Goal: Manage account settings: Manage account settings

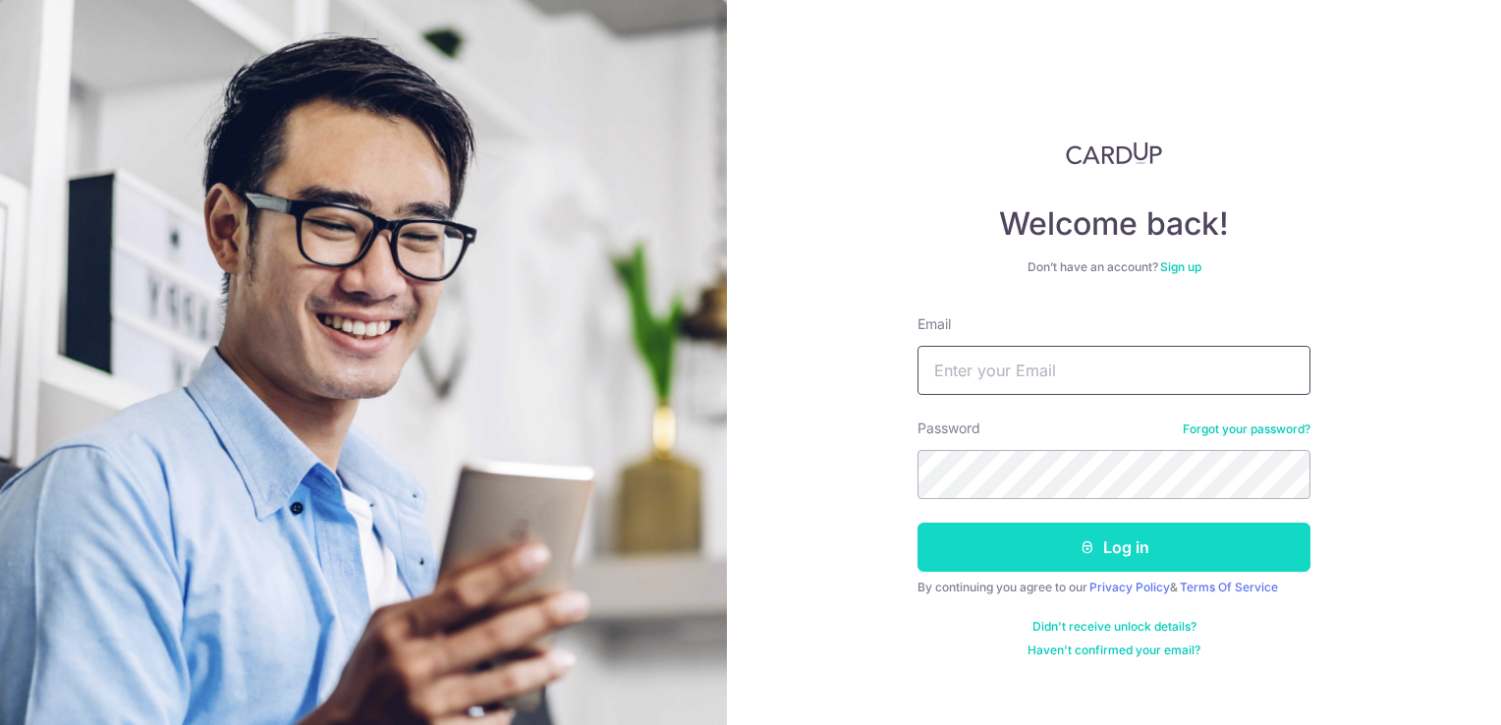
type input "HARYADI.HADI@GMAIL.COM"
click at [1096, 528] on button "Log in" at bounding box center [1113, 547] width 393 height 49
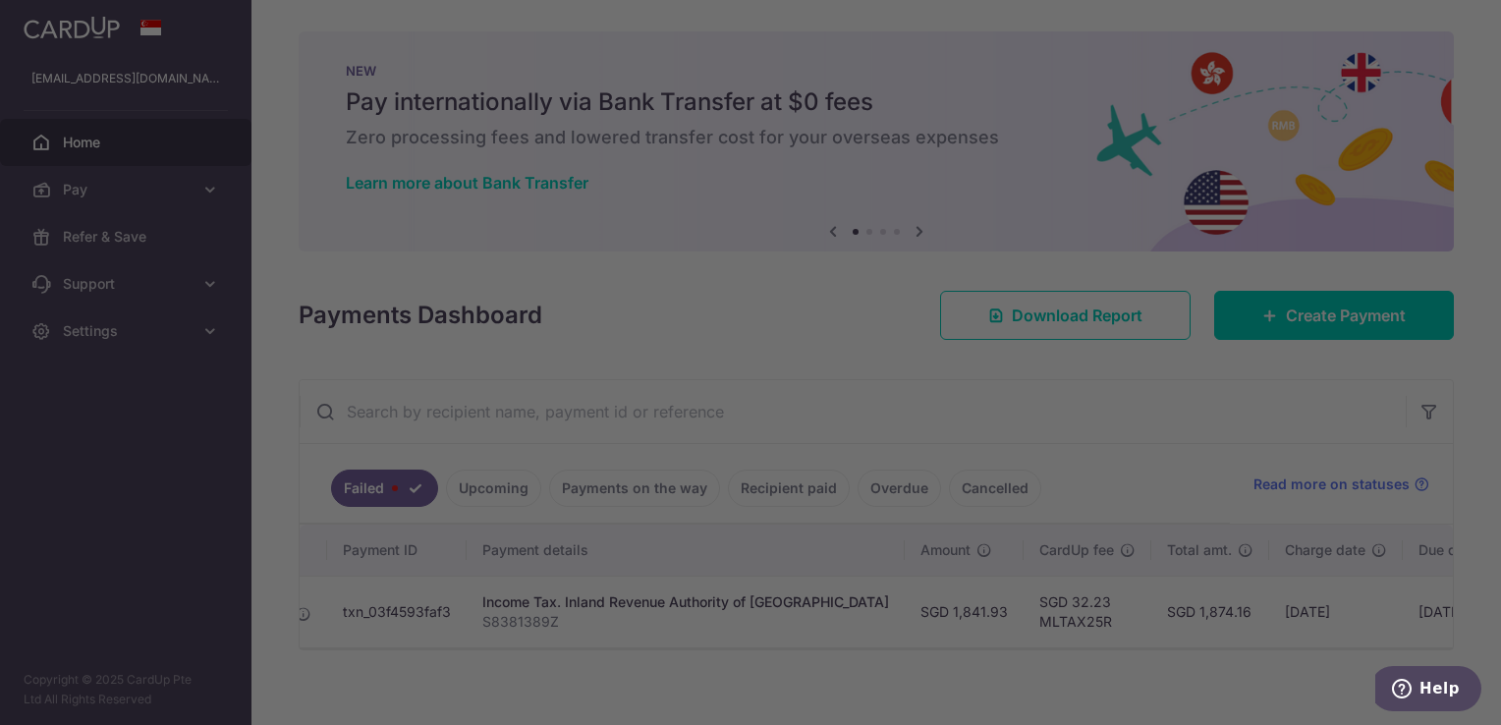
scroll to position [0, 321]
click at [1077, 458] on div at bounding box center [758, 366] width 1516 height 732
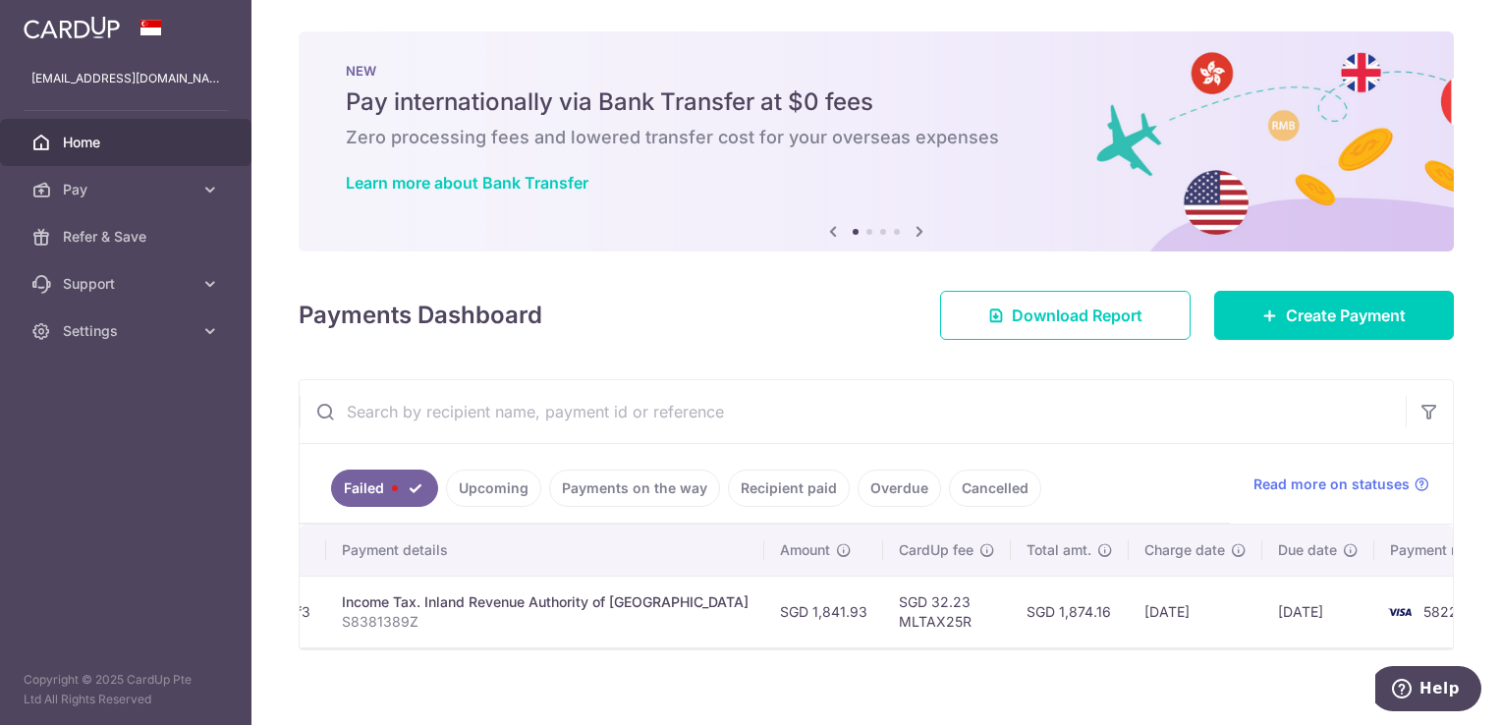
scroll to position [0, 0]
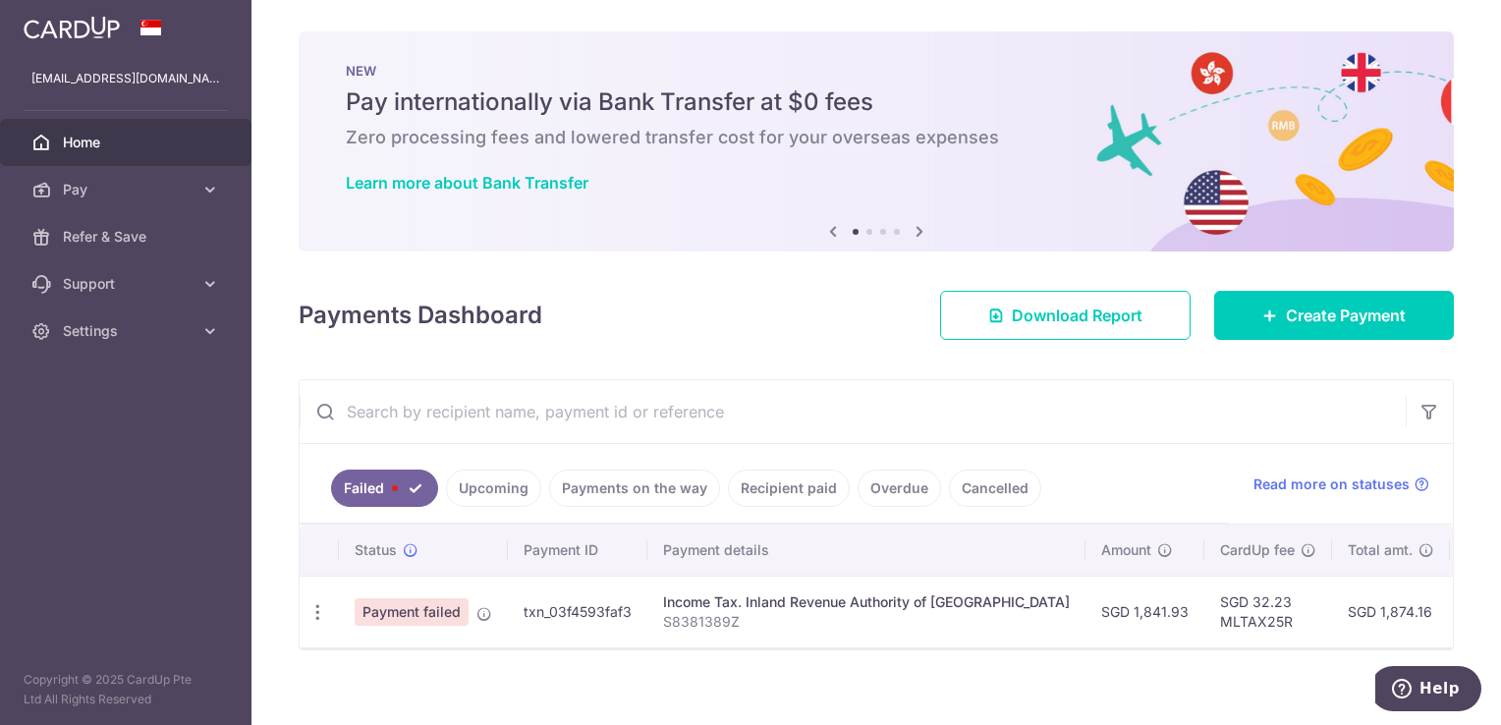
click at [499, 493] on link "Upcoming" at bounding box center [493, 487] width 95 height 37
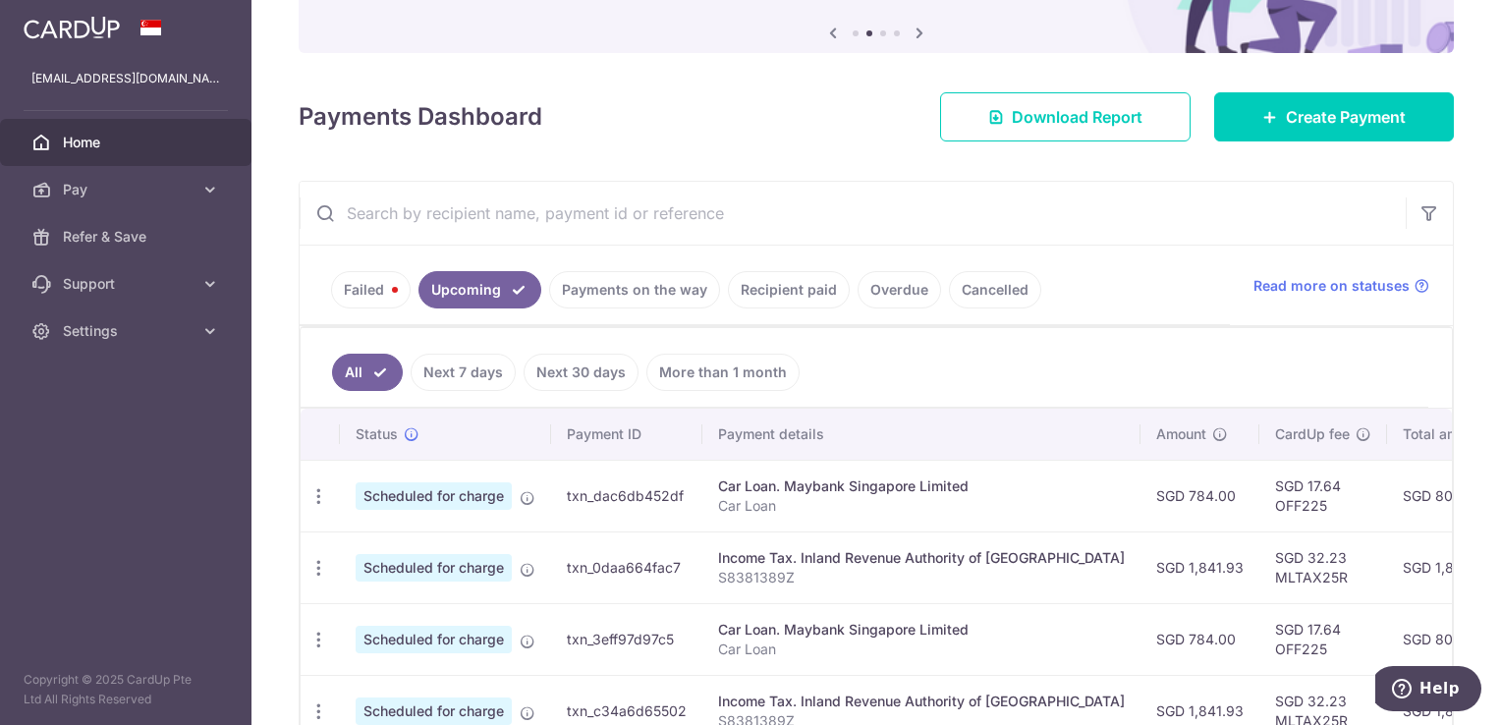
scroll to position [298, 0]
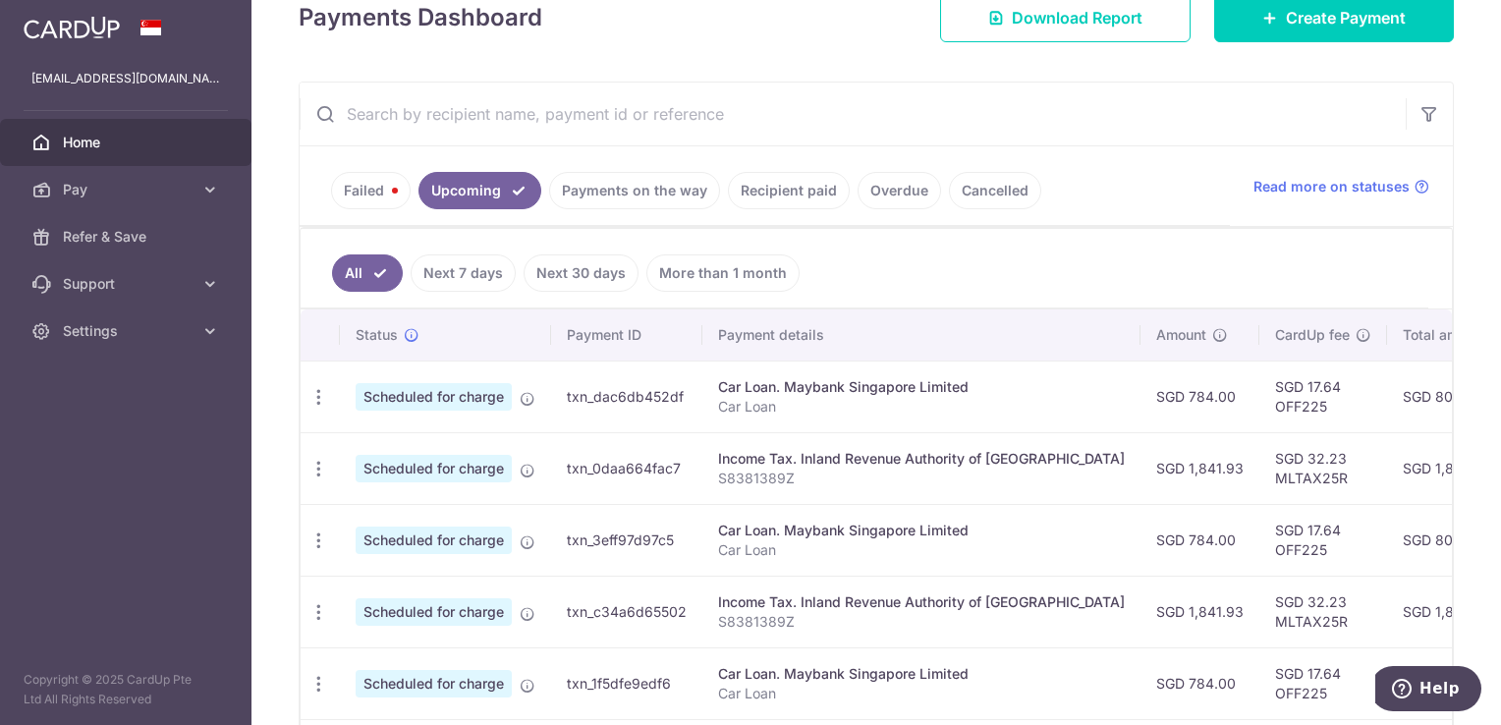
click at [367, 189] on link "Failed" at bounding box center [371, 190] width 80 height 37
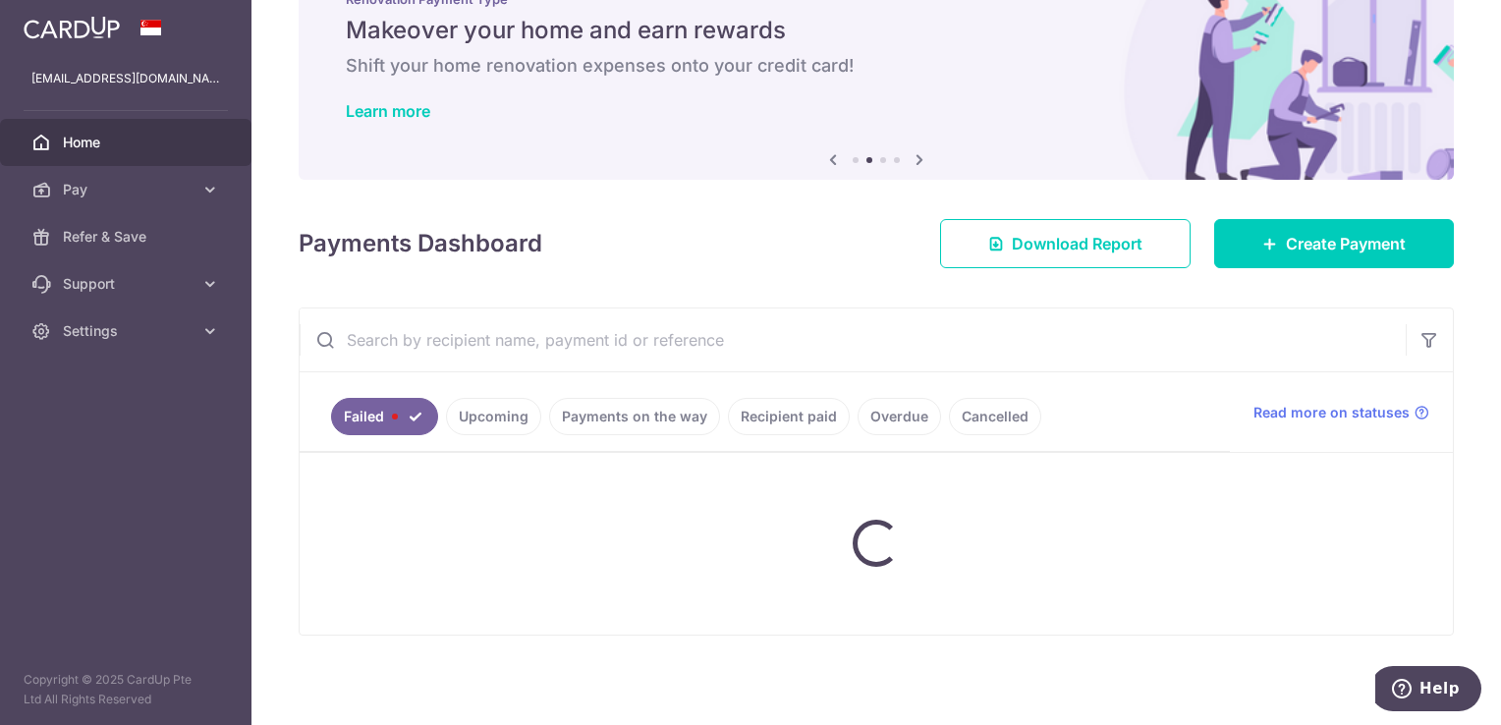
scroll to position [25, 0]
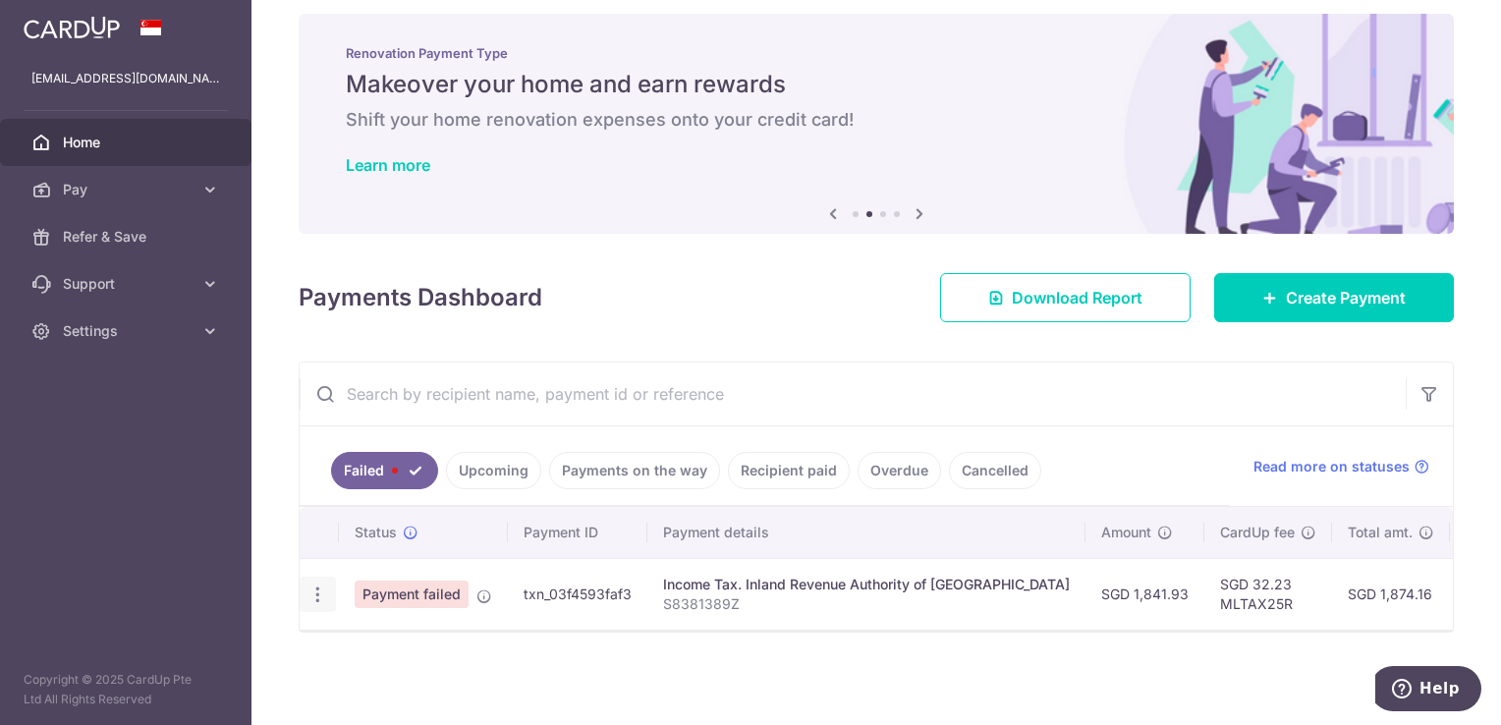
click at [303, 591] on div "Update payment" at bounding box center [318, 595] width 36 height 36
click at [326, 584] on div "Update payment" at bounding box center [318, 595] width 36 height 36
click at [320, 584] on icon "button" at bounding box center [317, 594] width 21 height 21
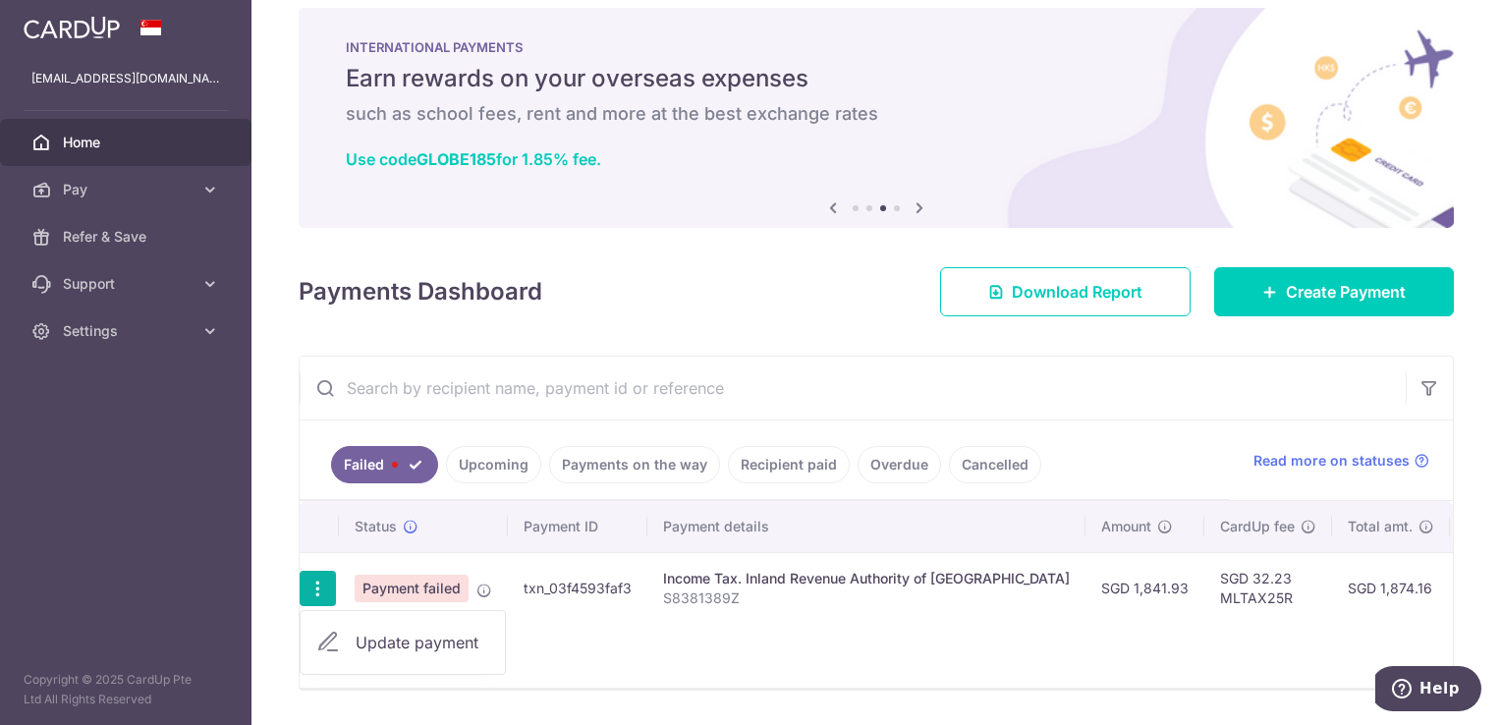
scroll to position [89, 0]
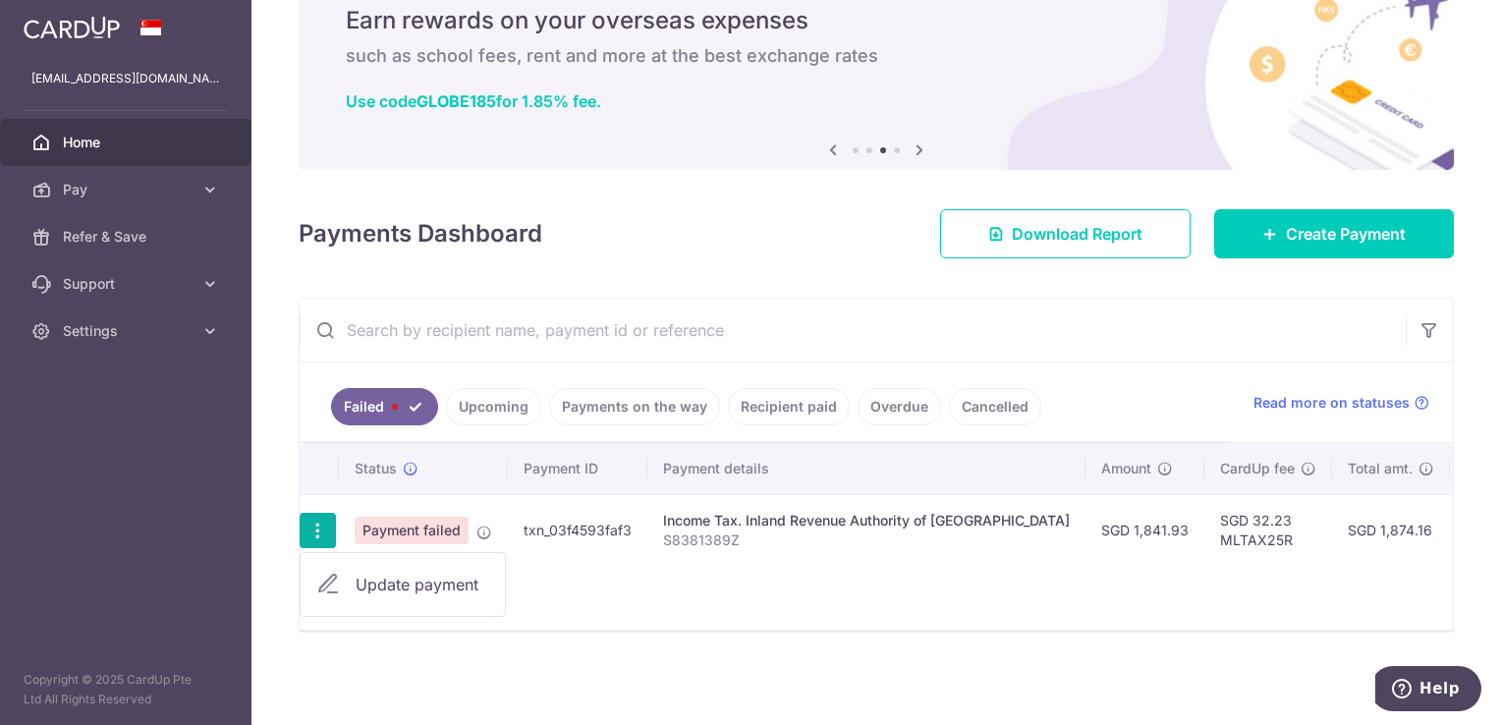
click at [633, 574] on div "Status Payment ID Payment details Amount CardUp fee Total amt. Charge date Due …" at bounding box center [876, 536] width 1153 height 187
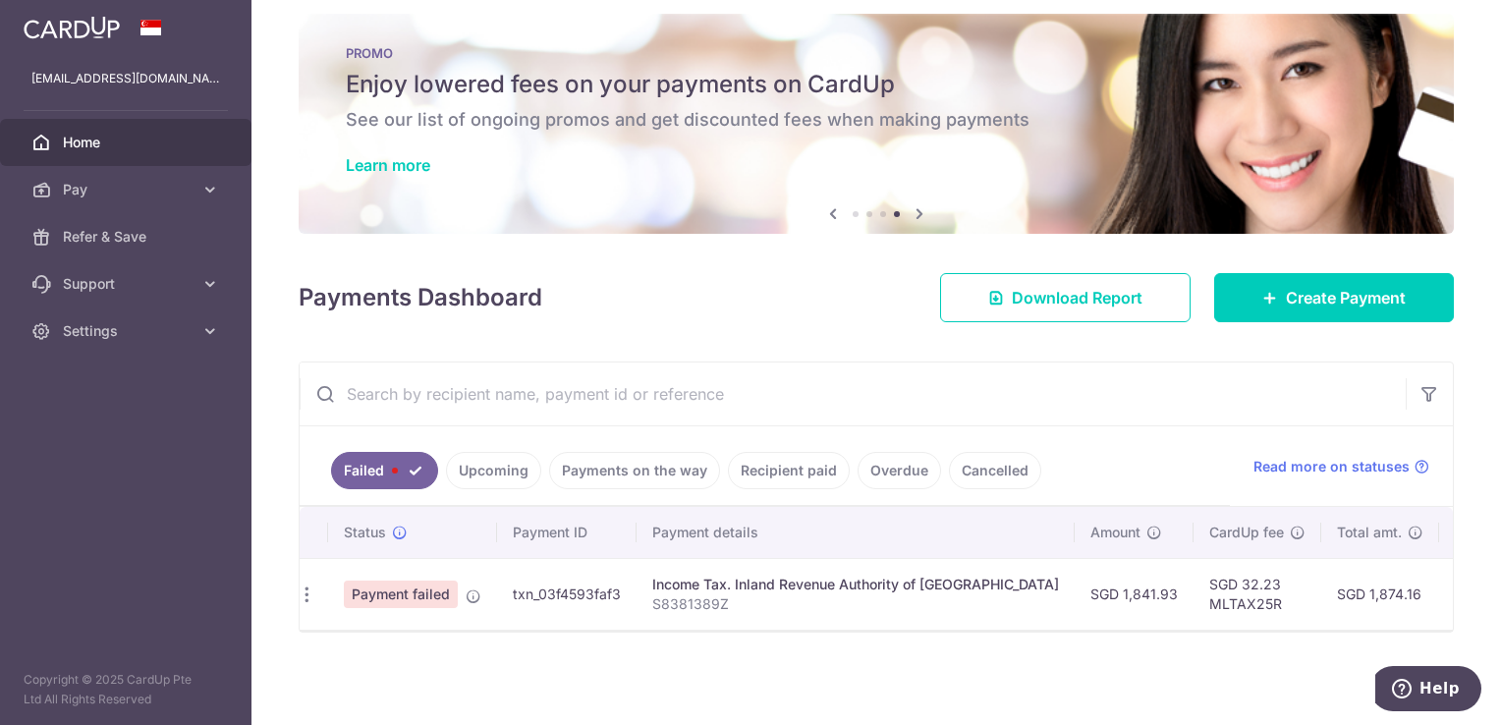
scroll to position [0, 0]
click at [318, 584] on icon "button" at bounding box center [317, 594] width 21 height 21
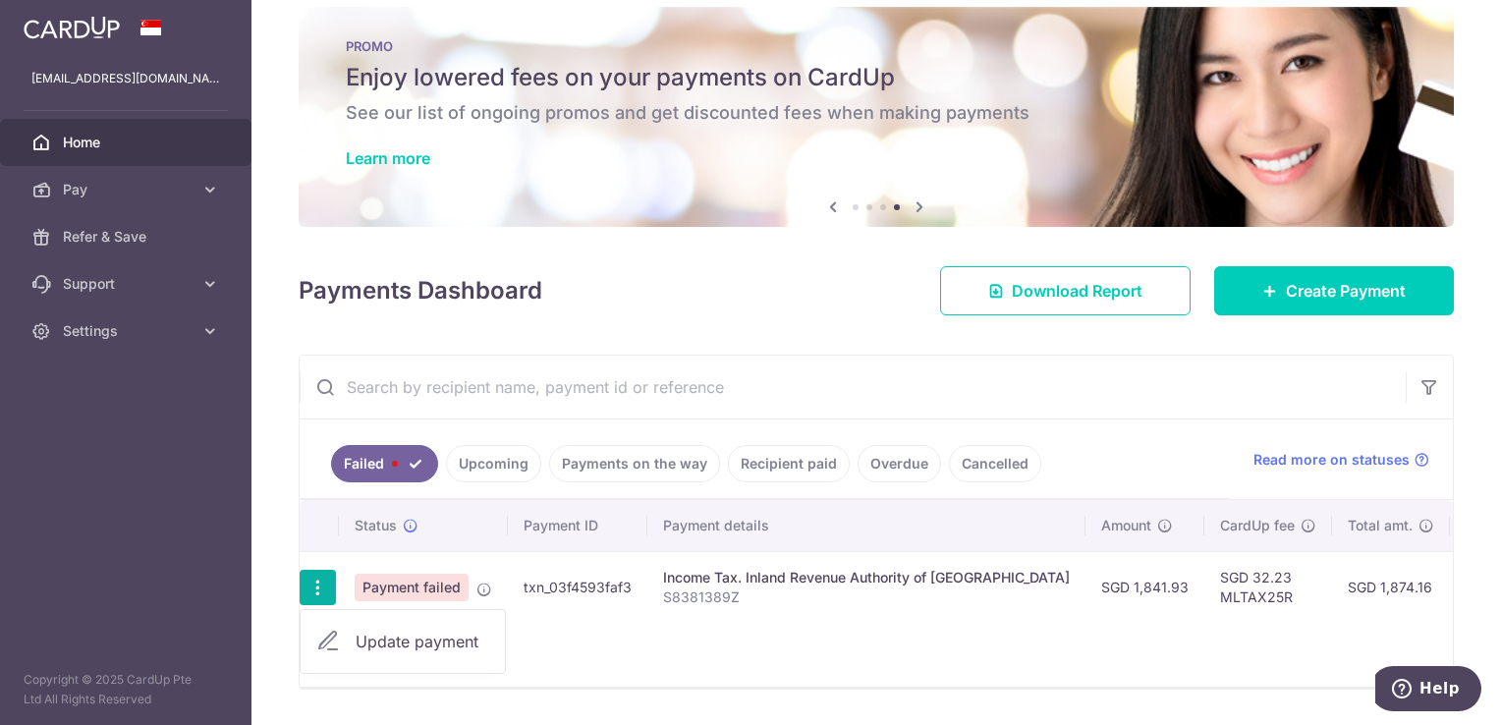
click at [397, 652] on link "Update payment" at bounding box center [403, 641] width 204 height 47
radio input "true"
type input "1,841.93"
type input "S8381389Z"
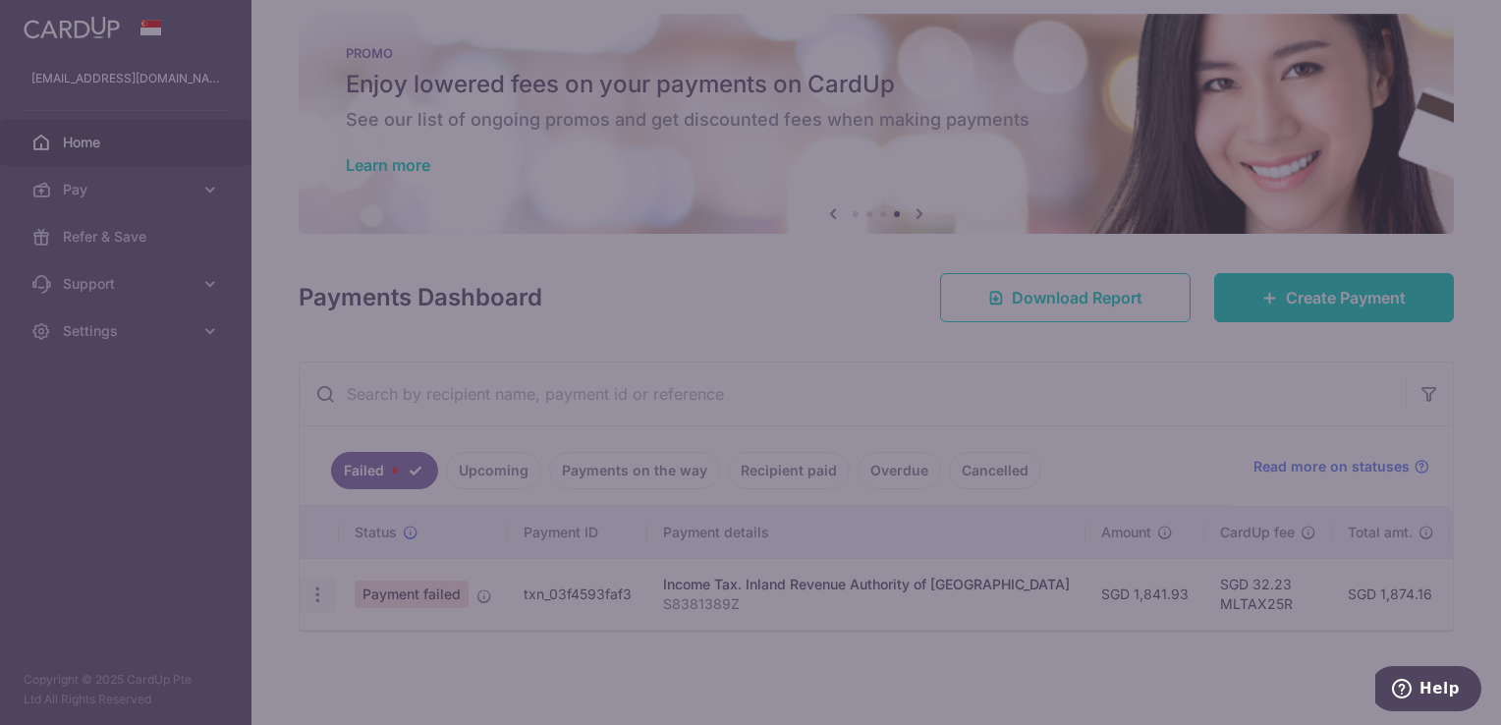
type input "MLTAX25R"
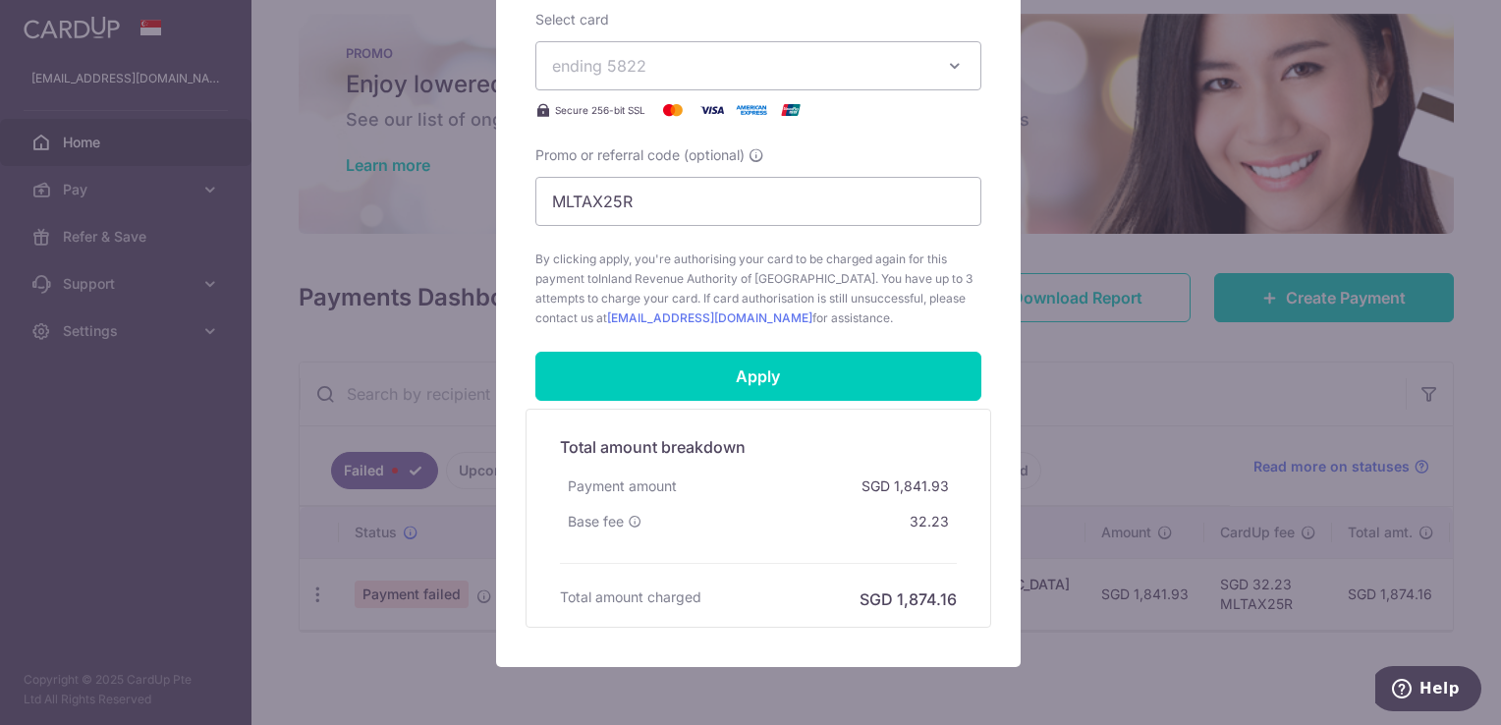
scroll to position [790, 0]
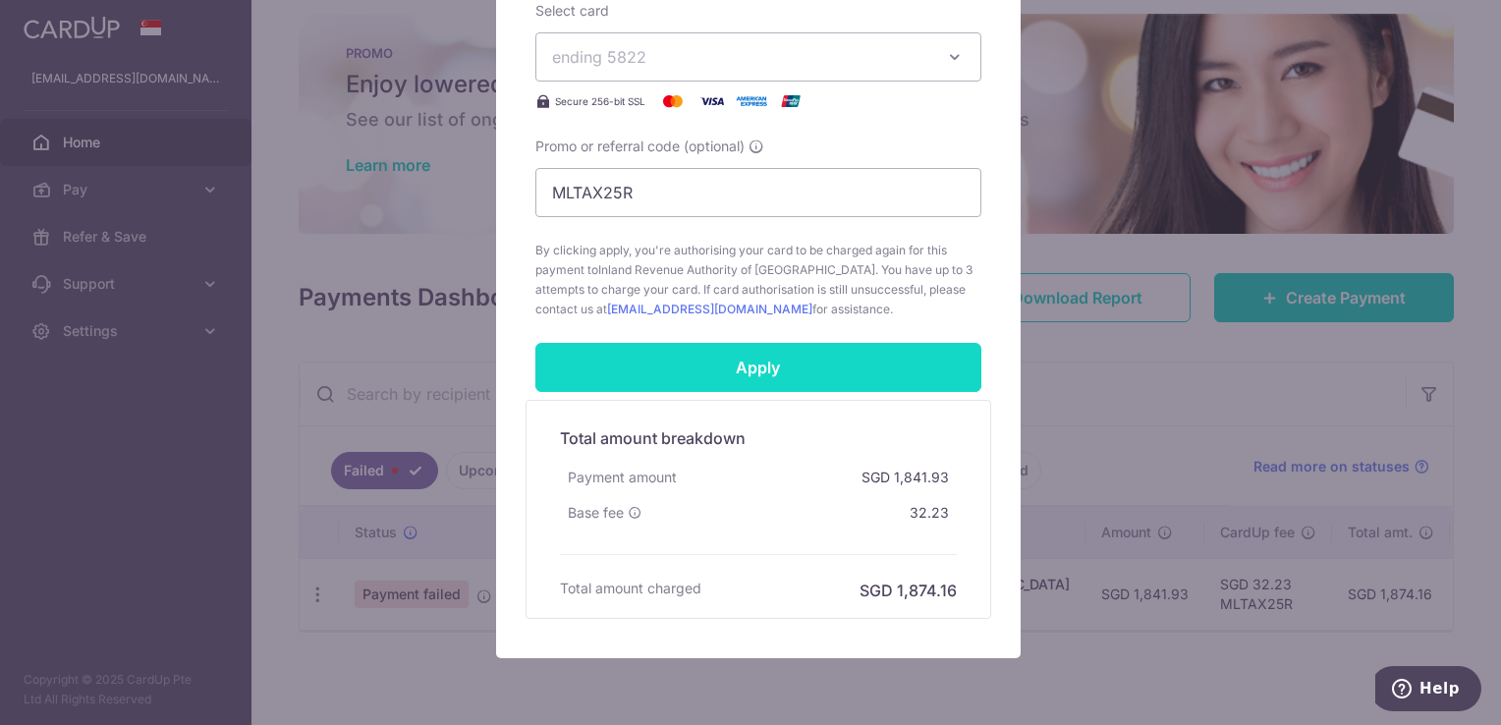
click at [868, 348] on input "Apply" at bounding box center [758, 367] width 446 height 49
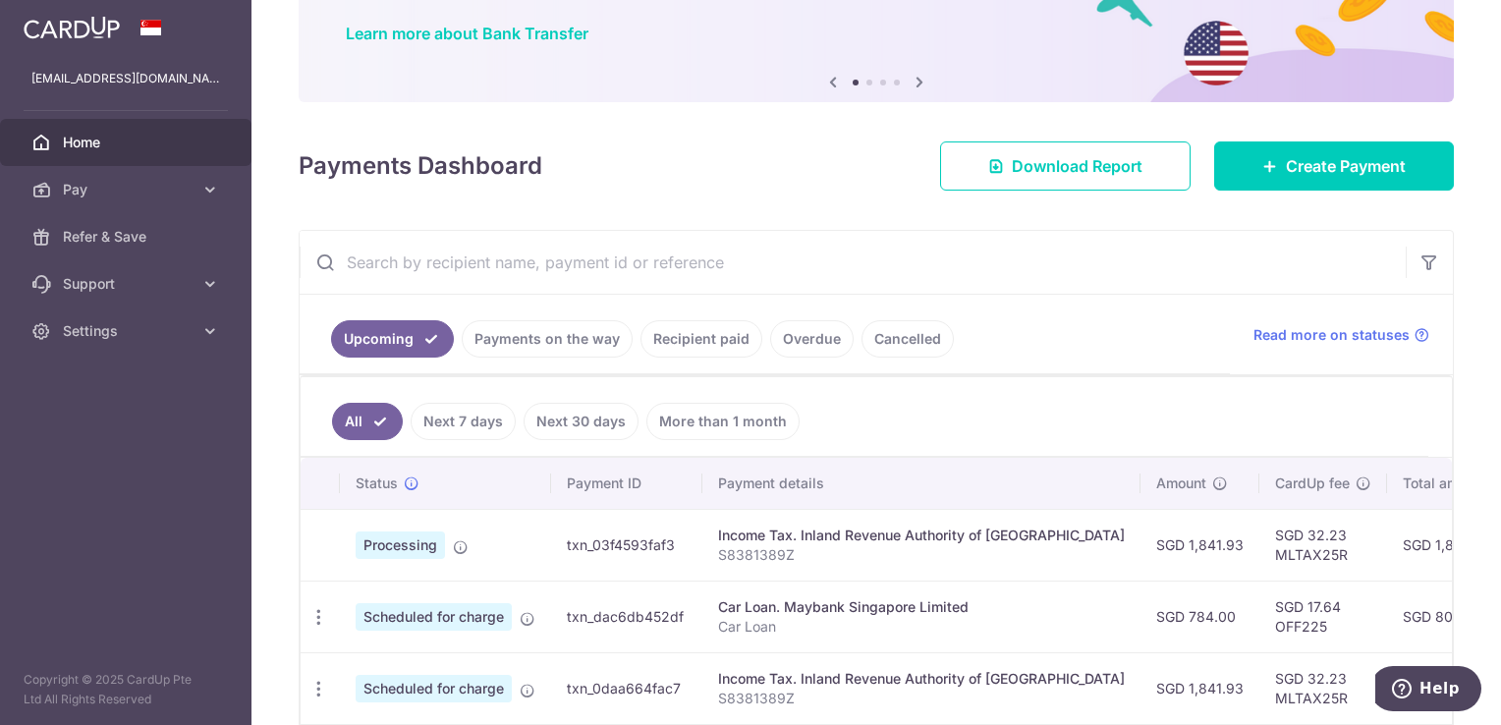
scroll to position [271, 0]
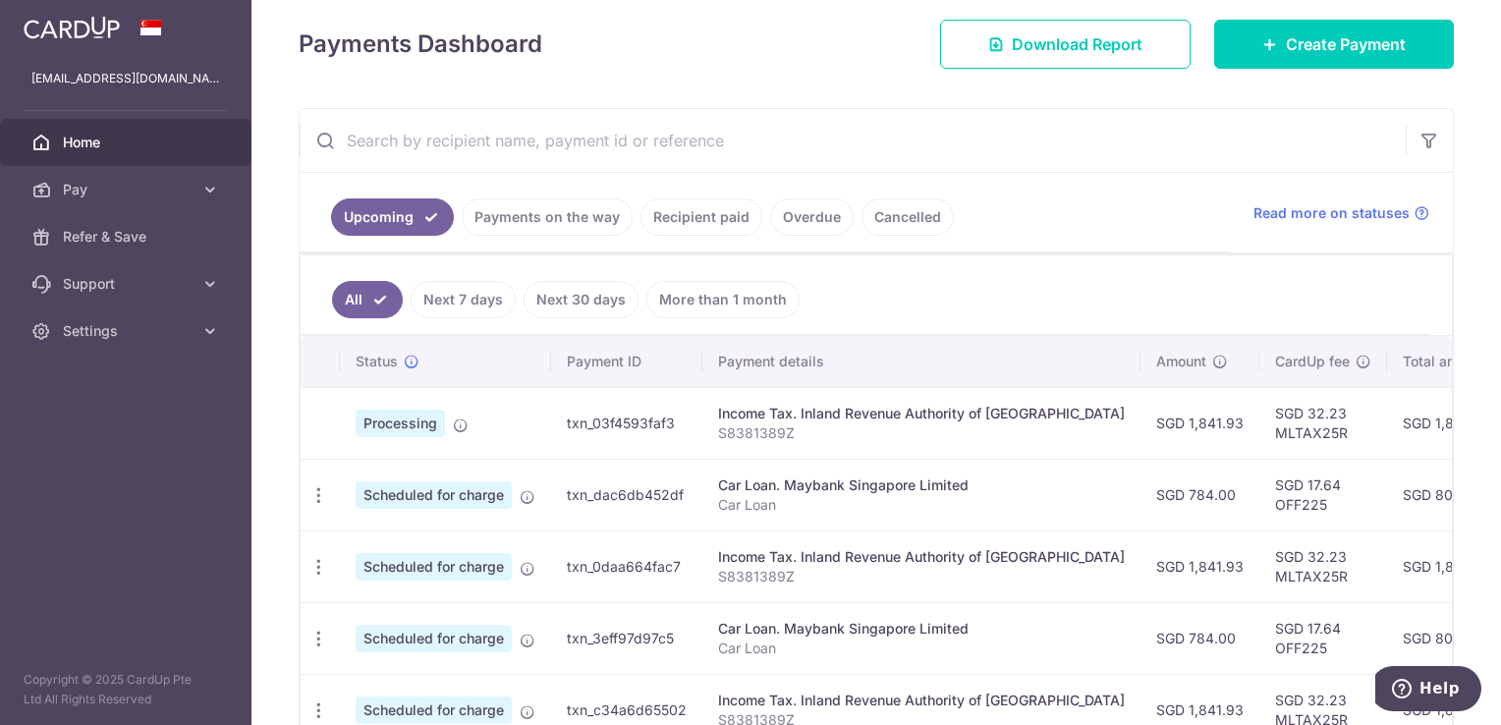
click at [1176, 473] on td "SGD 784.00" at bounding box center [1199, 495] width 119 height 72
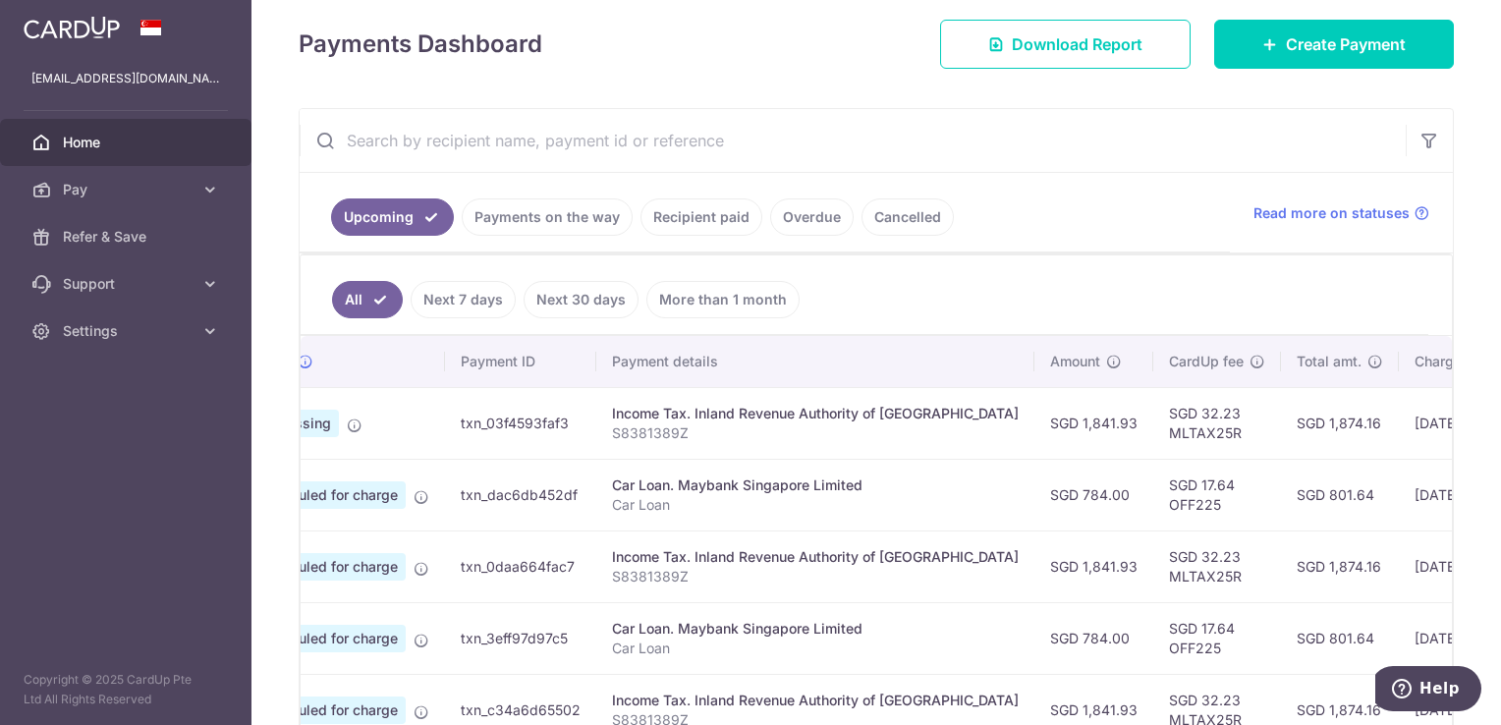
scroll to position [0, 0]
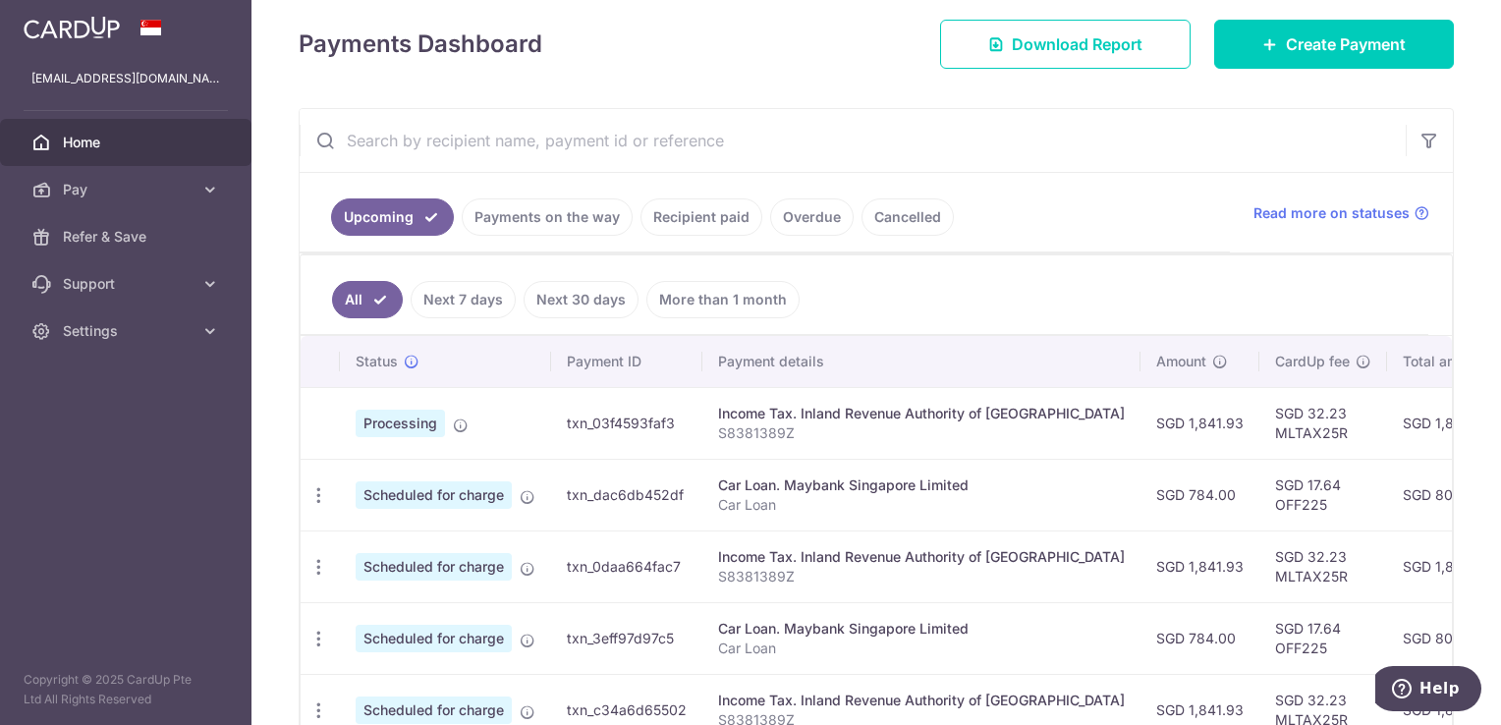
click at [506, 293] on link "Next 7 days" at bounding box center [463, 299] width 105 height 37
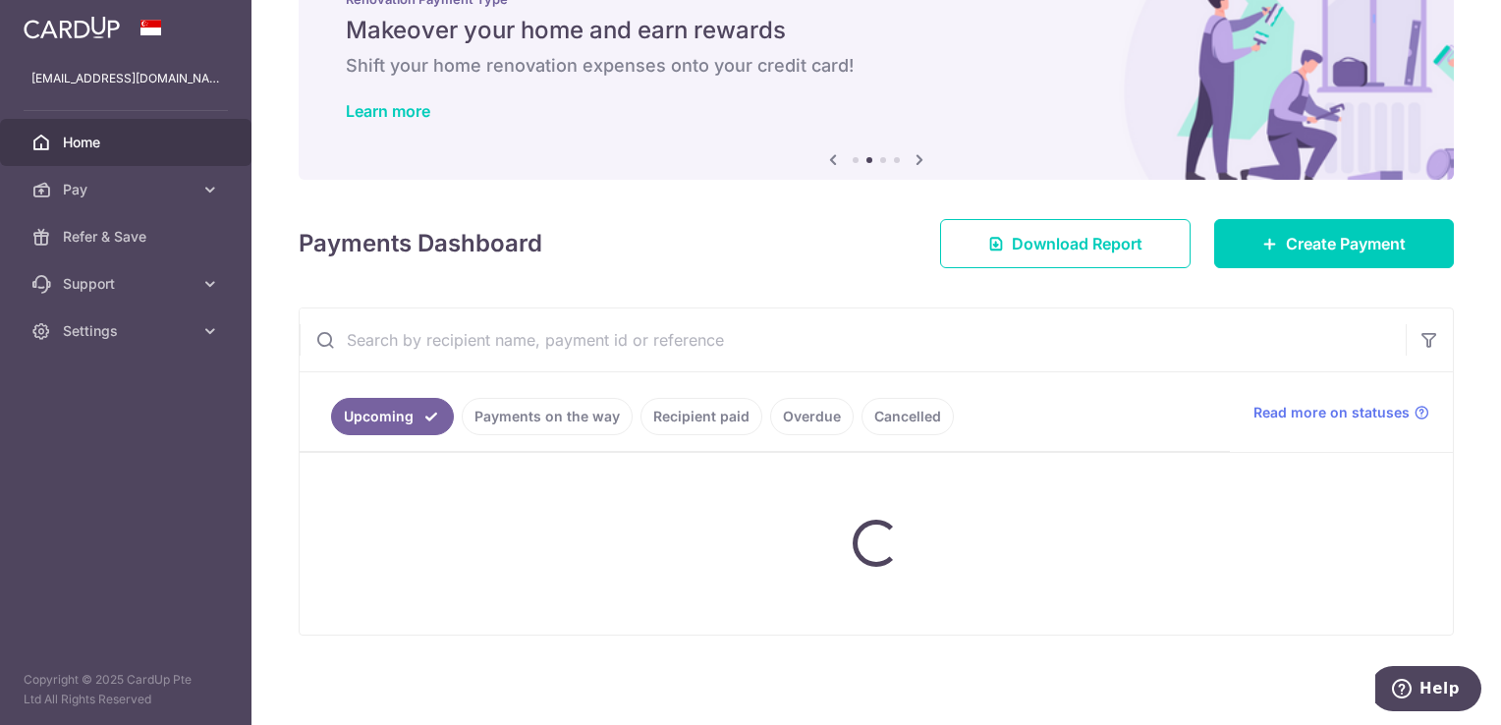
scroll to position [179, 0]
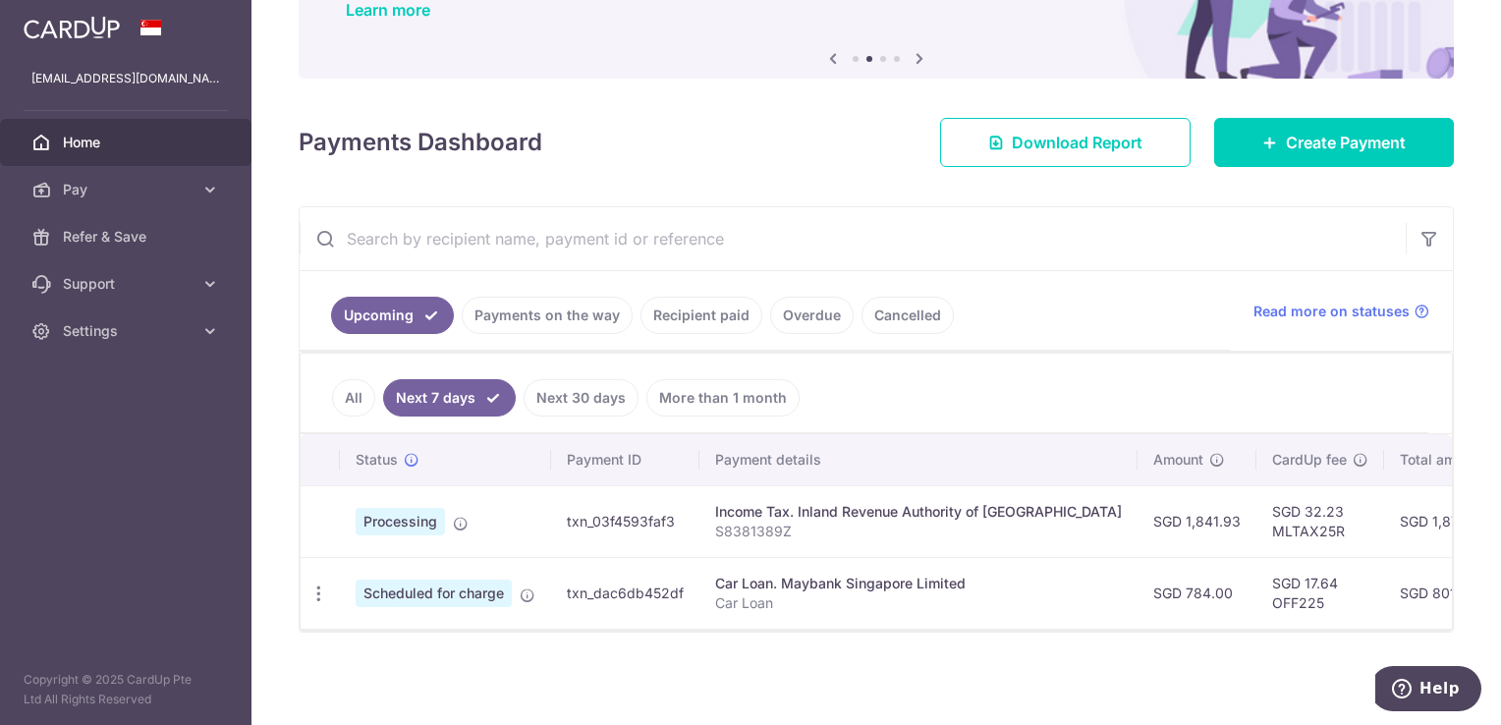
click at [342, 382] on link "All" at bounding box center [353, 397] width 43 height 37
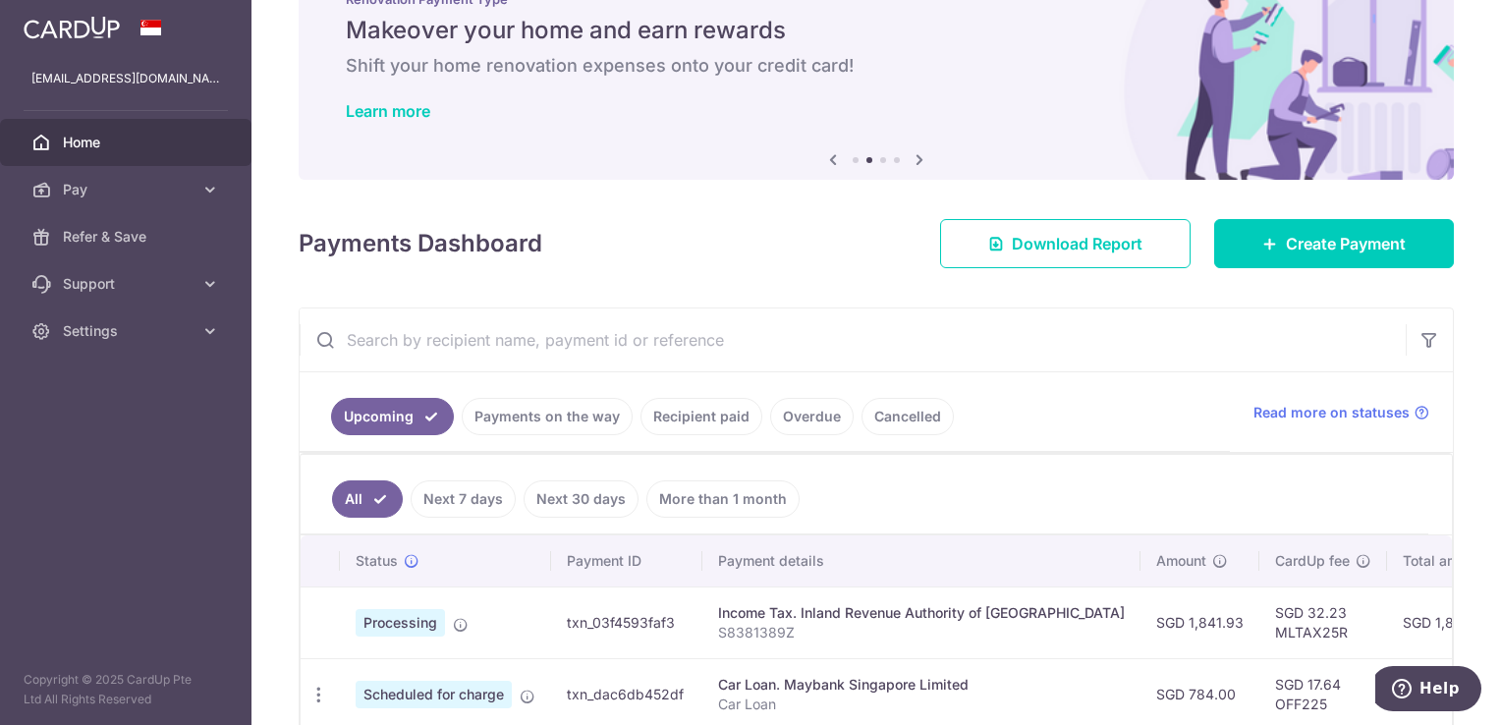
scroll to position [271, 0]
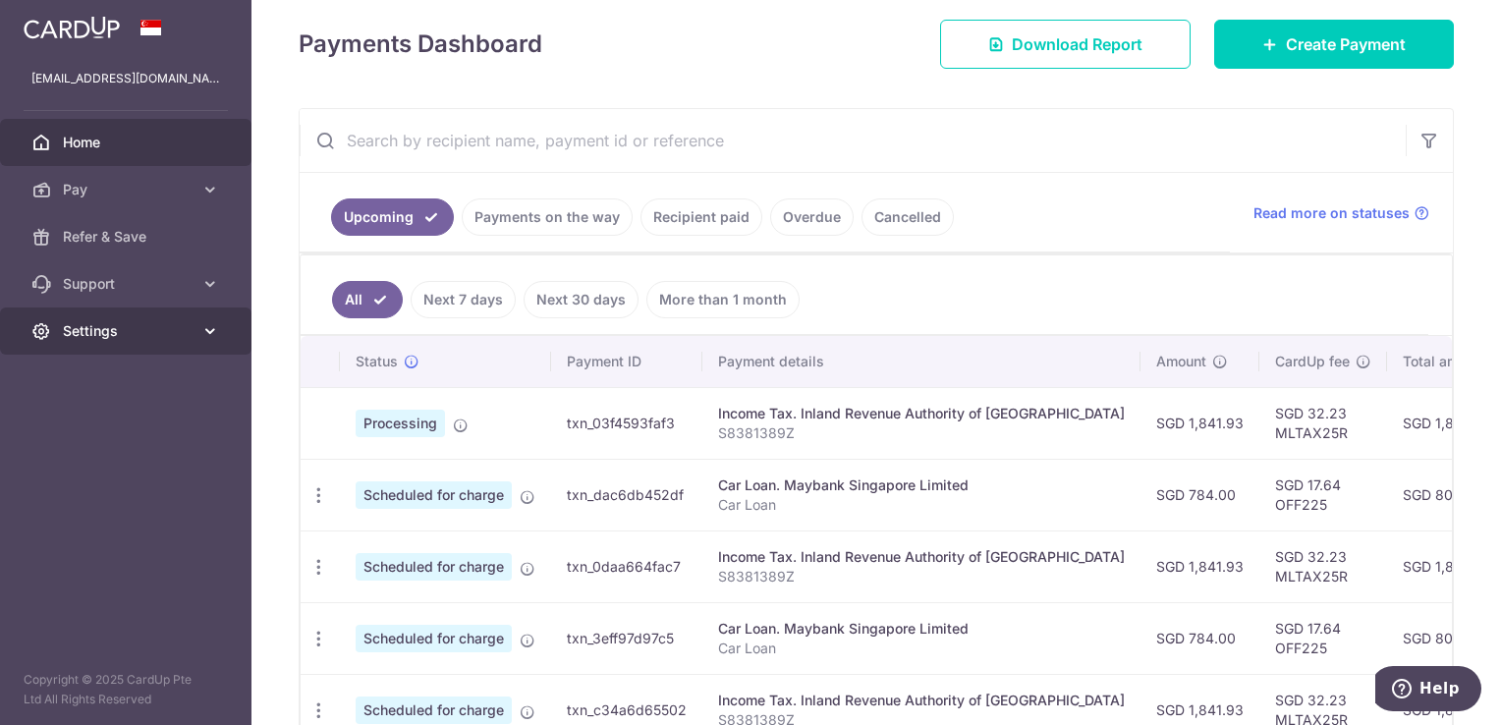
click at [206, 330] on icon at bounding box center [210, 331] width 20 height 20
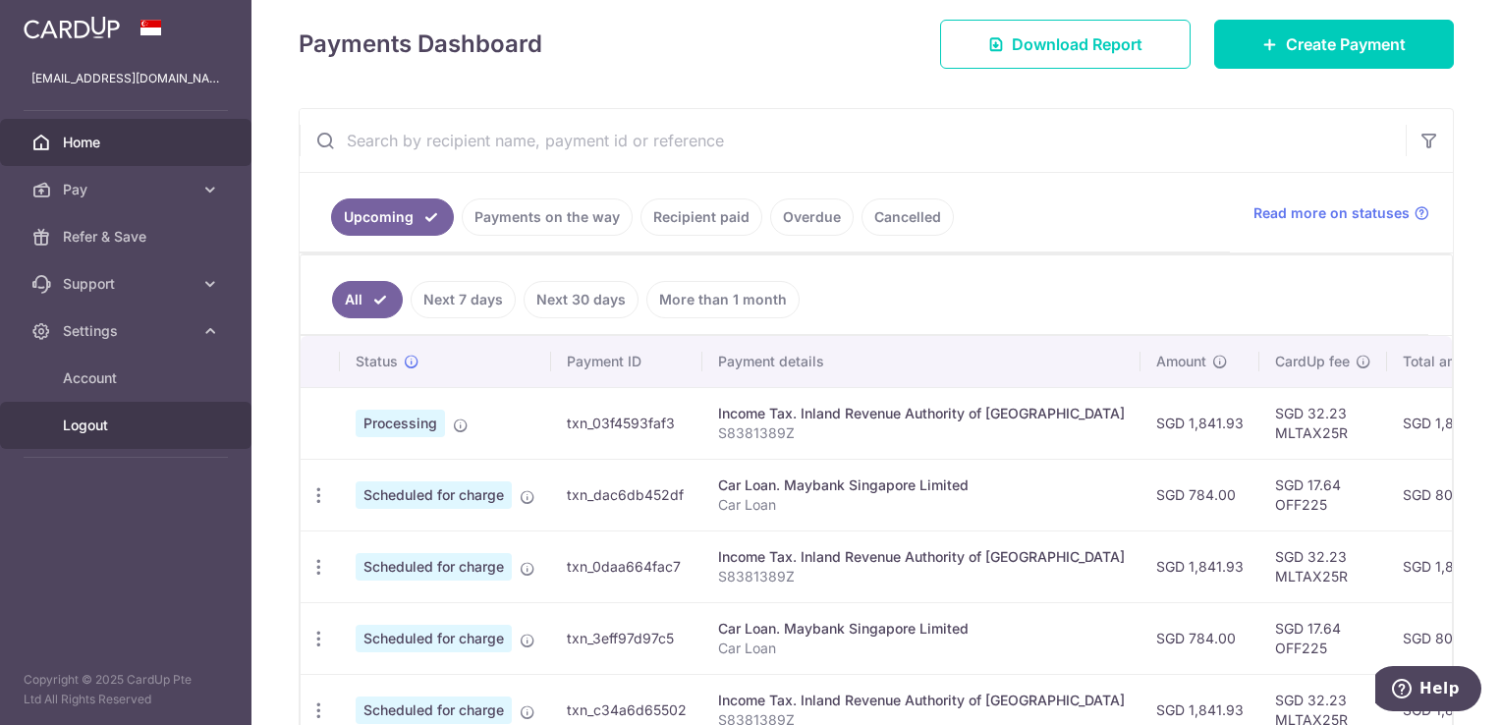
click at [164, 412] on link "Logout" at bounding box center [125, 425] width 251 height 47
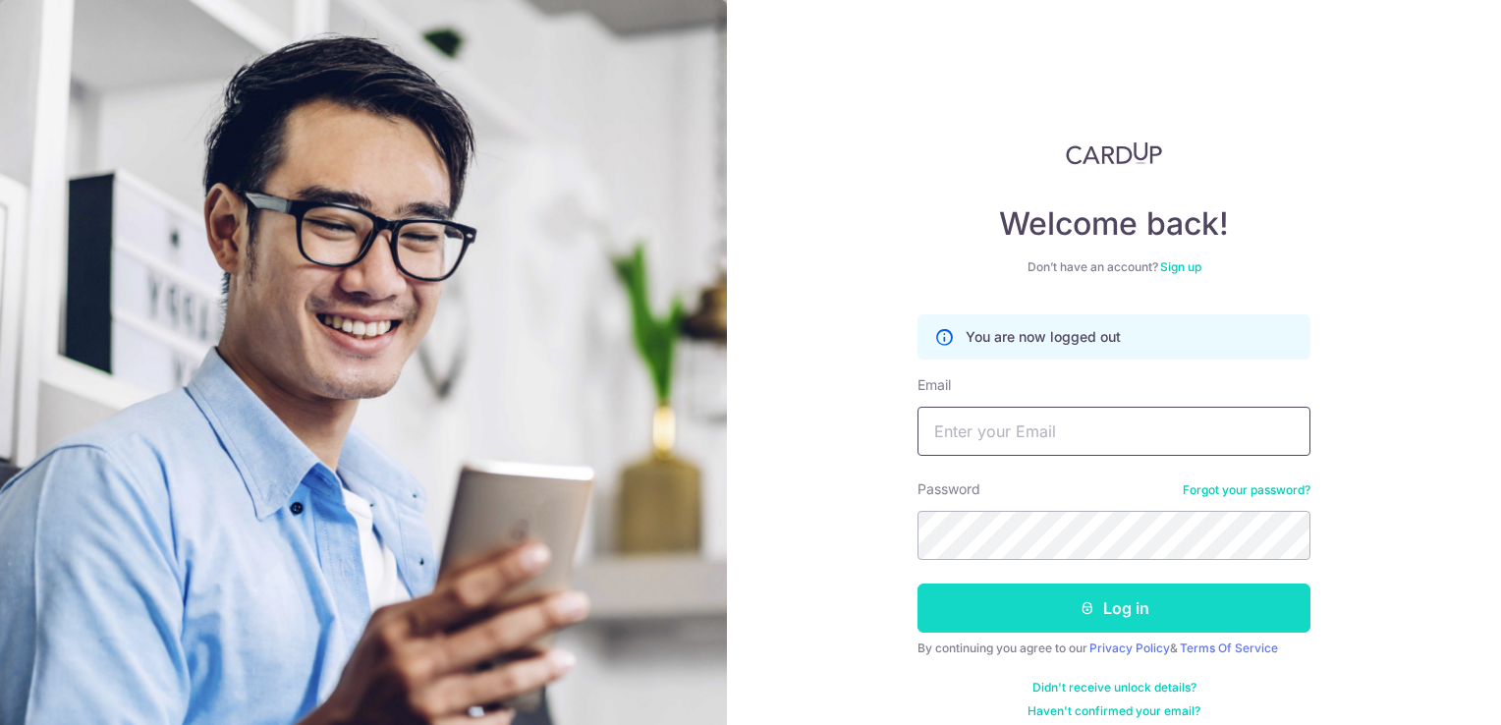
type input "HARYADI.HADI@GMAIL.COM"
click at [1019, 602] on button "Log in" at bounding box center [1113, 607] width 393 height 49
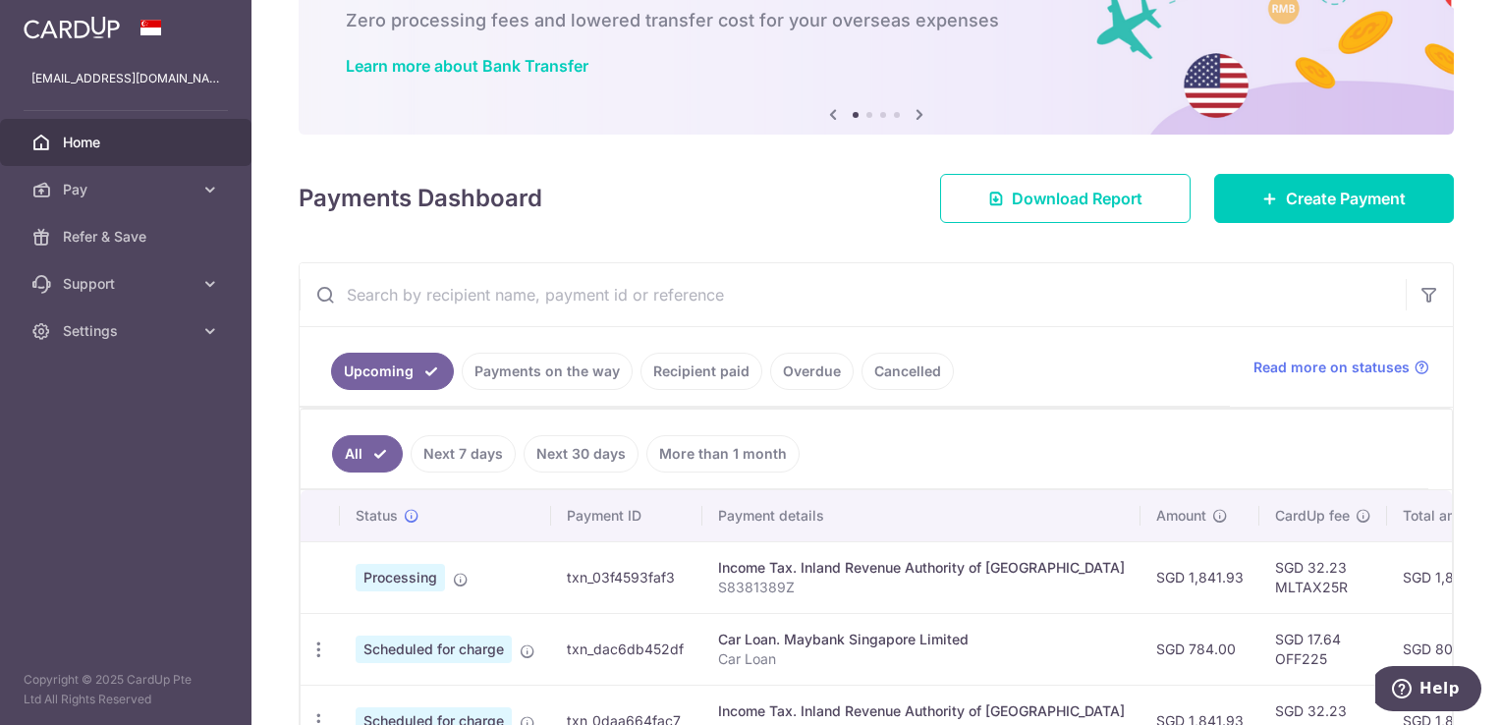
scroll to position [304, 0]
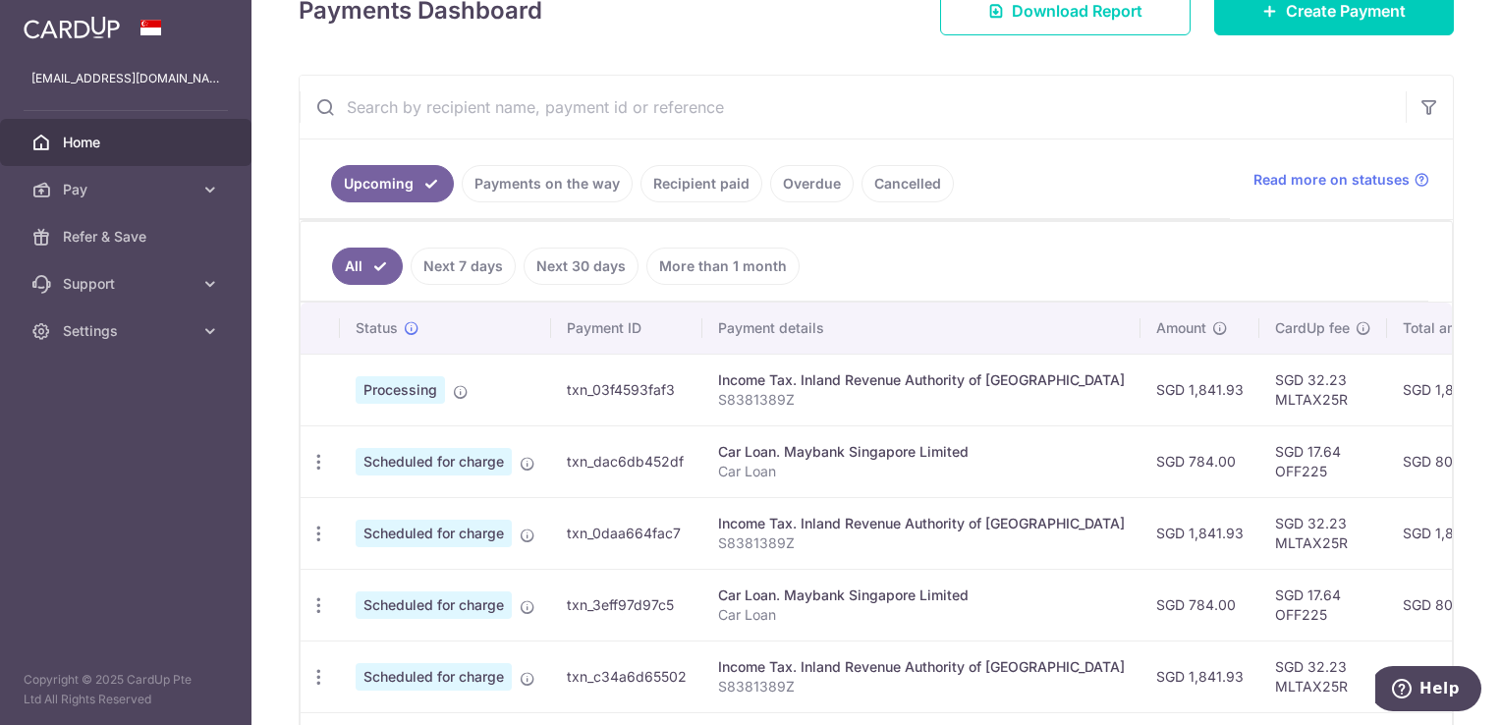
click at [633, 368] on td "txn_03f4593faf3" at bounding box center [626, 390] width 151 height 72
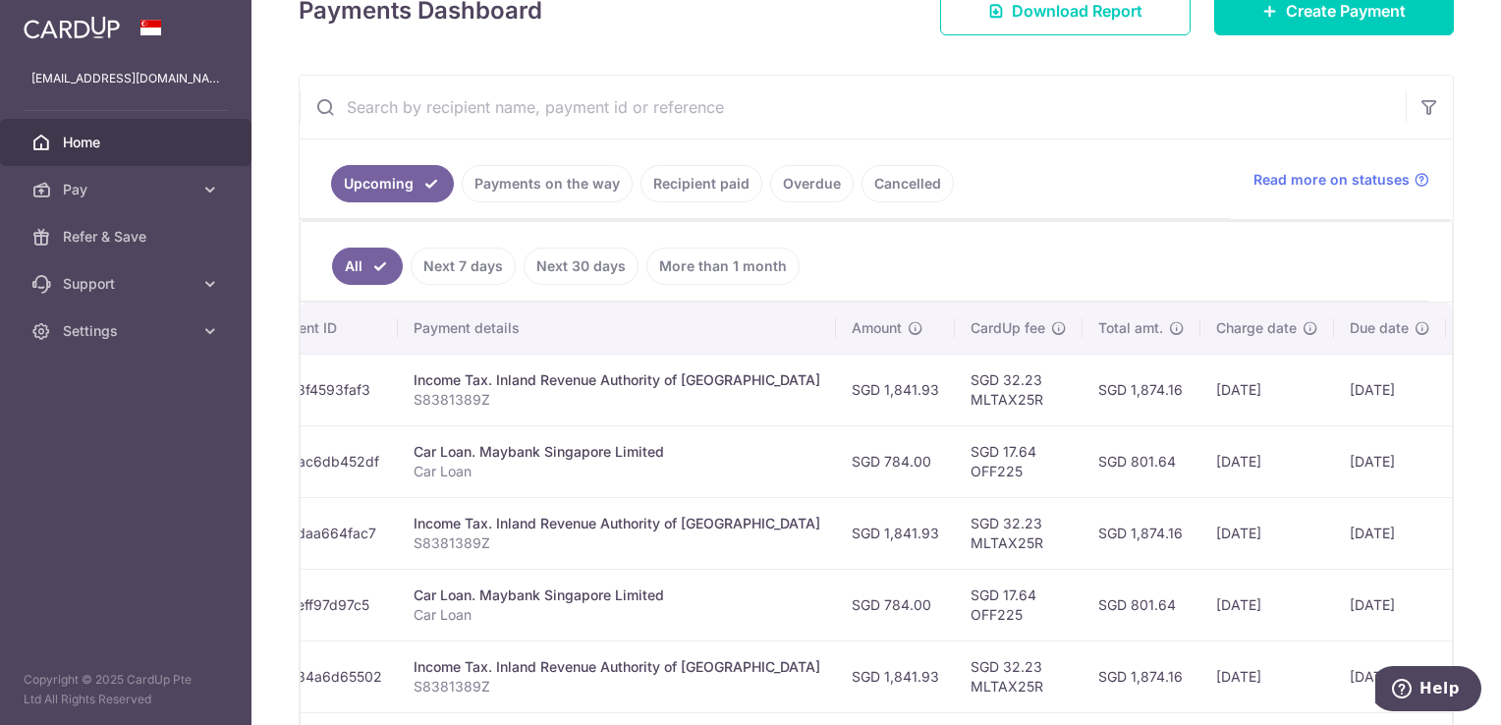
scroll to position [0, 377]
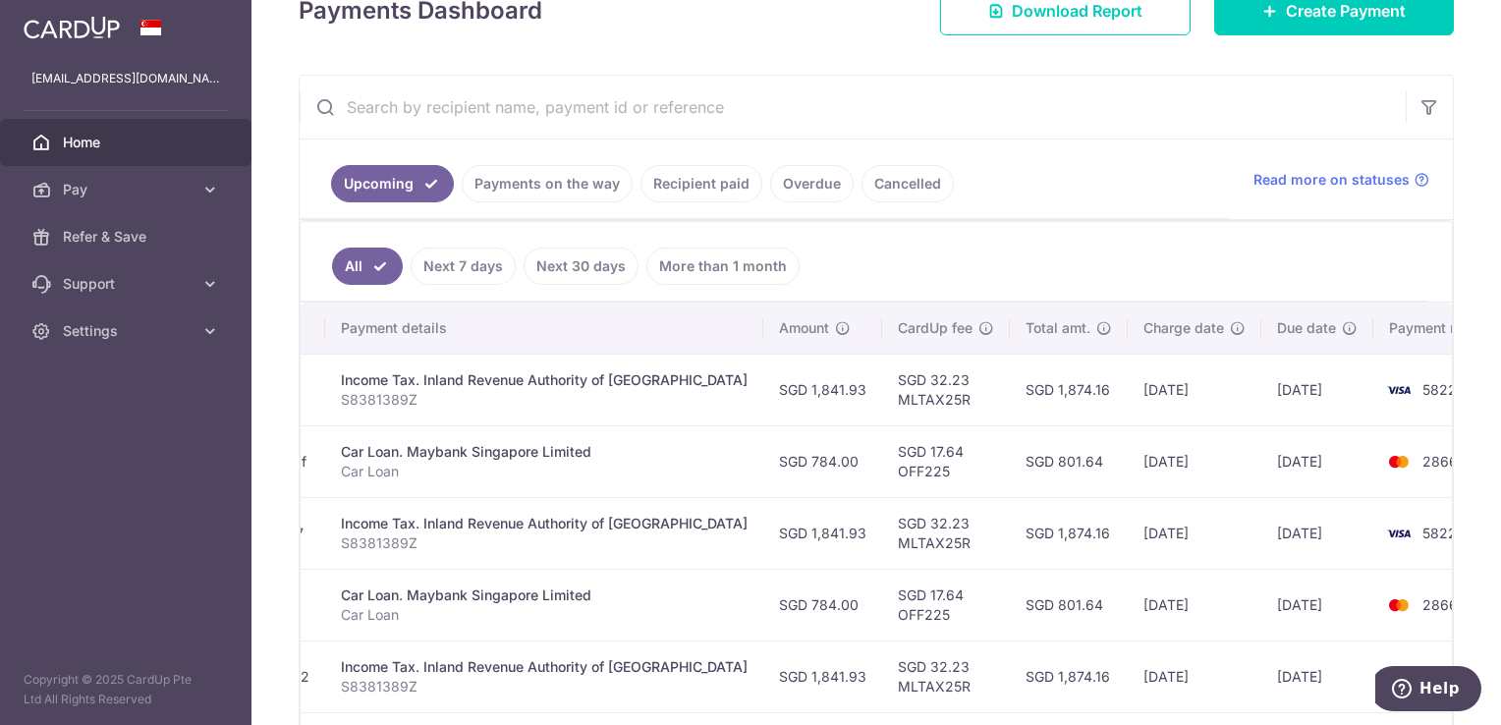
click at [1032, 439] on td "SGD 801.64" at bounding box center [1069, 461] width 118 height 72
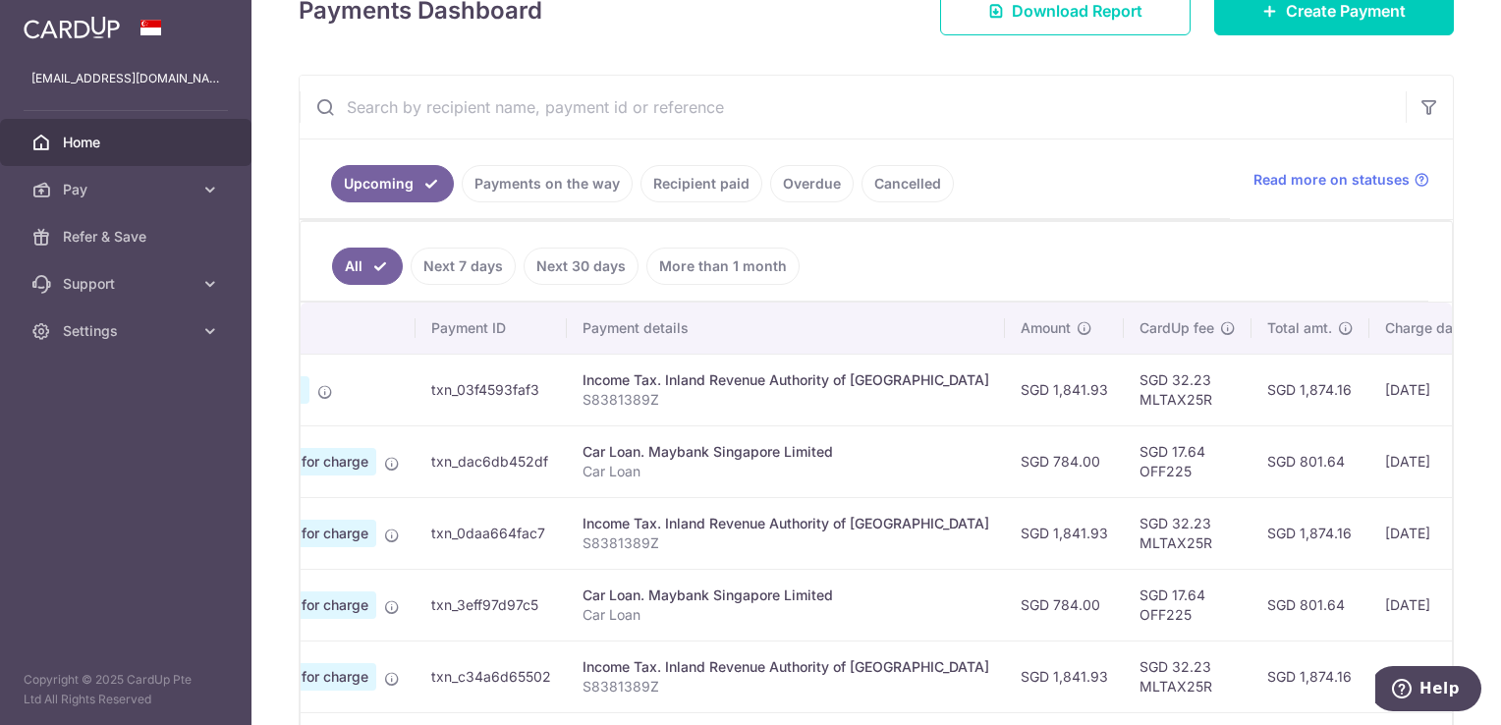
scroll to position [0, 0]
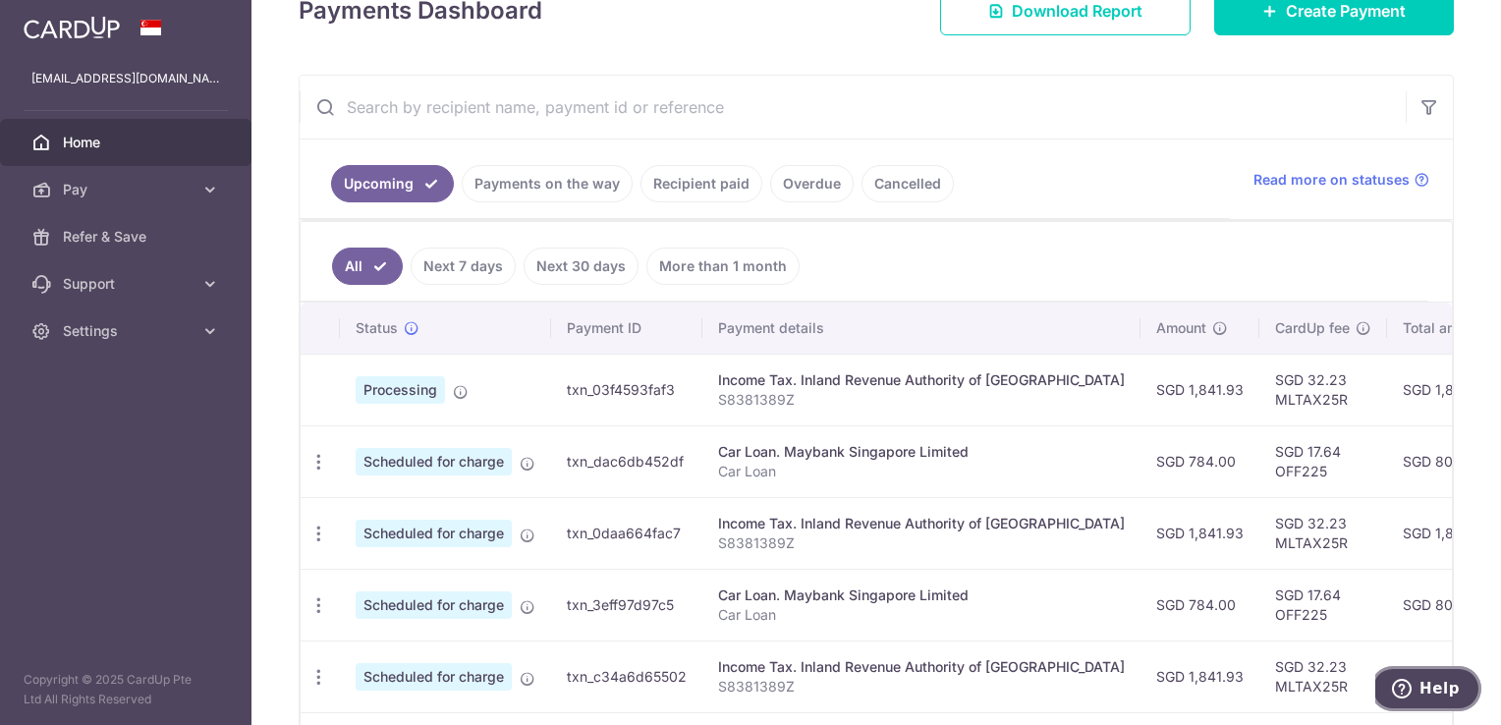
click at [1395, 688] on button "Help" at bounding box center [1425, 688] width 111 height 45
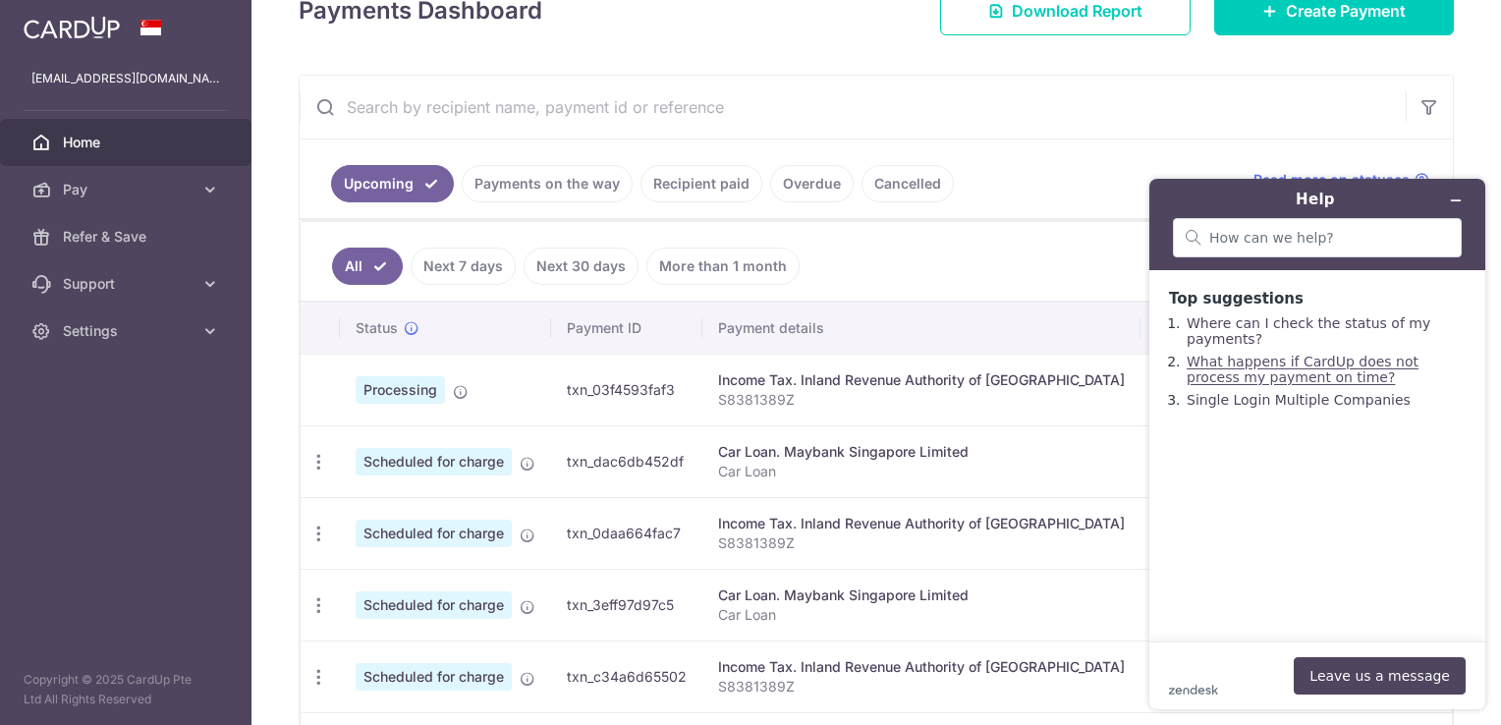
click at [1241, 362] on link "What happens if CardUp does not process my payment on time?" at bounding box center [1302, 369] width 232 height 31
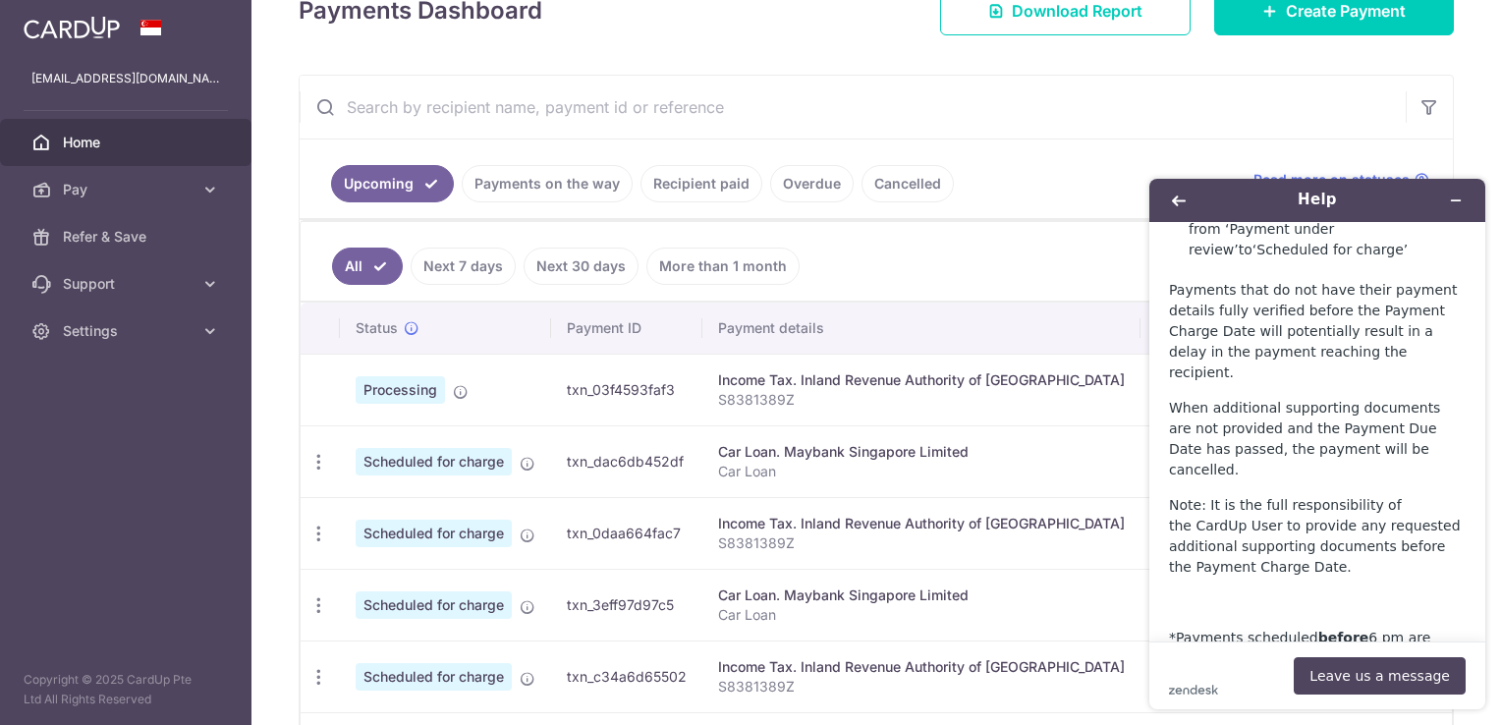
scroll to position [1552, 0]
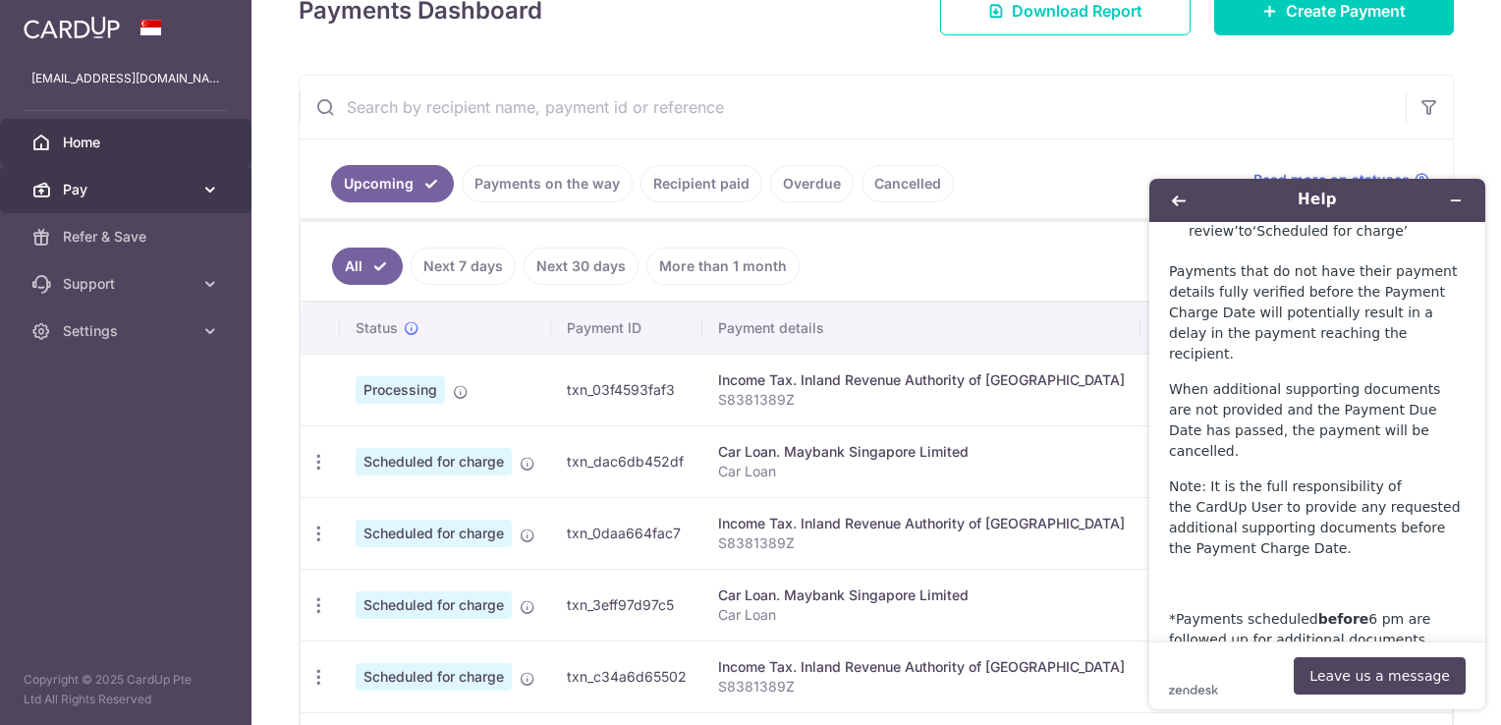
click at [202, 199] on link "Pay" at bounding box center [125, 189] width 251 height 47
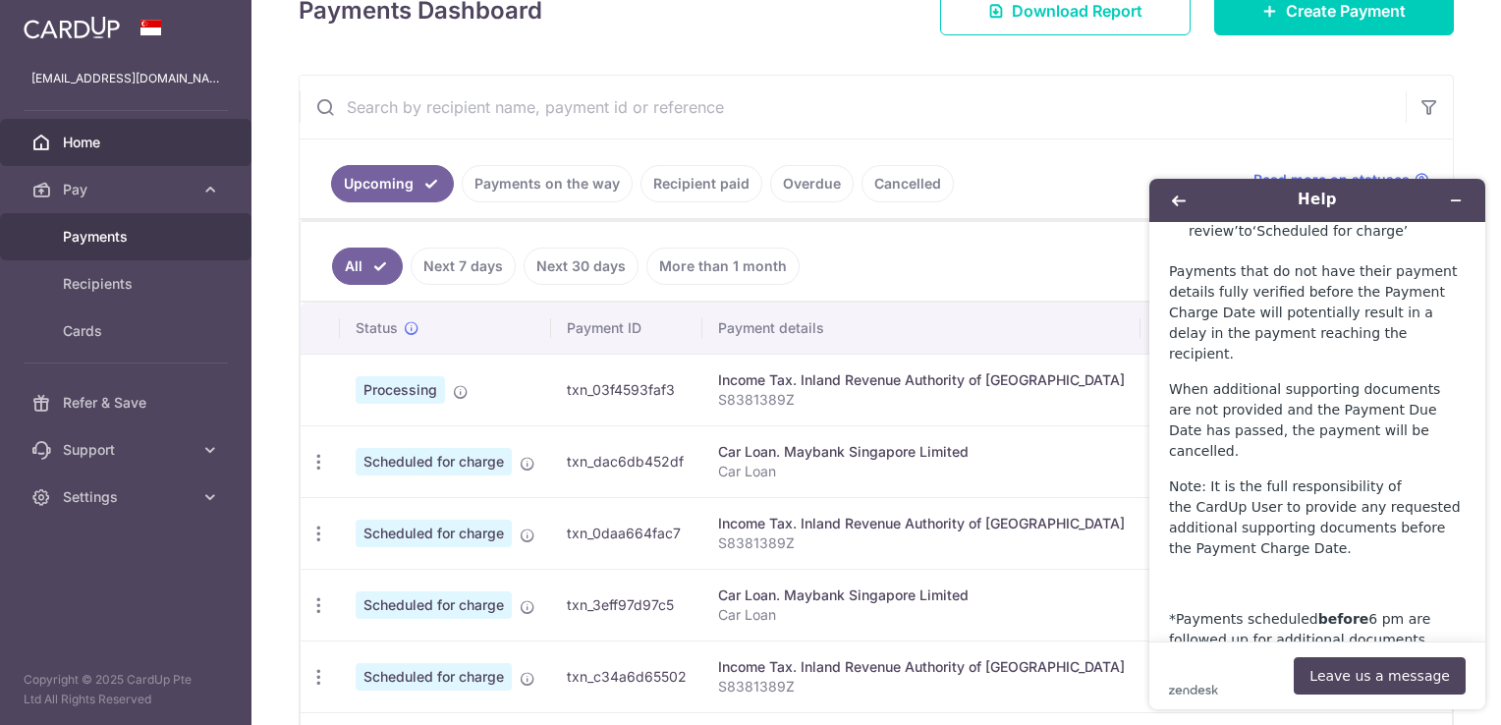
click at [204, 234] on link "Payments" at bounding box center [125, 236] width 251 height 47
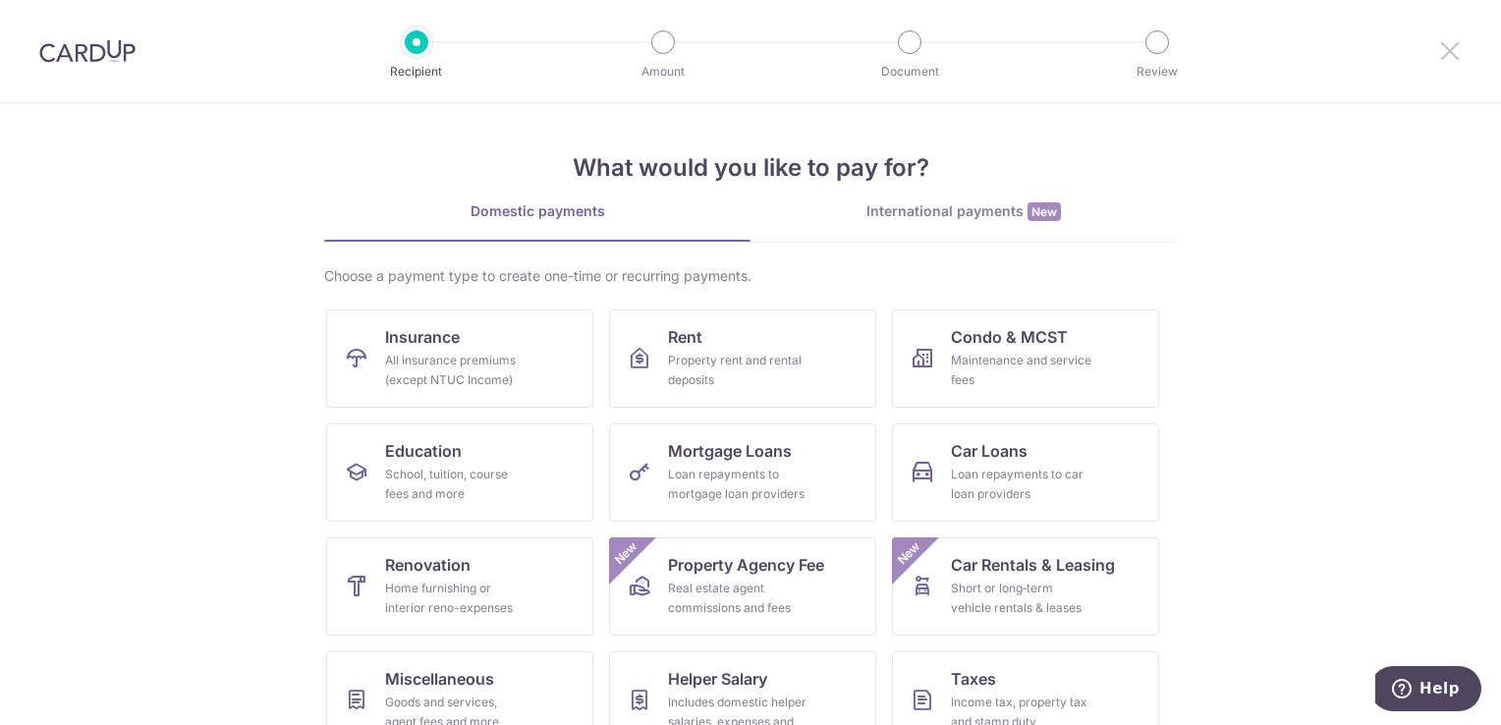
click at [1459, 45] on icon at bounding box center [1450, 50] width 24 height 25
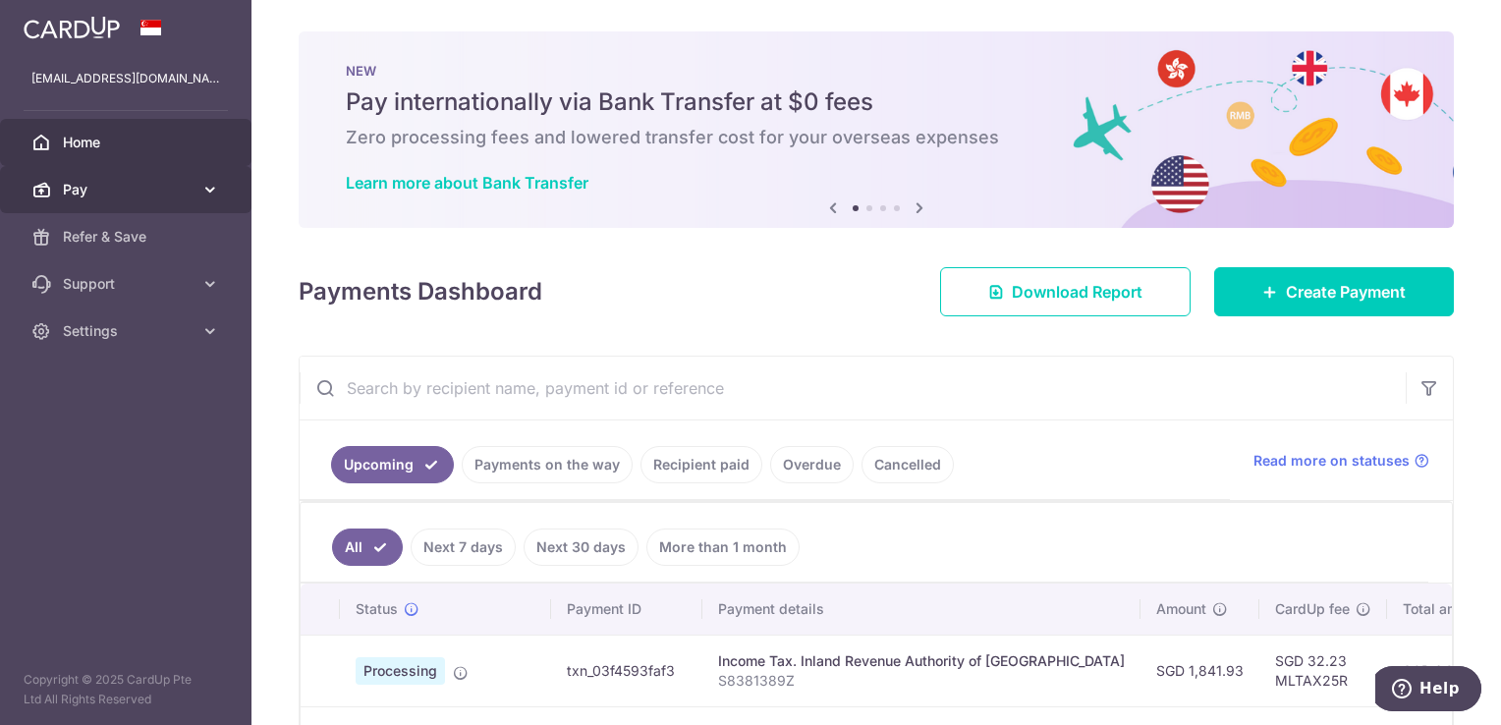
click at [175, 193] on span "Pay" at bounding box center [128, 190] width 130 height 20
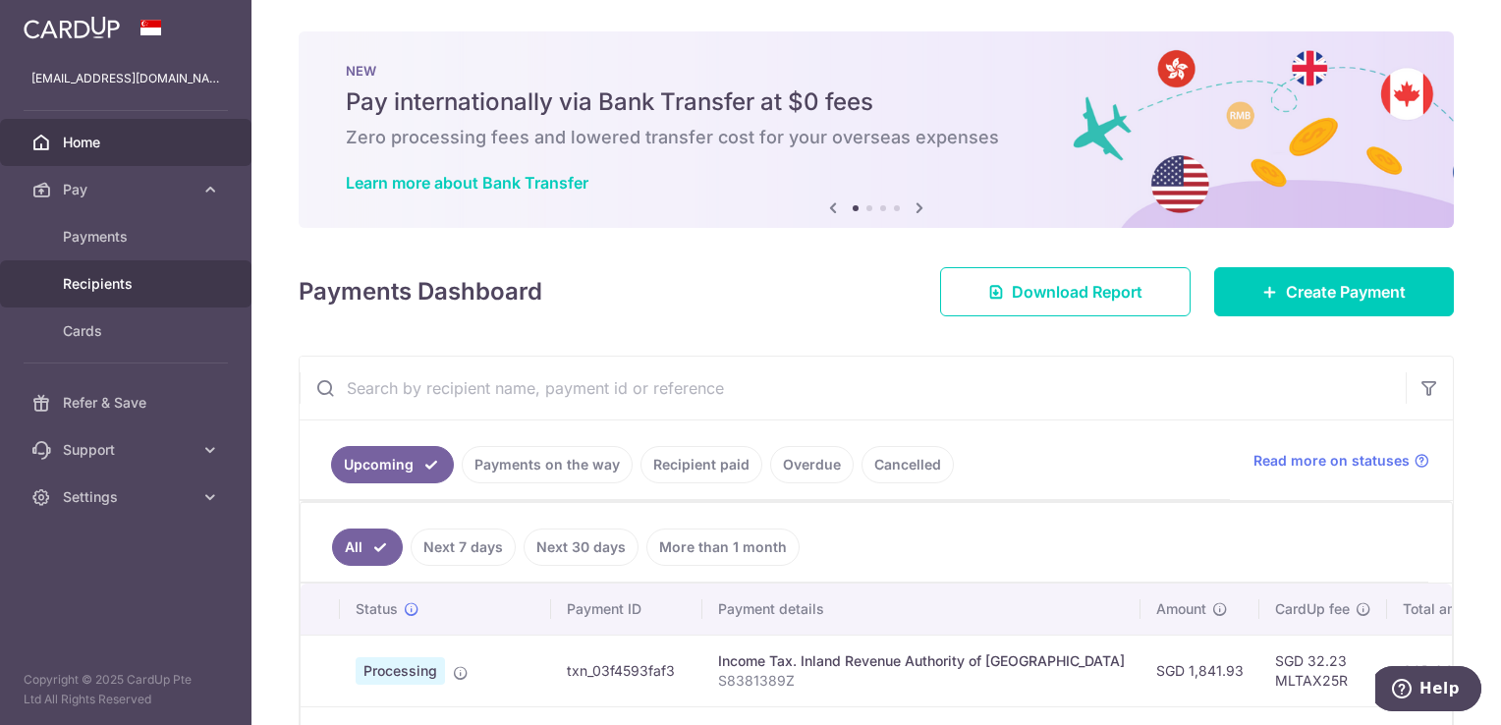
click at [138, 281] on span "Recipients" at bounding box center [128, 284] width 130 height 20
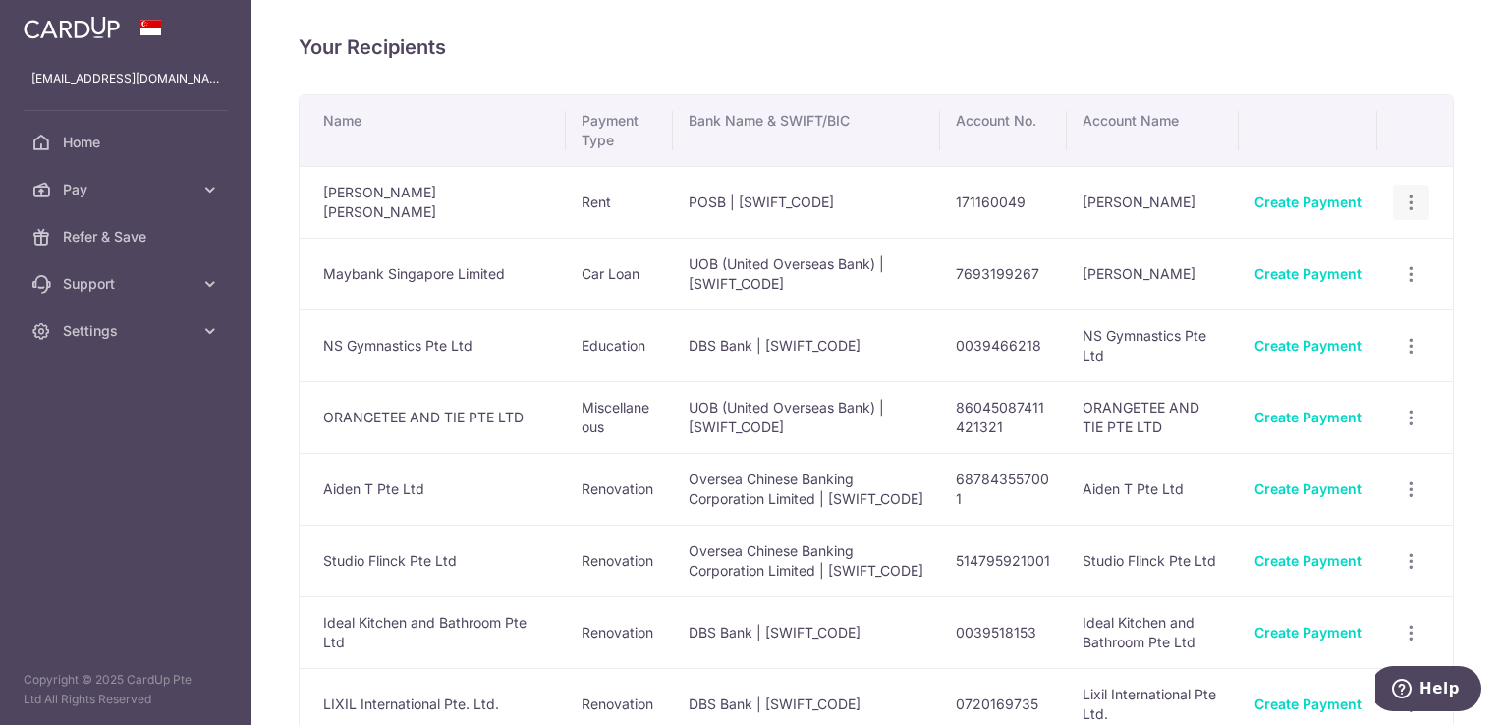
click at [1405, 193] on icon "button" at bounding box center [1411, 203] width 21 height 21
click at [1356, 263] on span "View/Edit" at bounding box center [1346, 257] width 134 height 24
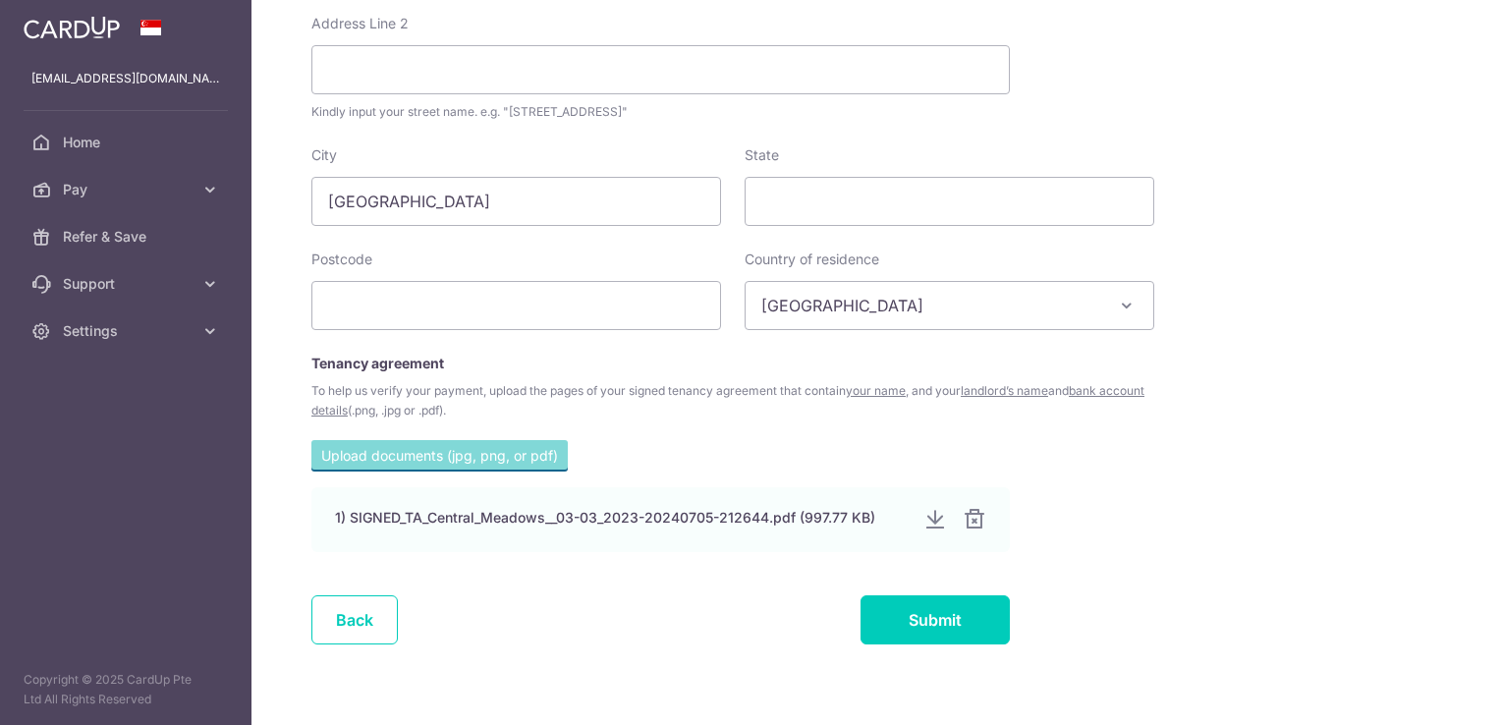
scroll to position [982, 0]
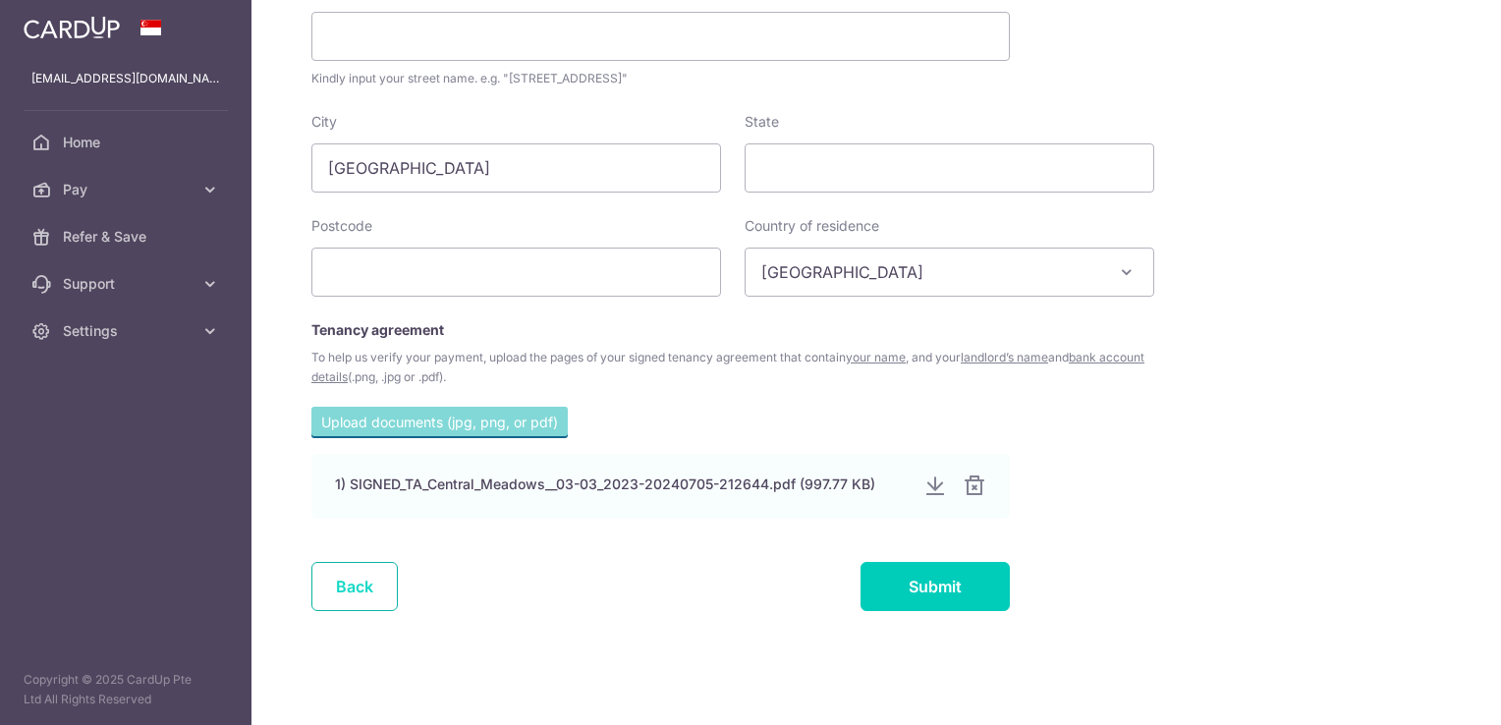
click at [348, 586] on link "Back" at bounding box center [354, 586] width 86 height 49
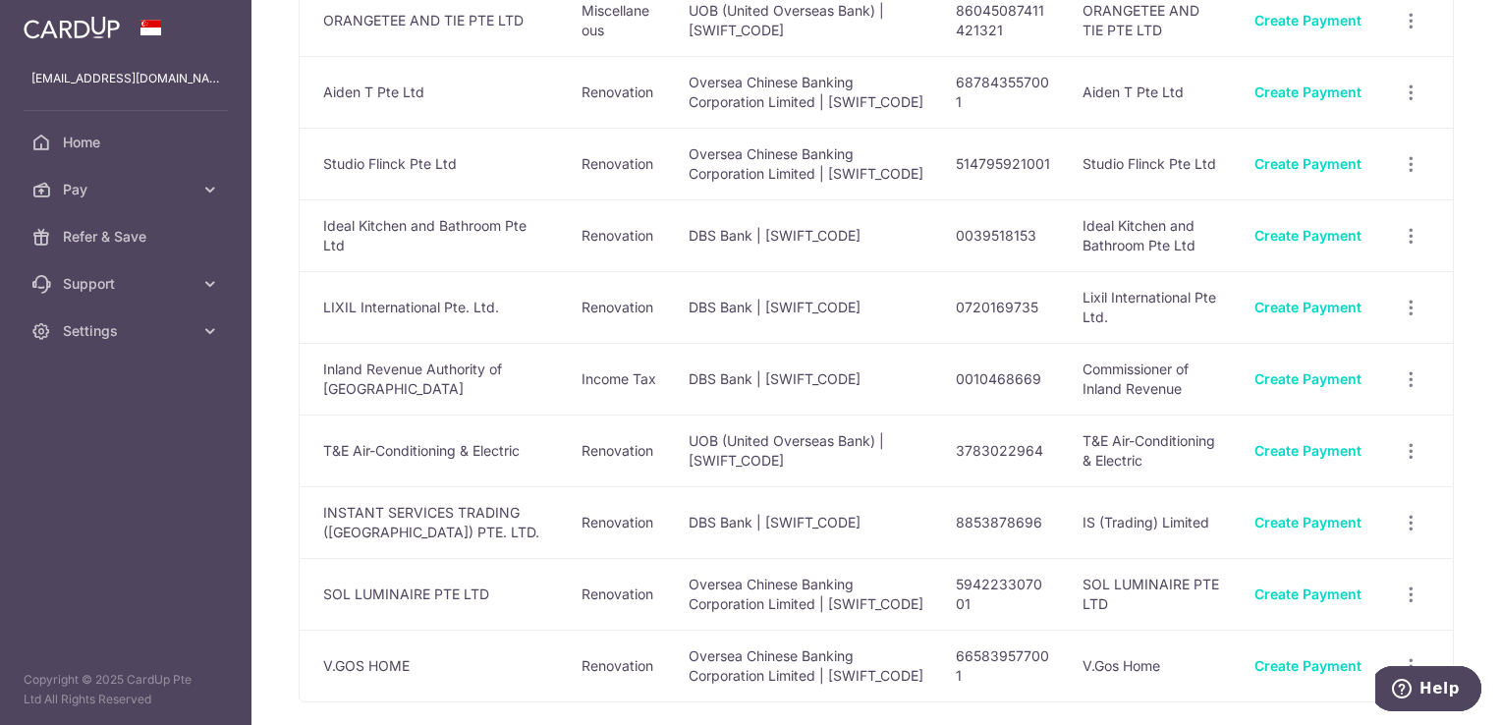
scroll to position [141, 0]
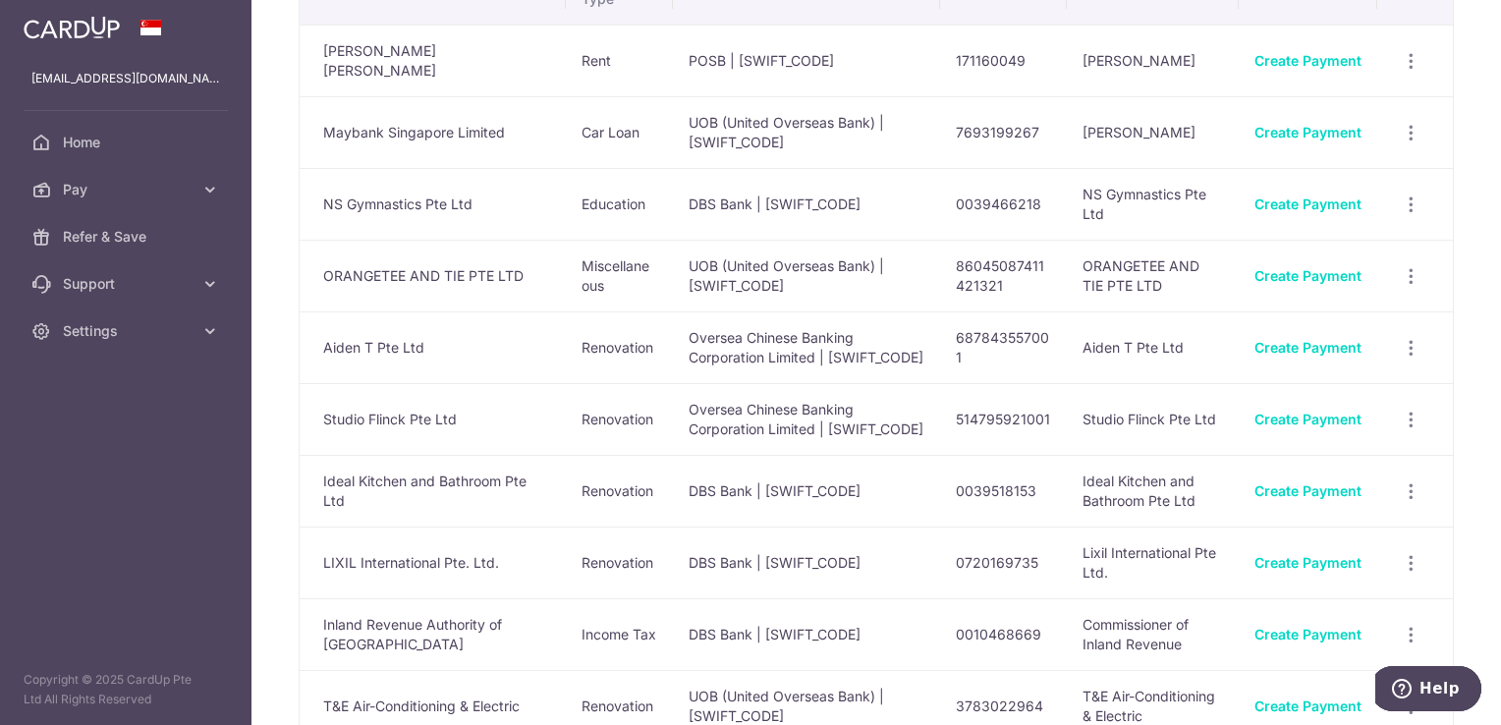
drag, startPoint x: 1479, startPoint y: 340, endPoint x: 1464, endPoint y: 255, distance: 85.7
click at [1464, 255] on div "Your Recipients Name Payment Type Bank Name & SWIFT/BIC Account No. Account Nam…" at bounding box center [875, 362] width 1249 height 725
click at [190, 174] on link "Pay" at bounding box center [125, 189] width 251 height 47
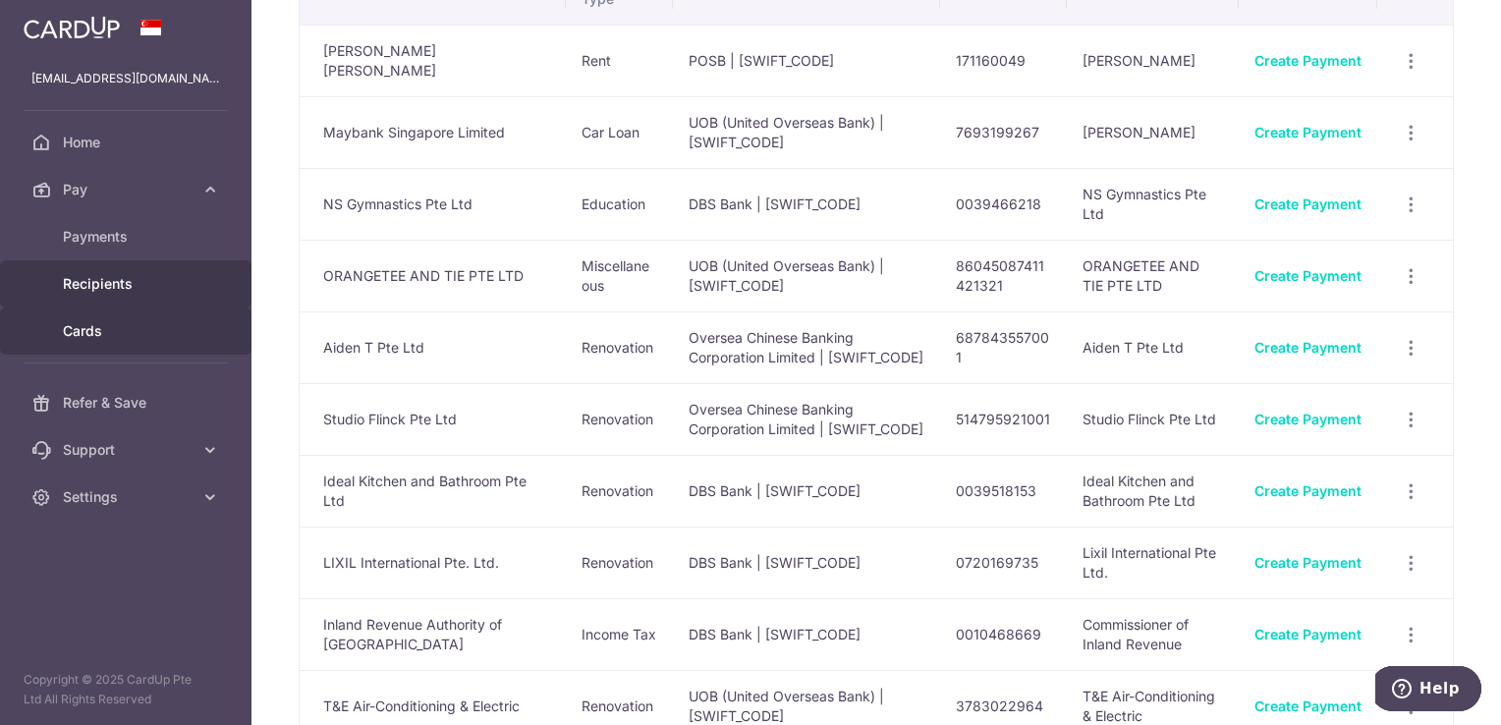
click at [122, 328] on span "Cards" at bounding box center [128, 331] width 130 height 20
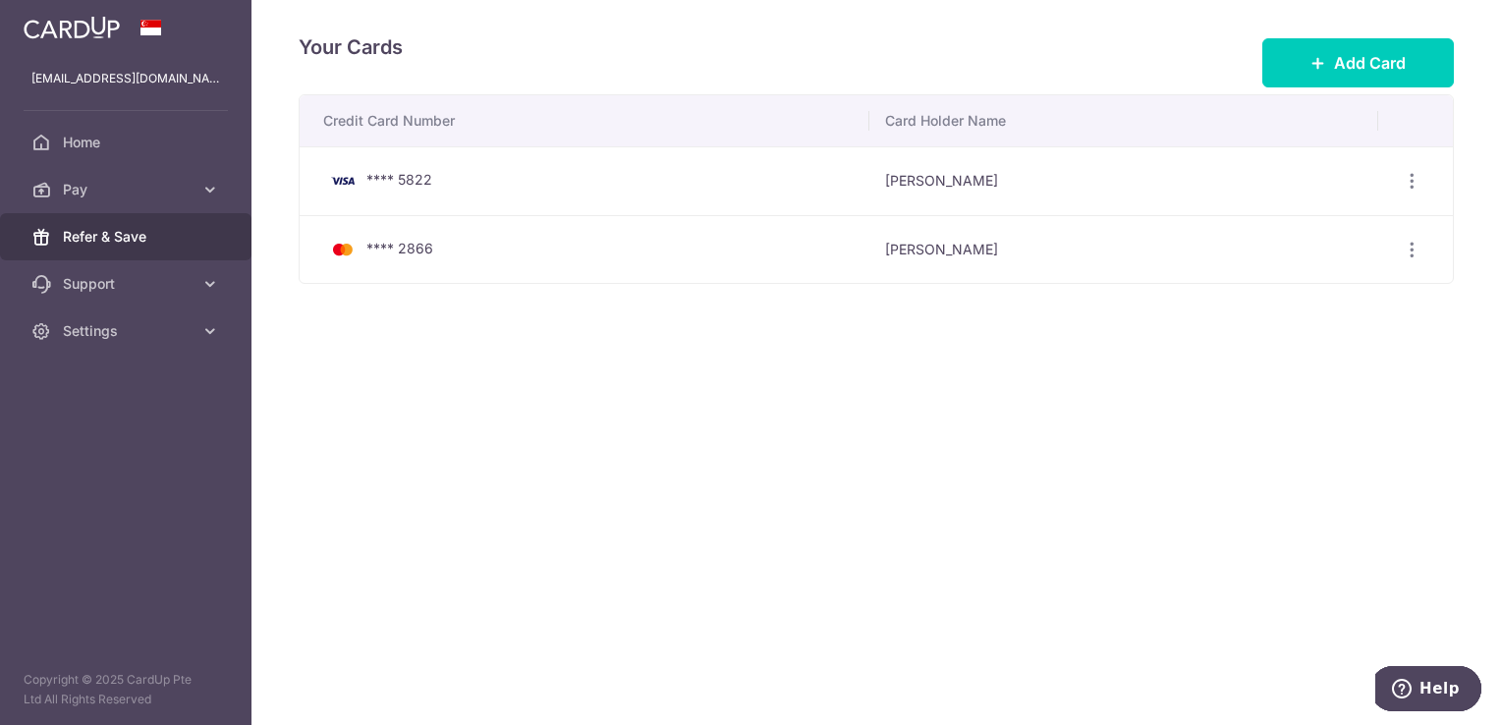
click at [198, 242] on link "Refer & Save" at bounding box center [125, 236] width 251 height 47
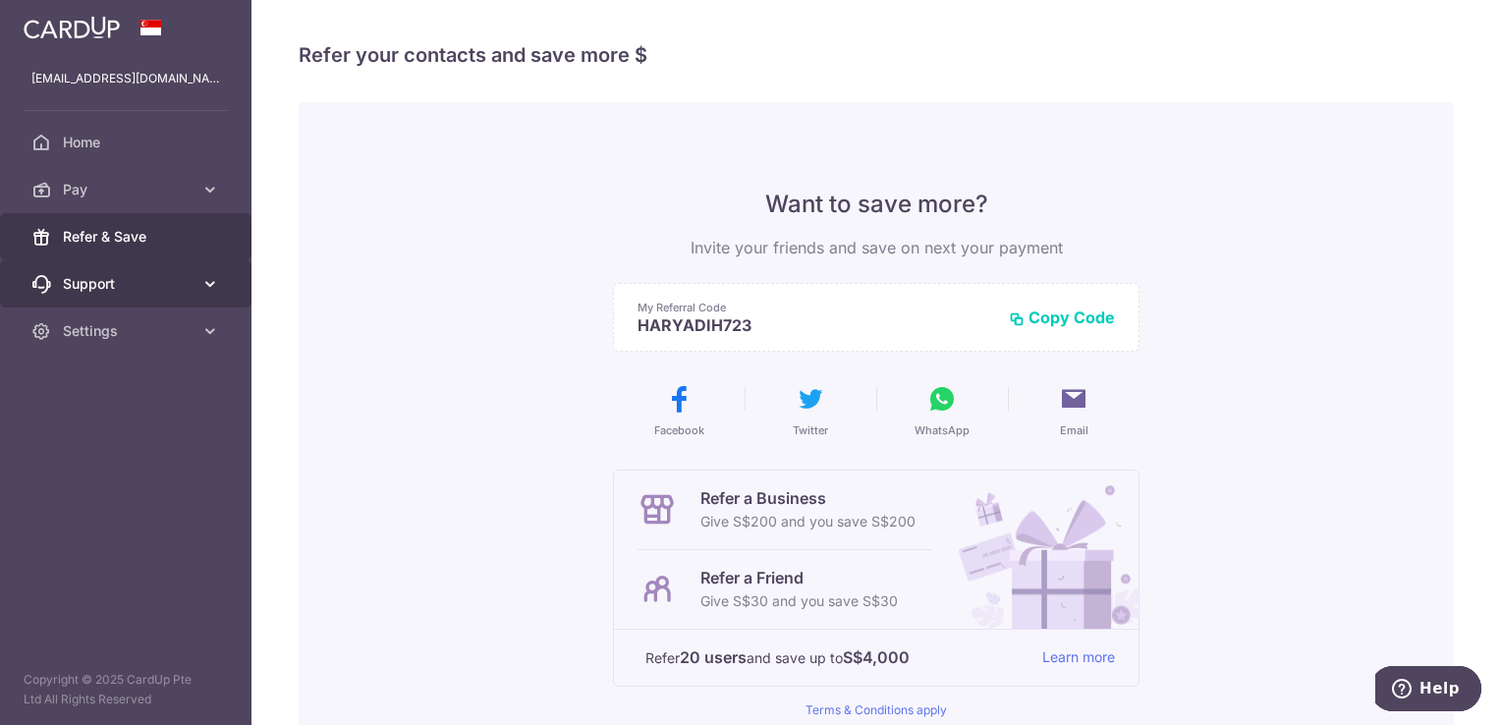
click at [203, 277] on icon at bounding box center [210, 284] width 20 height 20
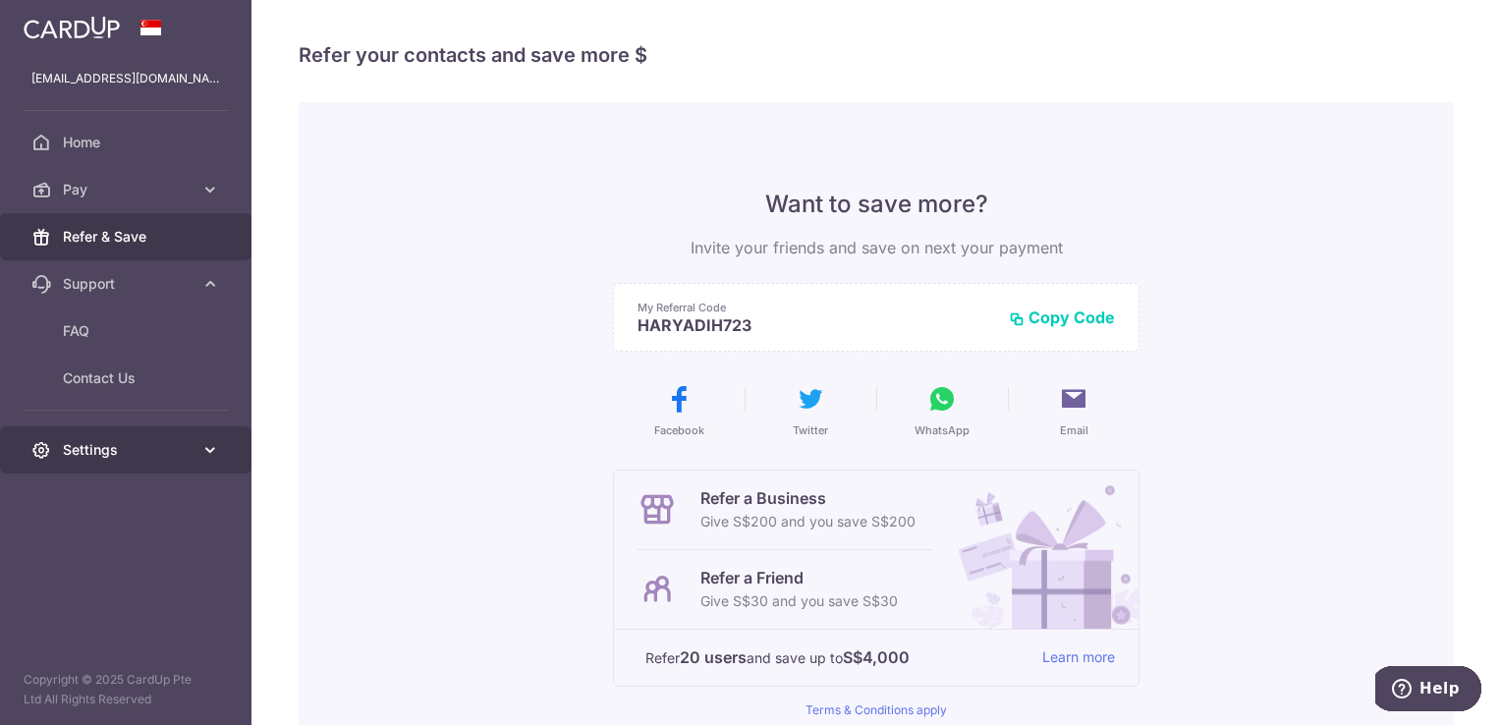
click at [205, 440] on icon at bounding box center [210, 450] width 20 height 20
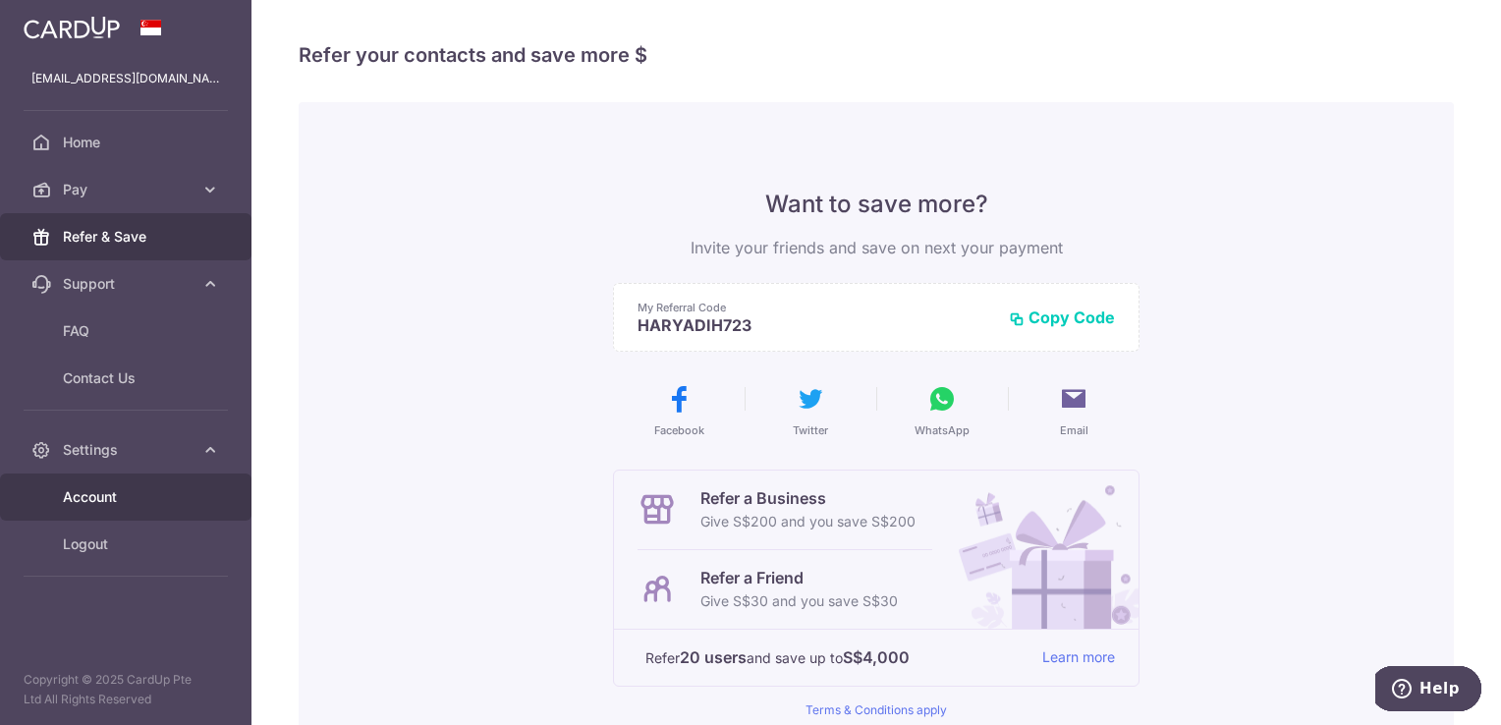
click at [164, 487] on span "Account" at bounding box center [128, 497] width 130 height 20
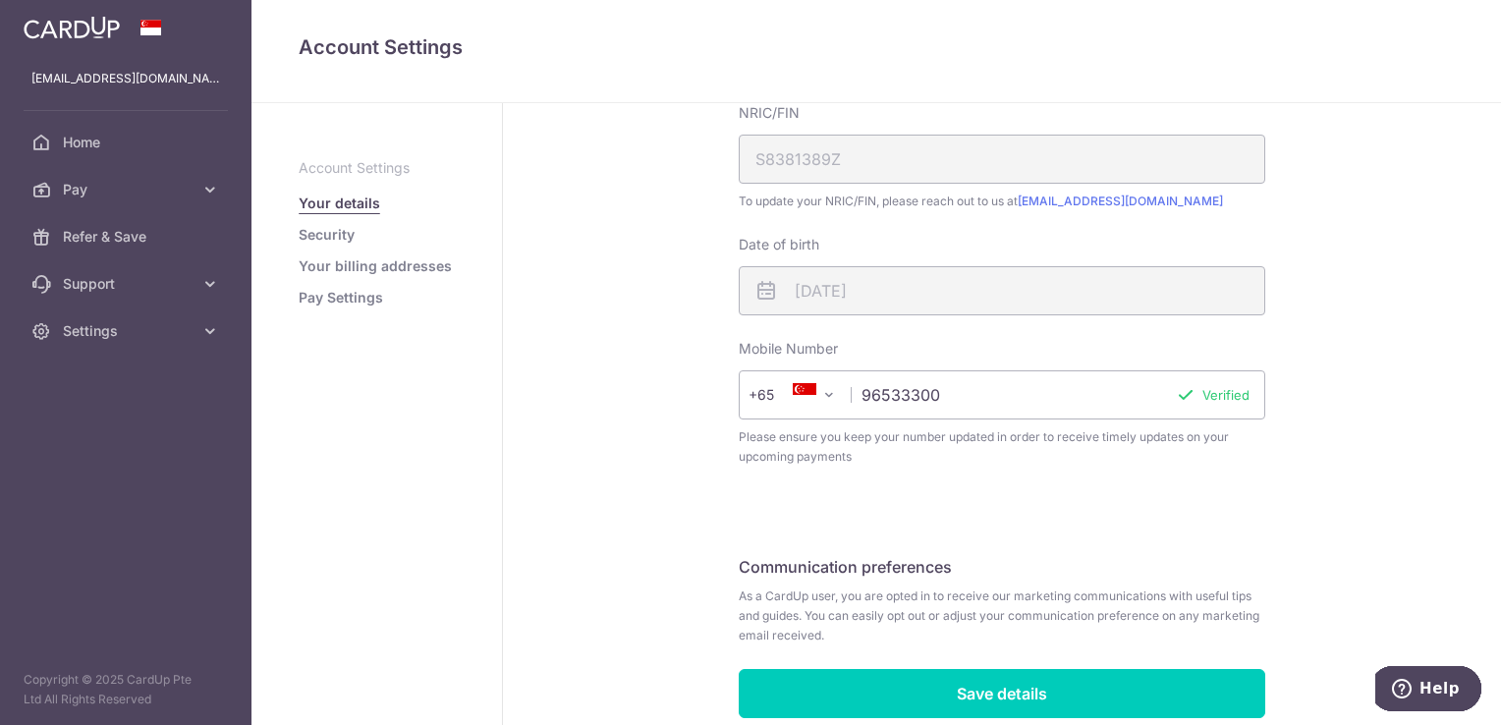
scroll to position [534, 0]
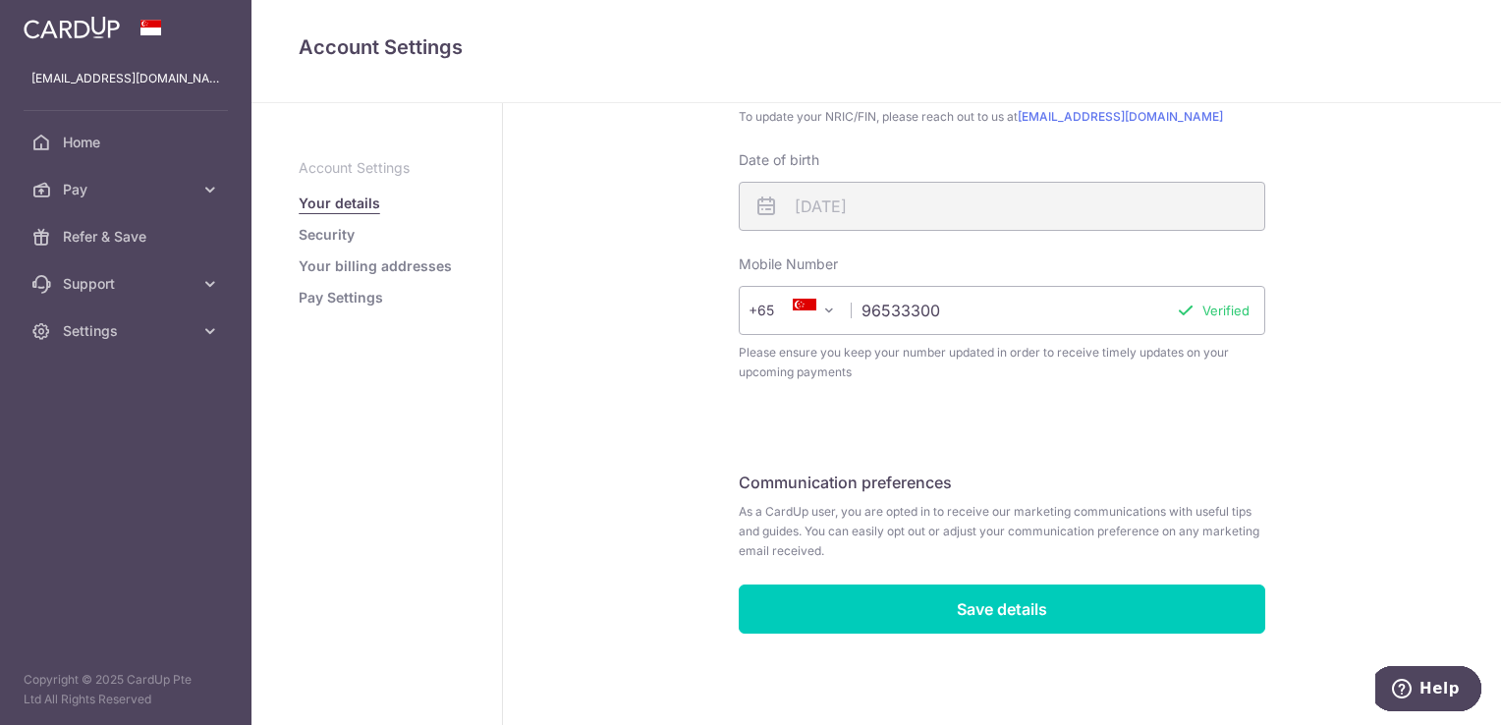
click at [337, 242] on link "Security" at bounding box center [327, 235] width 56 height 20
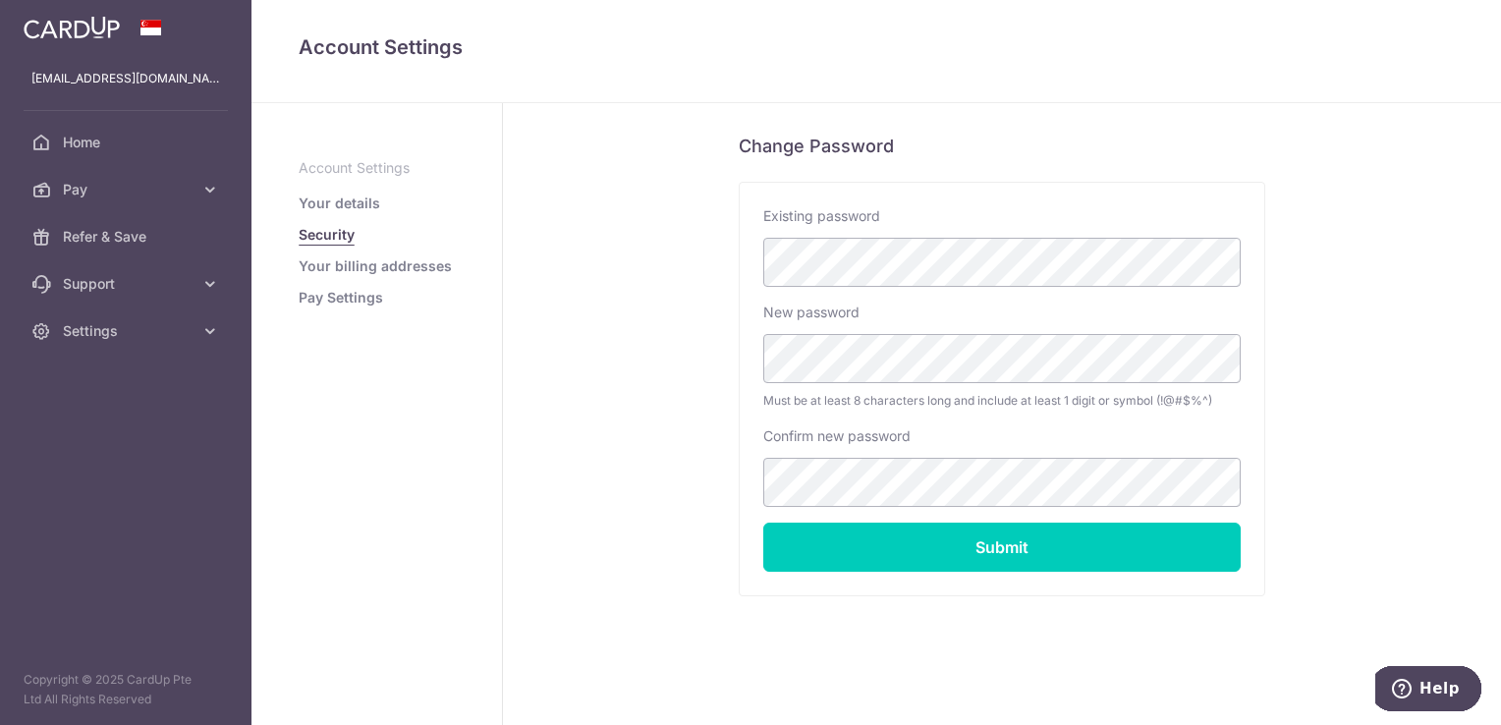
click at [422, 262] on link "Your billing addresses" at bounding box center [375, 266] width 153 height 20
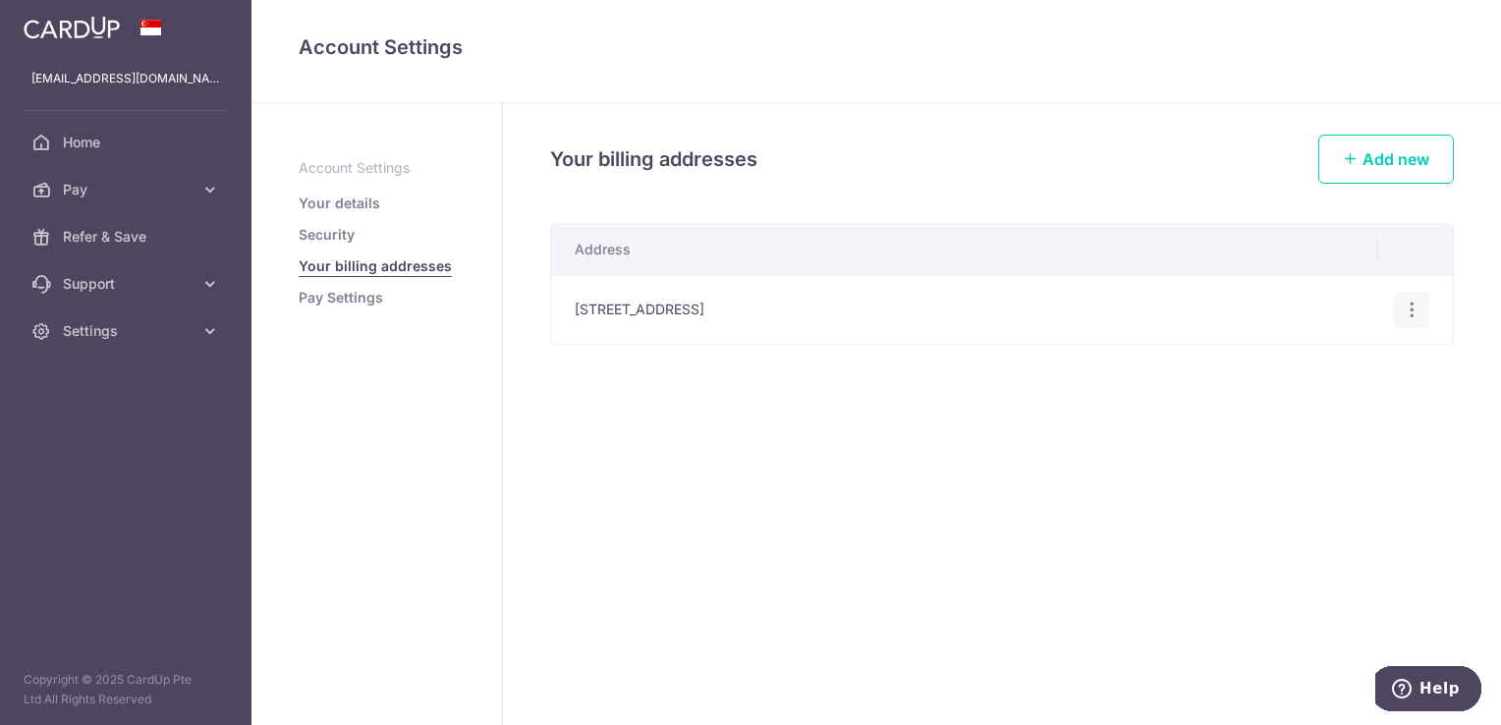
click at [1418, 302] on icon "button" at bounding box center [1412, 310] width 21 height 21
click at [1039, 433] on div "Your billing addresses Add new Address 130 Geylang East Avenue 1 #08-297, Singa…" at bounding box center [1002, 414] width 998 height 622
click at [352, 196] on link "Your details" at bounding box center [340, 203] width 82 height 20
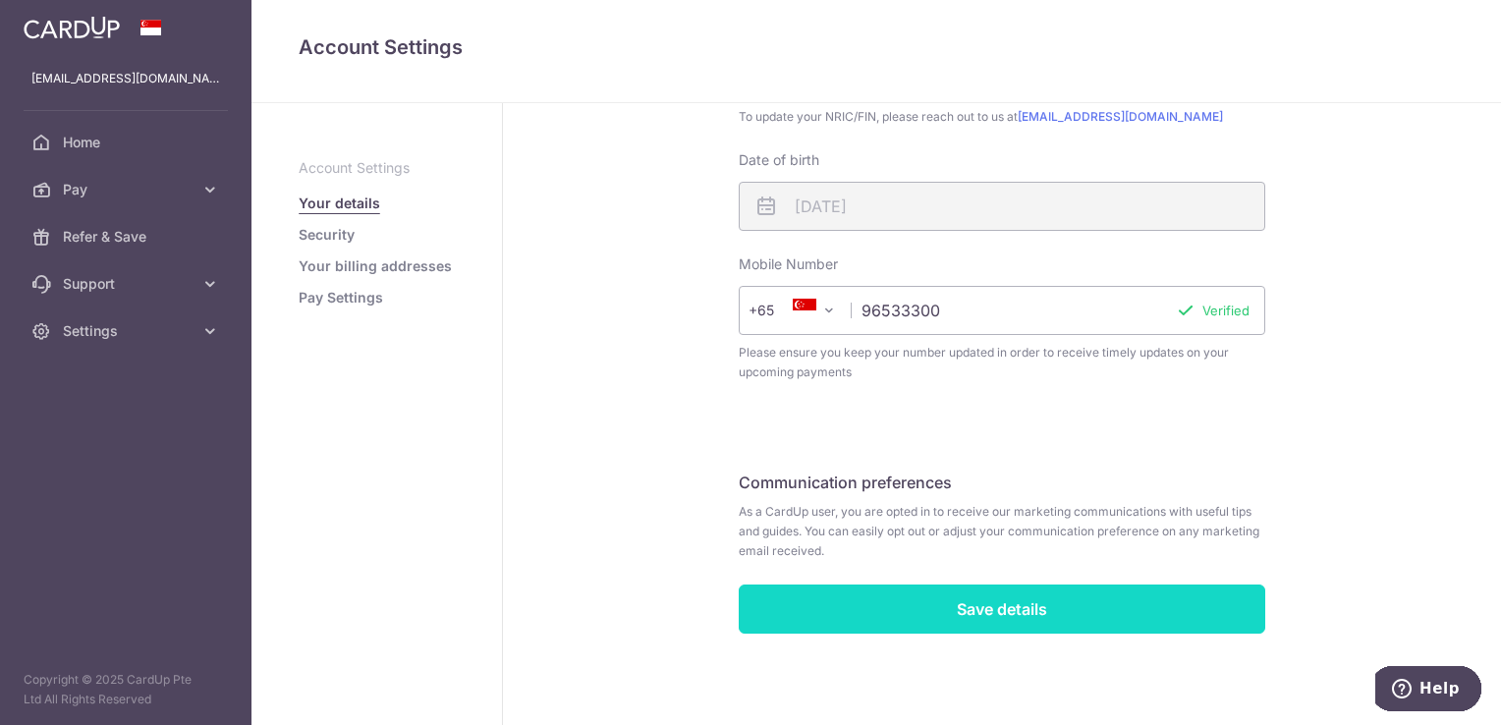
click at [1127, 614] on input "Save details" at bounding box center [1002, 608] width 526 height 49
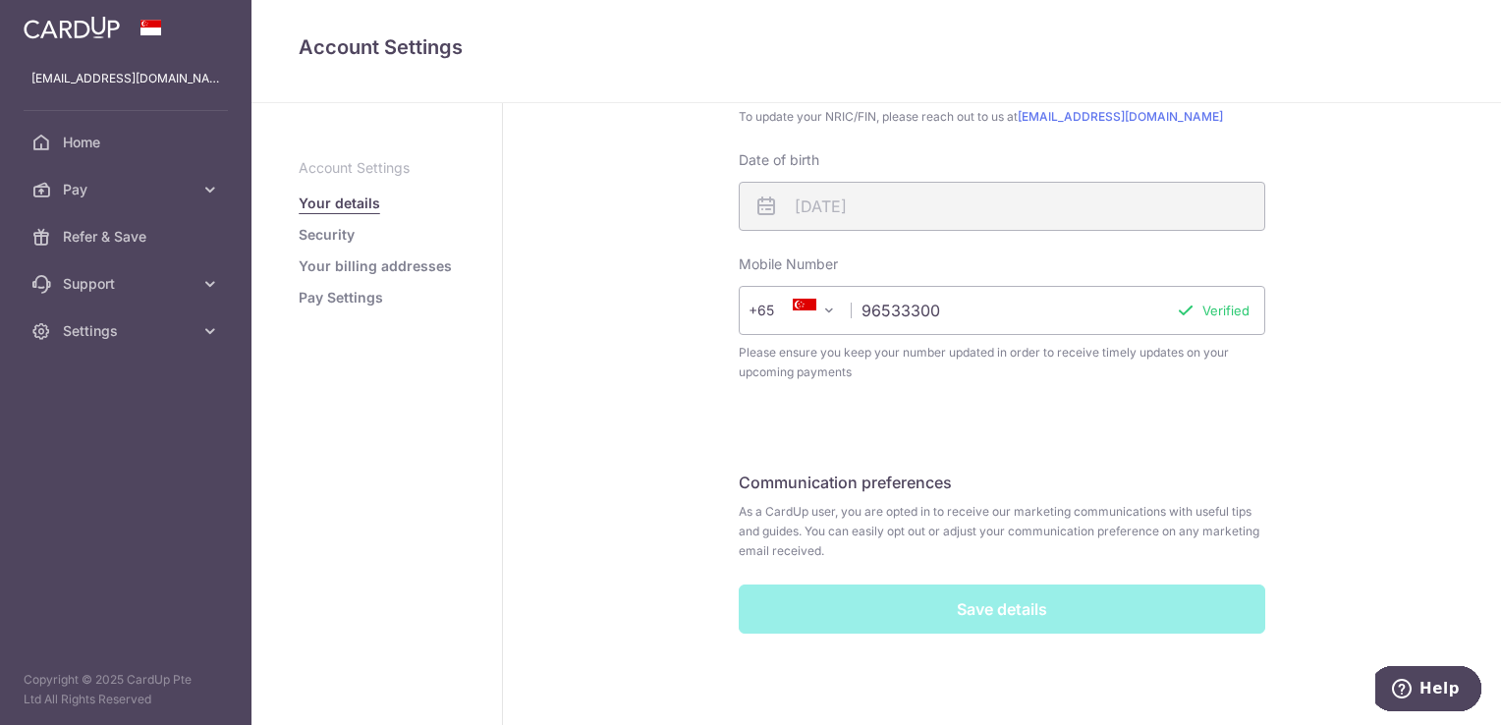
click at [407, 259] on link "Your billing addresses" at bounding box center [375, 266] width 153 height 20
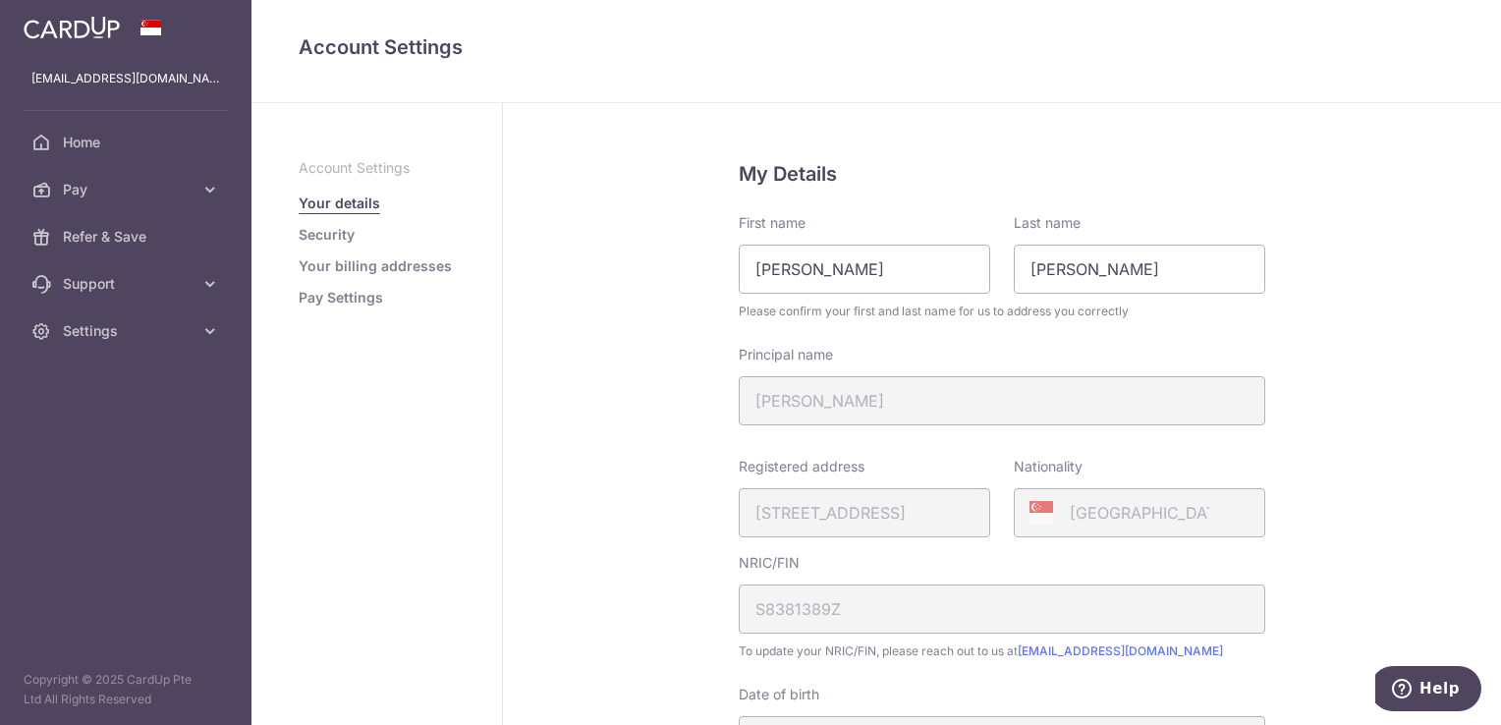
click at [416, 268] on link "Your billing addresses" at bounding box center [375, 266] width 153 height 20
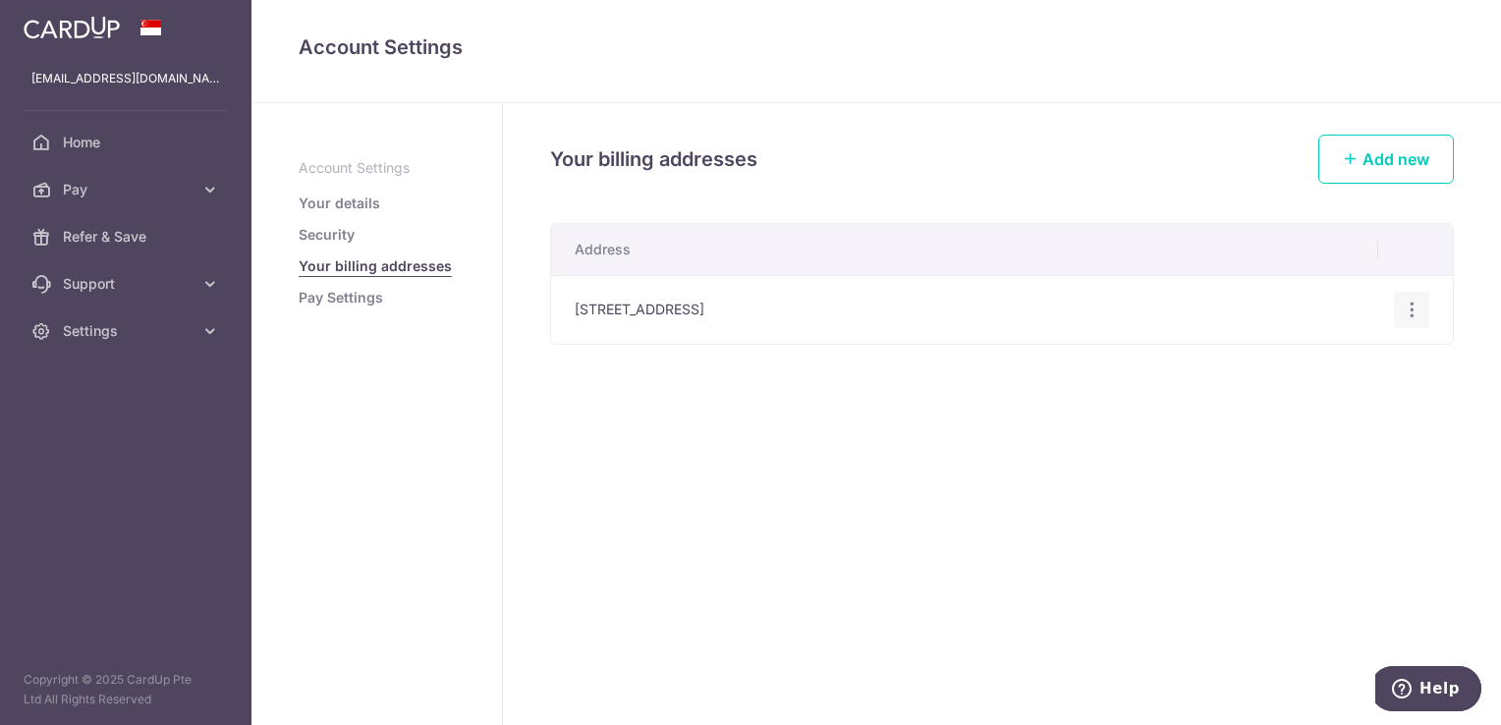
click at [1421, 306] on div "Edit address Delete address Delete" at bounding box center [1412, 310] width 36 height 36
click at [1414, 306] on icon "button" at bounding box center [1412, 310] width 21 height 21
click at [1340, 371] on span "Edit address" at bounding box center [1346, 365] width 134 height 24
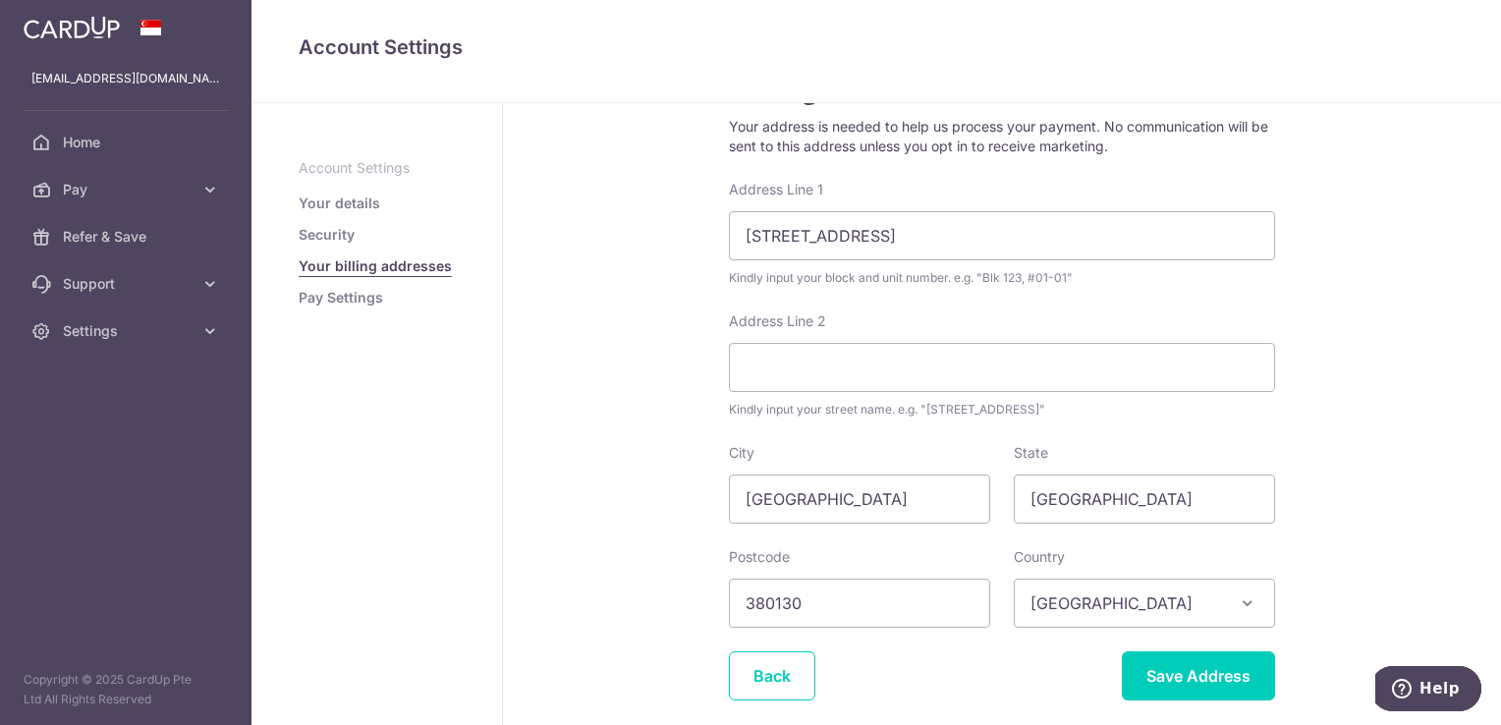
scroll to position [191, 0]
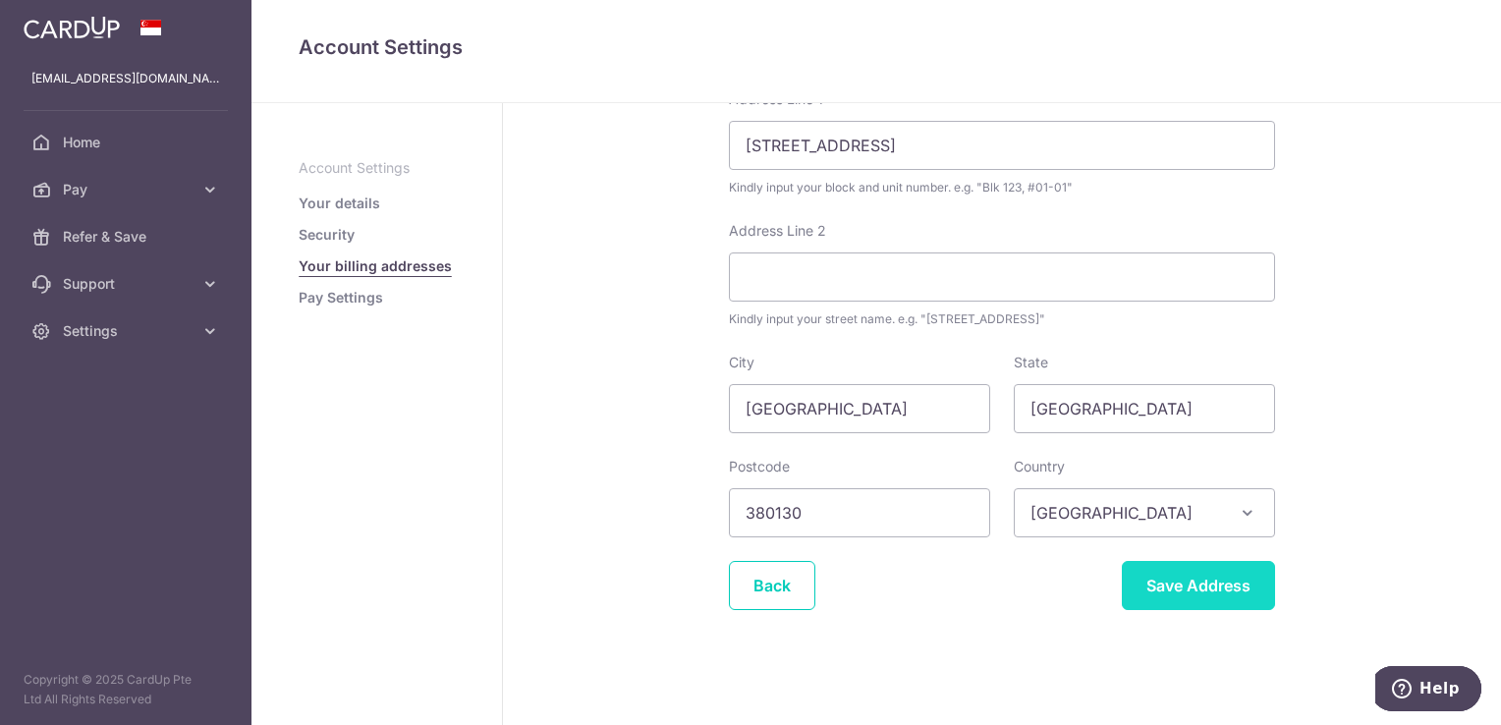
click at [1190, 578] on input "Save Address" at bounding box center [1198, 585] width 153 height 49
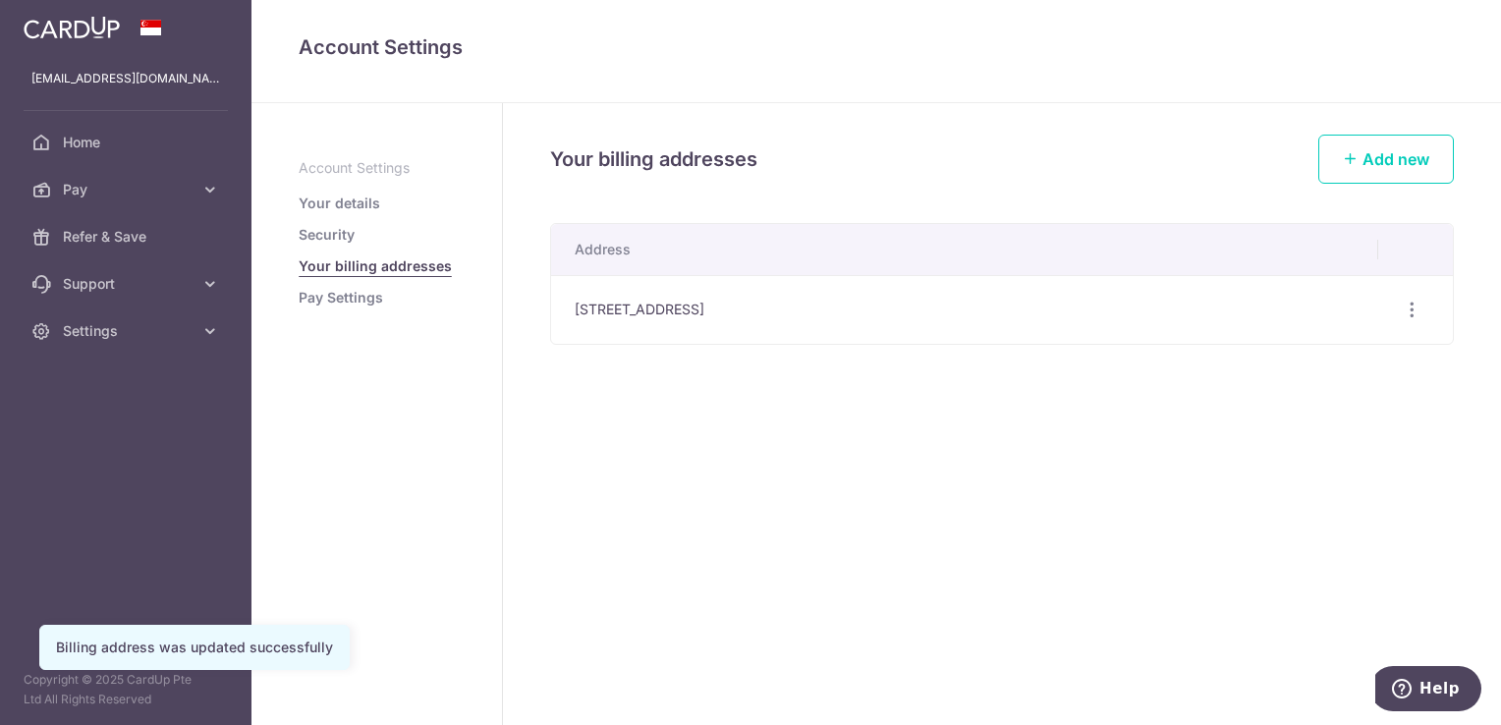
click at [354, 203] on link "Your details" at bounding box center [340, 203] width 82 height 20
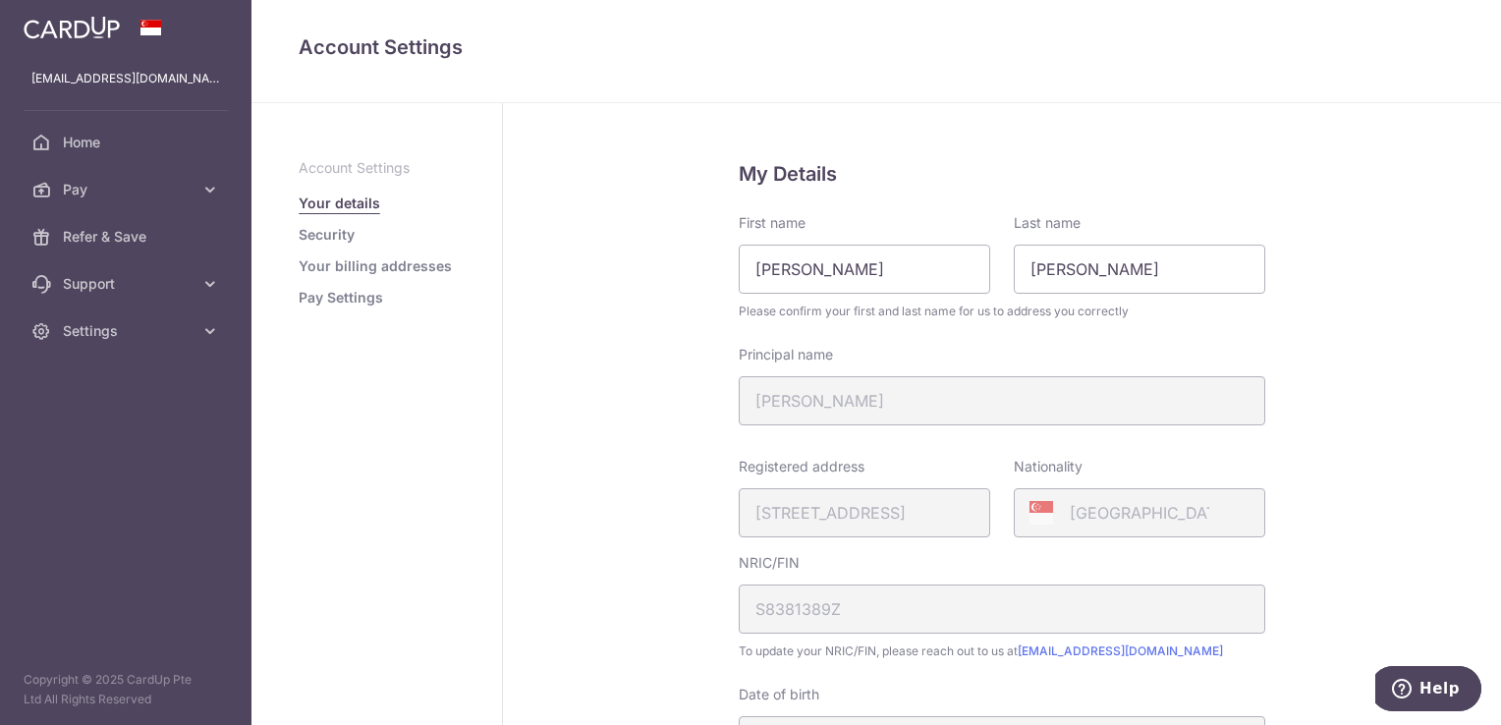
click at [368, 296] on link "Pay Settings" at bounding box center [341, 298] width 84 height 20
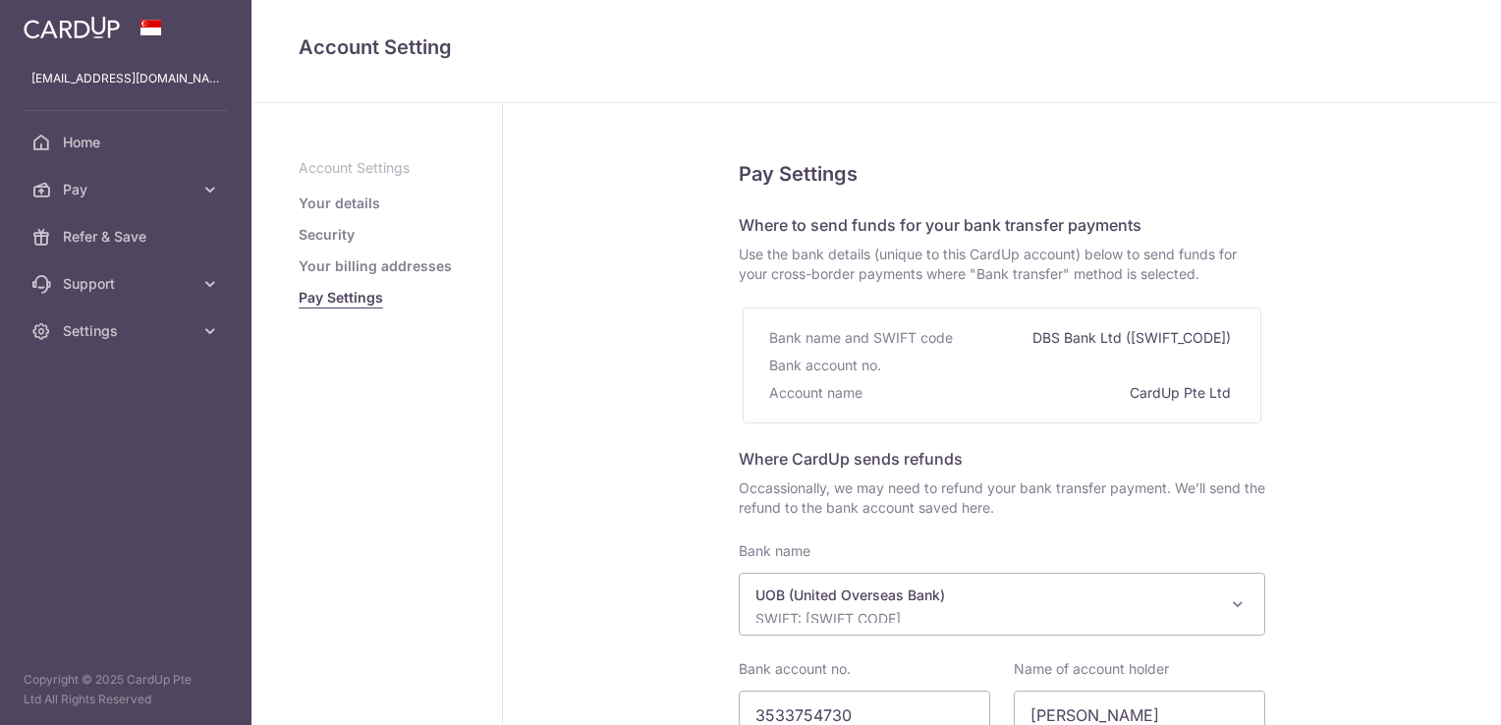
select select "18"
click at [314, 206] on link "Your details" at bounding box center [340, 203] width 82 height 20
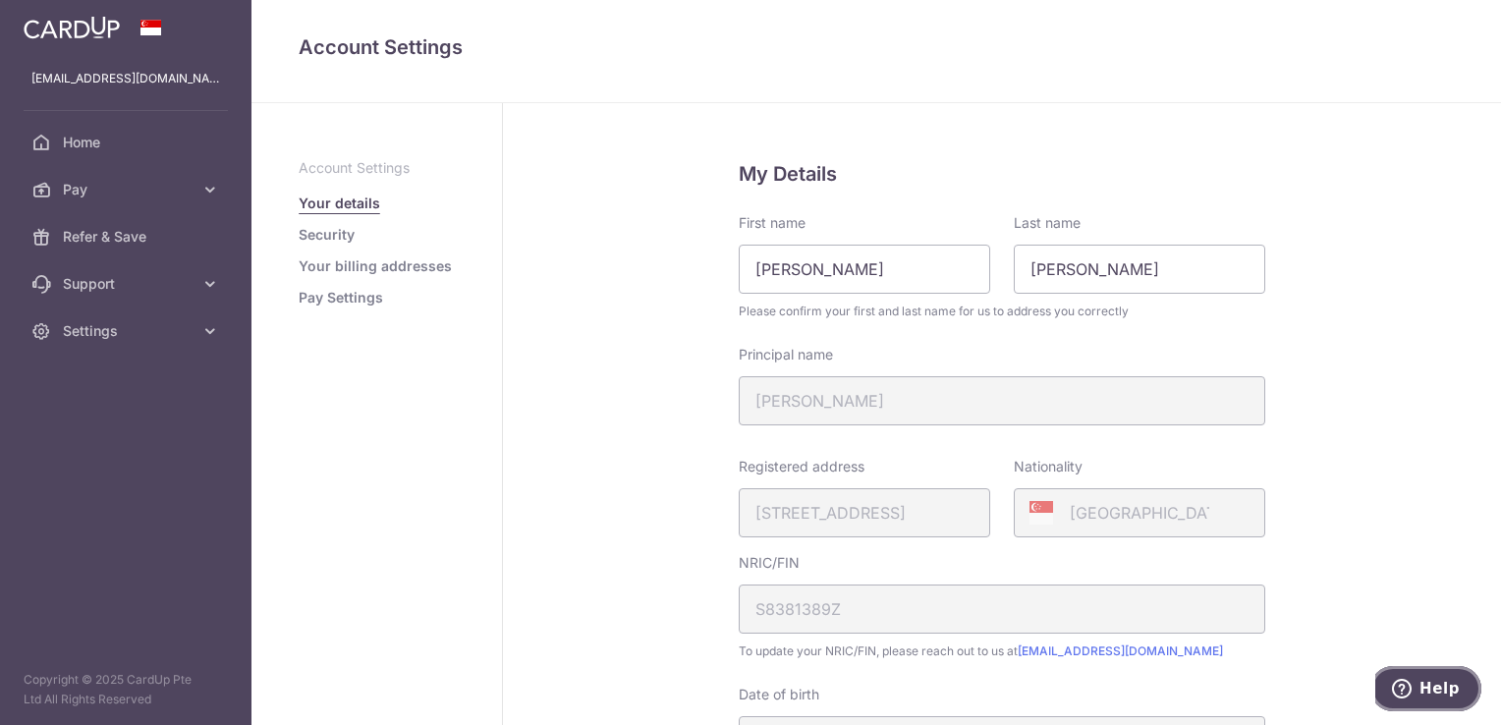
click at [1448, 704] on button "Help" at bounding box center [1425, 688] width 111 height 45
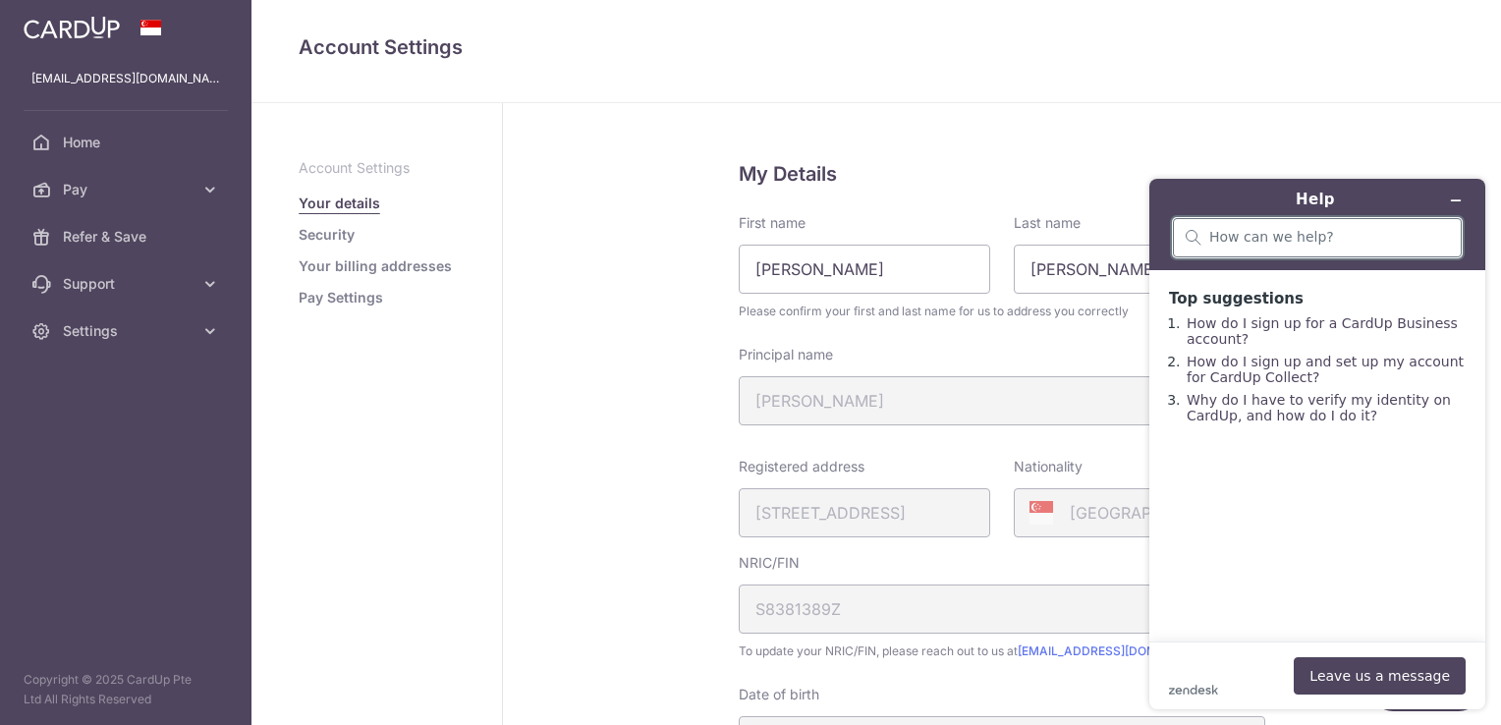
click at [1297, 244] on input "search" at bounding box center [1329, 238] width 240 height 18
type input "change registered address"
click at [1363, 669] on button "Leave us a message" at bounding box center [1380, 675] width 172 height 37
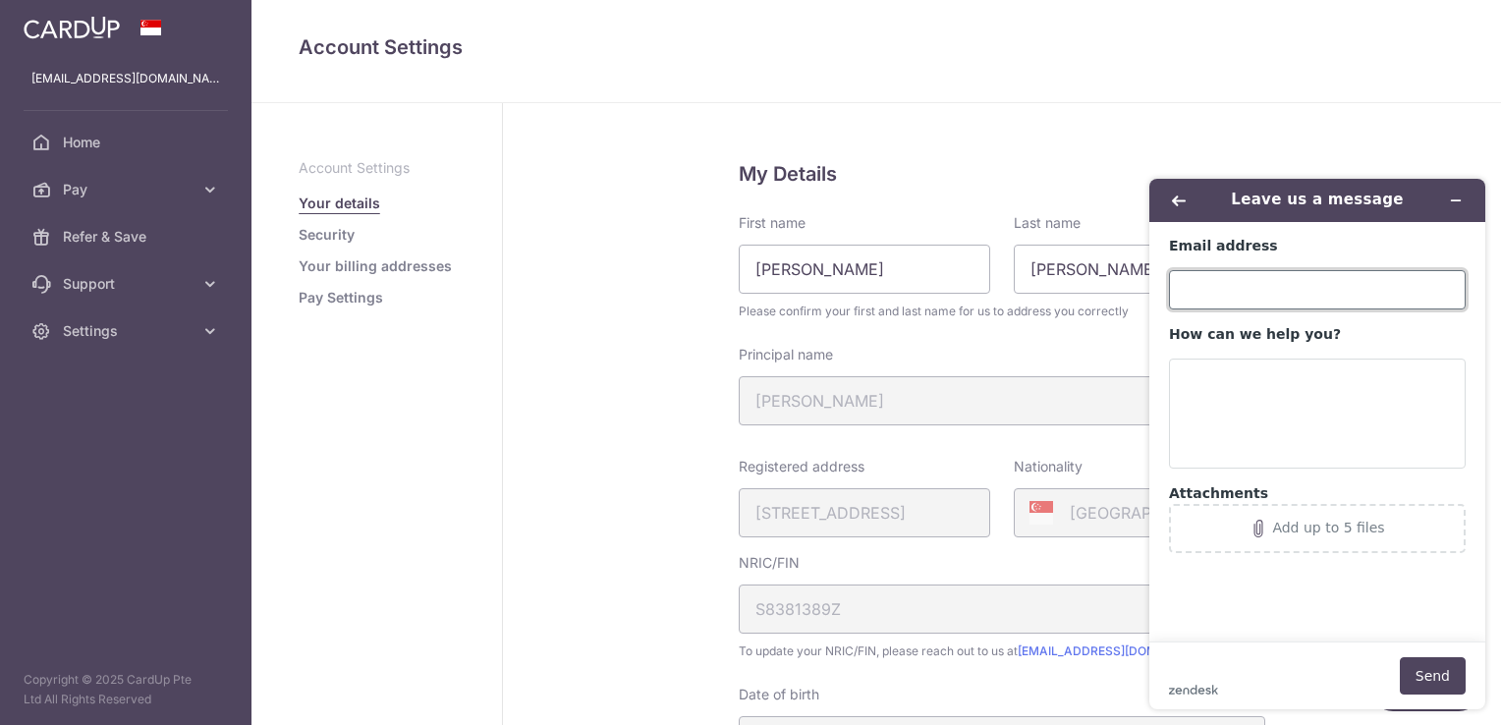
click at [1257, 293] on input "Email address" at bounding box center [1317, 289] width 297 height 39
click at [1181, 203] on icon "Back" at bounding box center [1179, 200] width 14 height 14
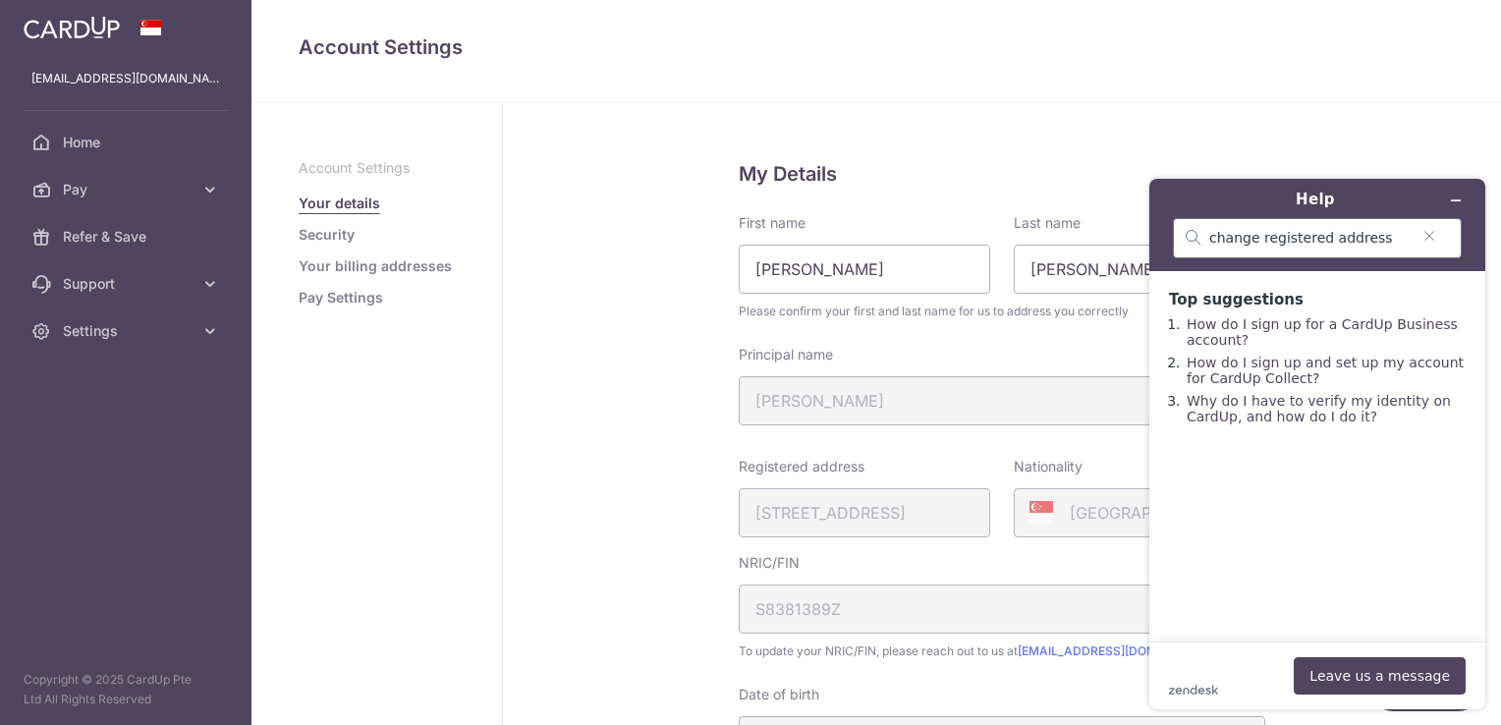
drag, startPoint x: 1321, startPoint y: 262, endPoint x: 1355, endPoint y: 241, distance: 40.6
click at [1355, 241] on header "Help change registered address" at bounding box center [1317, 225] width 336 height 92
click at [1355, 241] on input "change registered address" at bounding box center [1309, 239] width 200 height 18
